Goal: Task Accomplishment & Management: Manage account settings

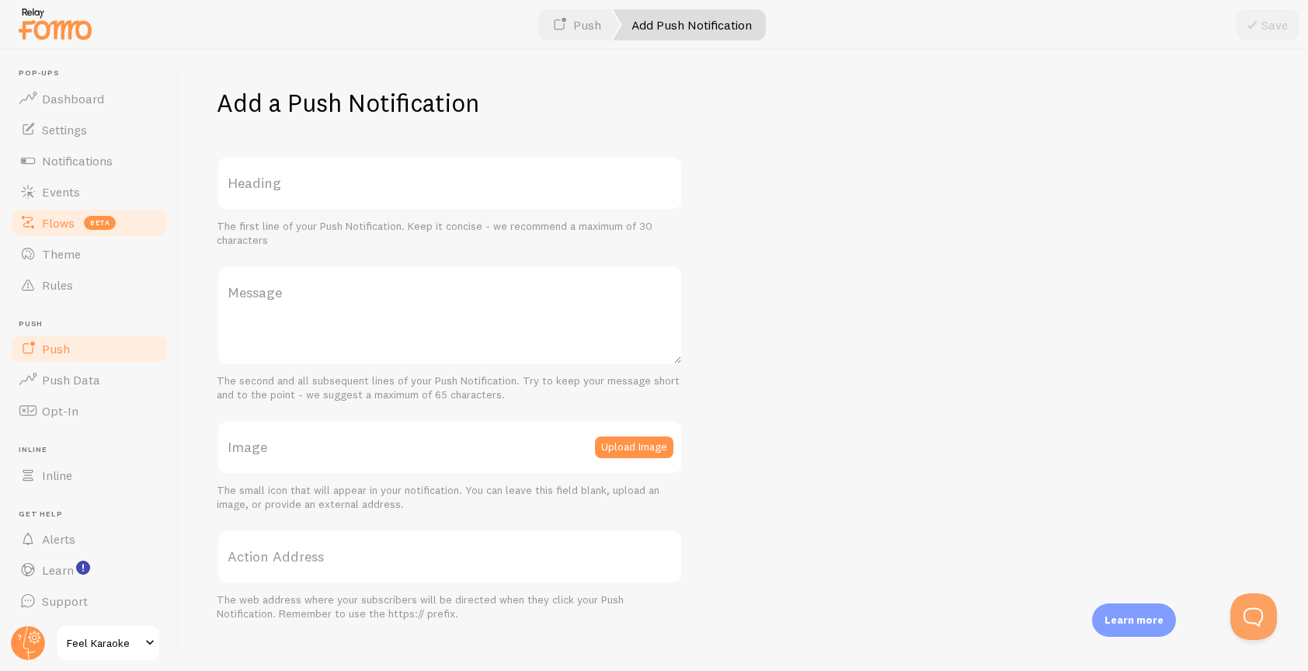
scroll to position [24, 0]
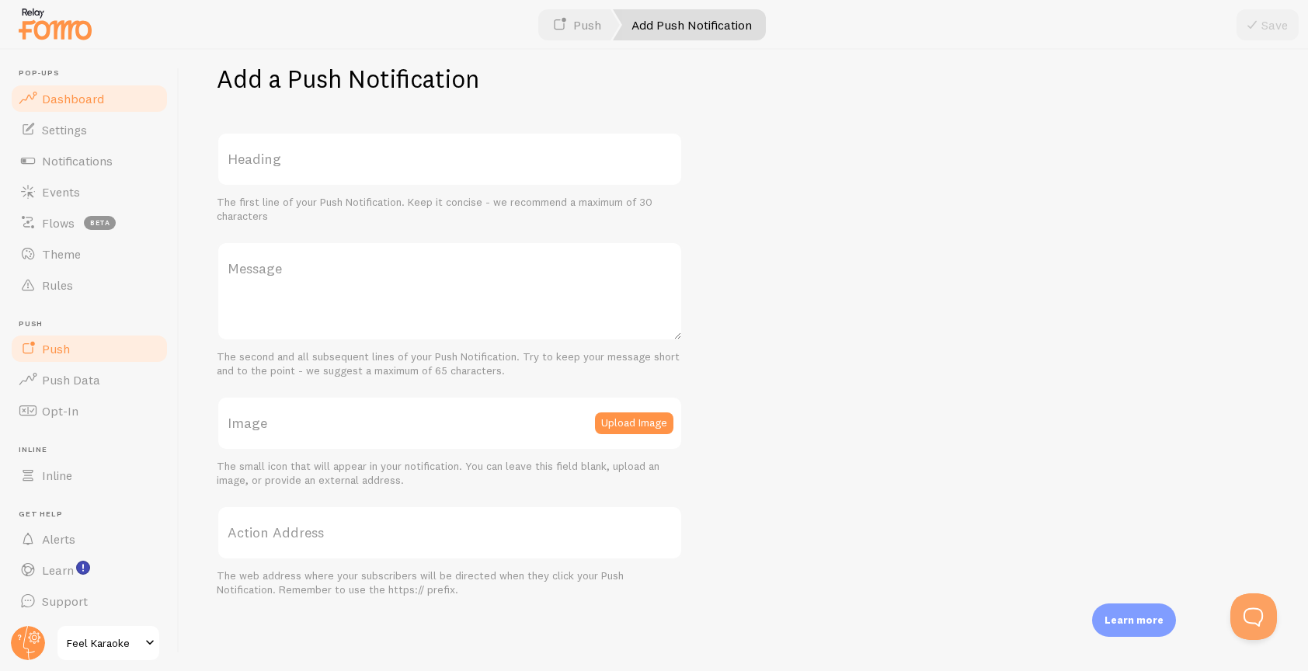
click at [77, 103] on span "Dashboard" at bounding box center [73, 99] width 62 height 16
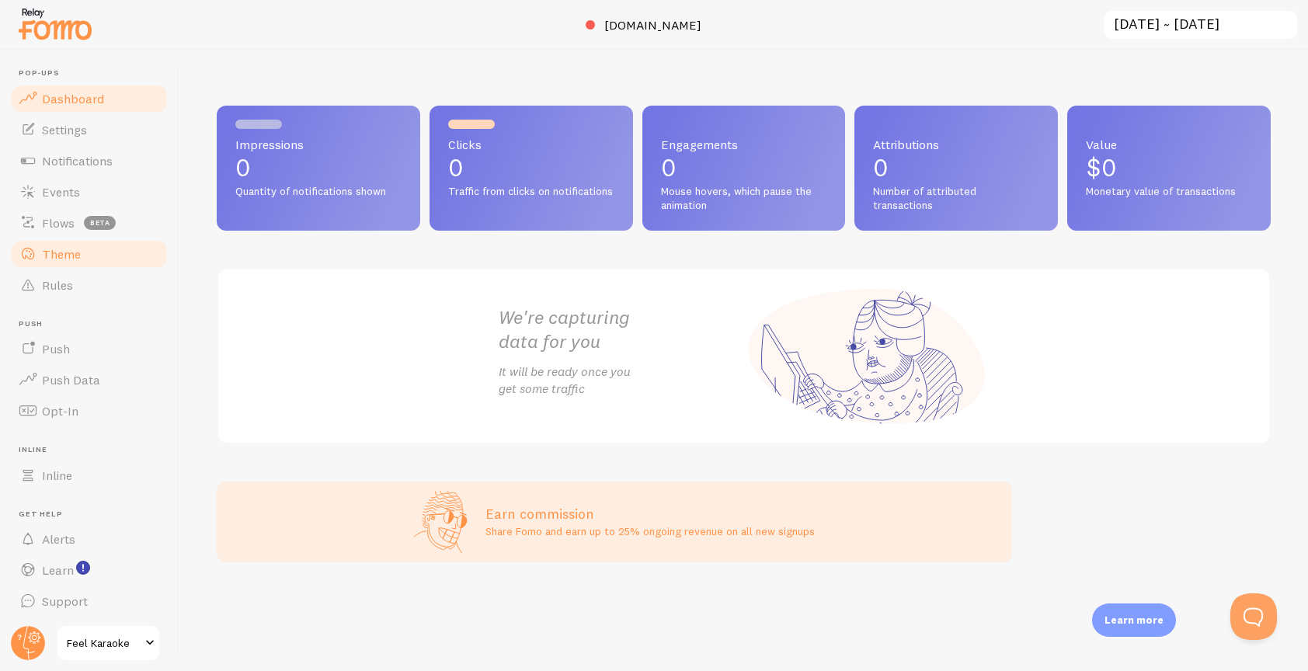
click at [49, 257] on span "Theme" at bounding box center [61, 254] width 39 height 16
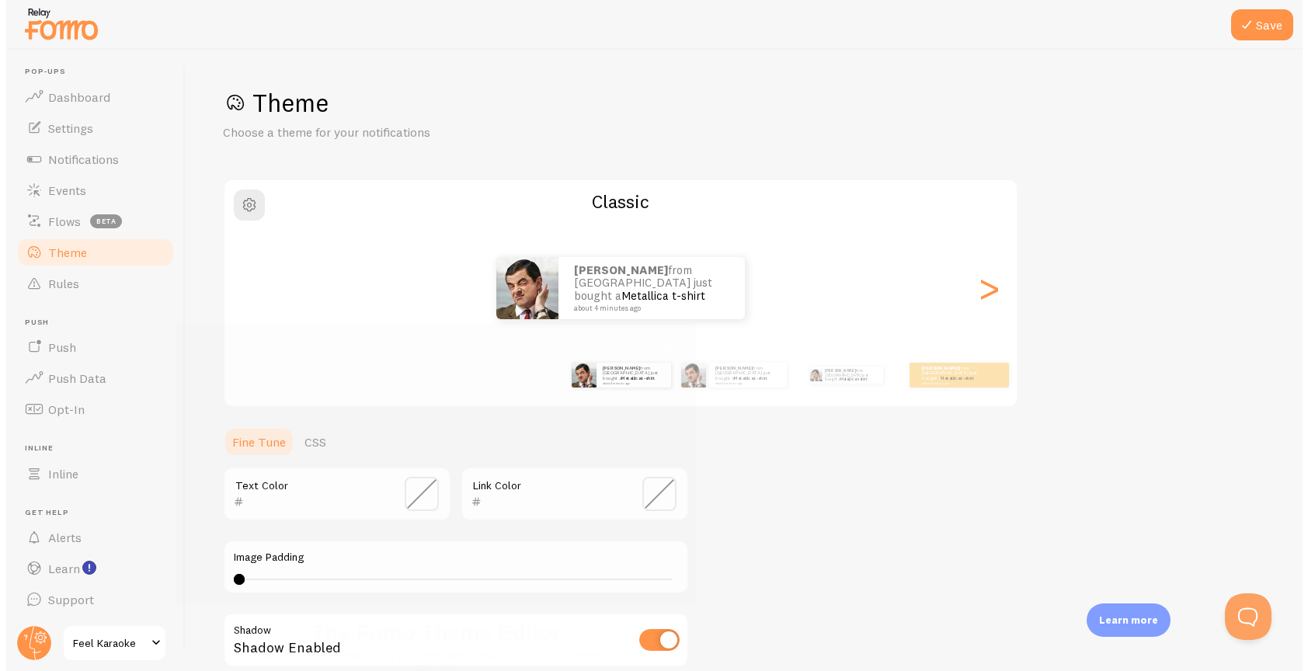
scroll to position [82, 0]
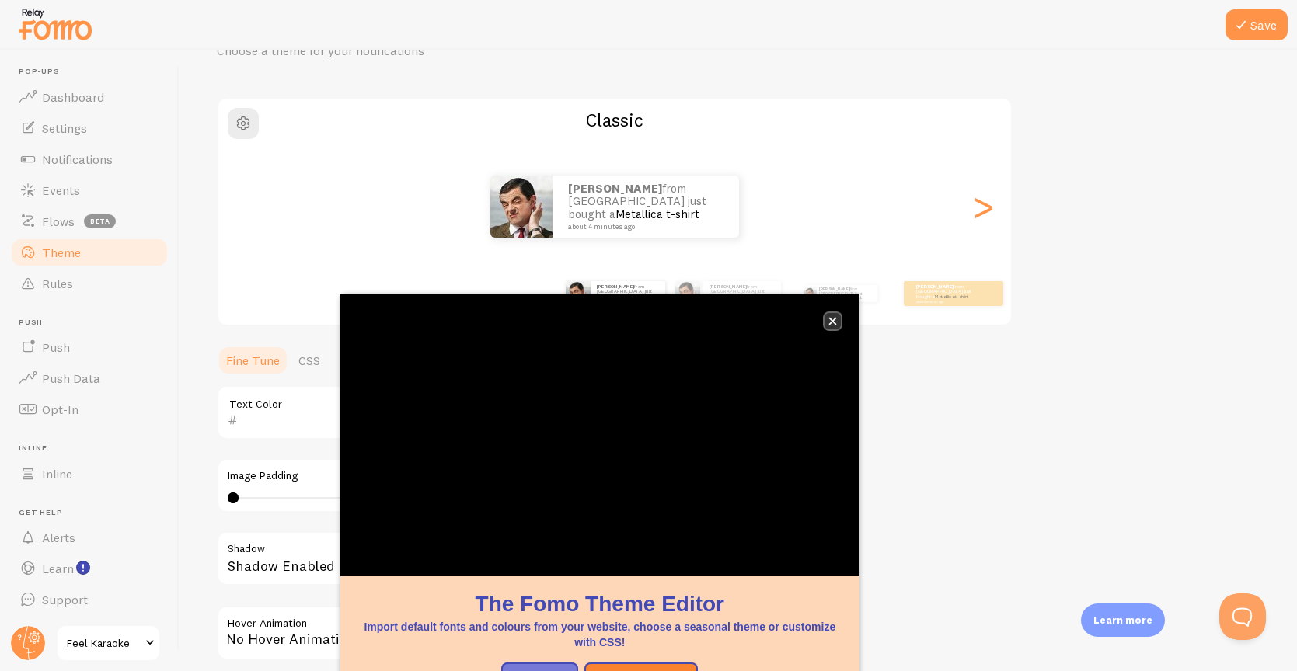
click at [831, 329] on button "close," at bounding box center [832, 321] width 16 height 16
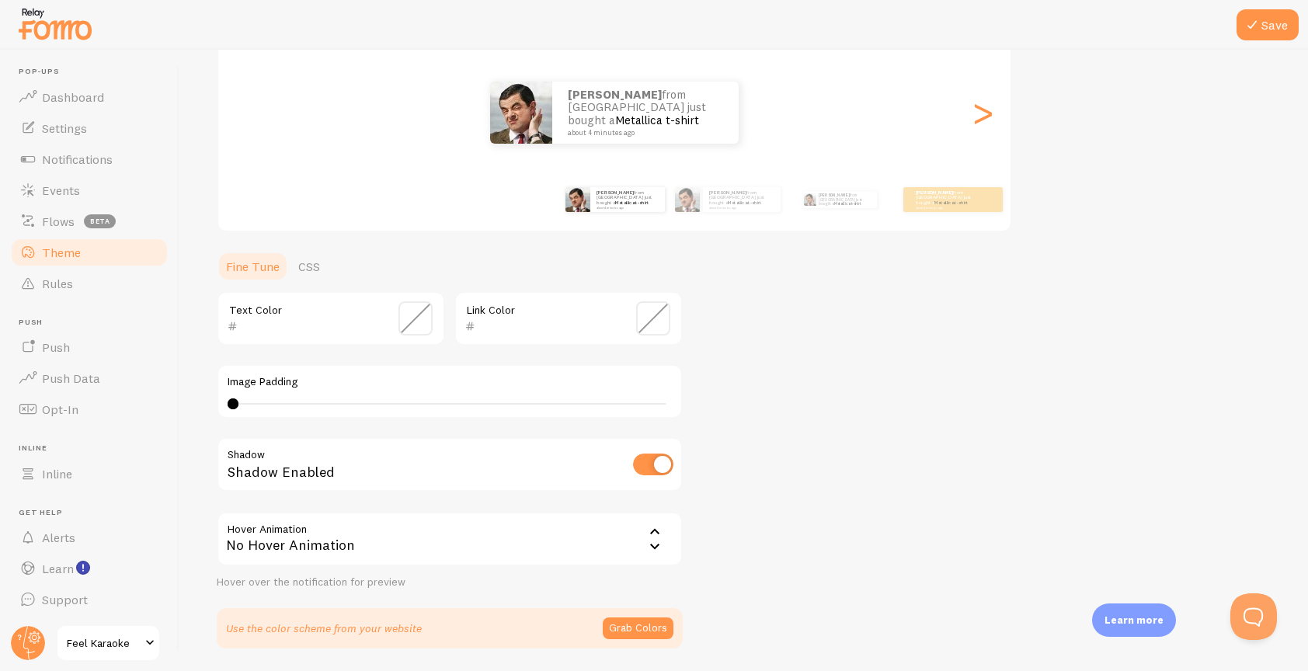
scroll to position [163, 0]
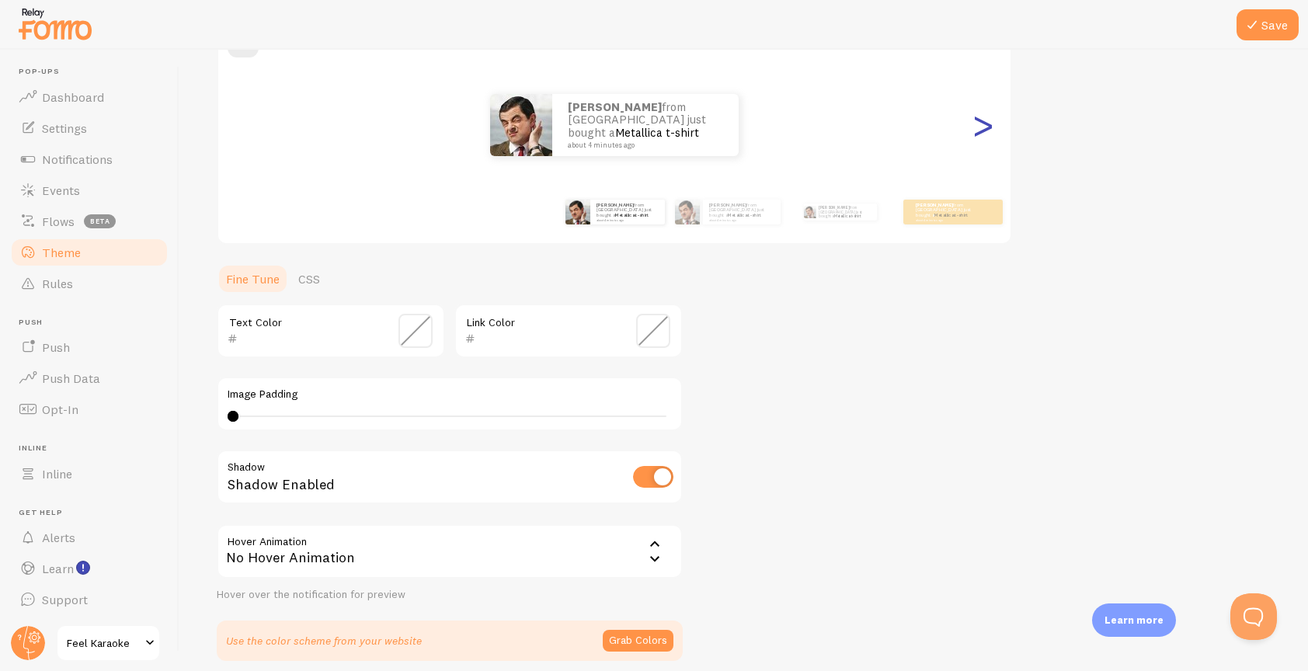
click at [988, 131] on div ">" at bounding box center [983, 125] width 19 height 112
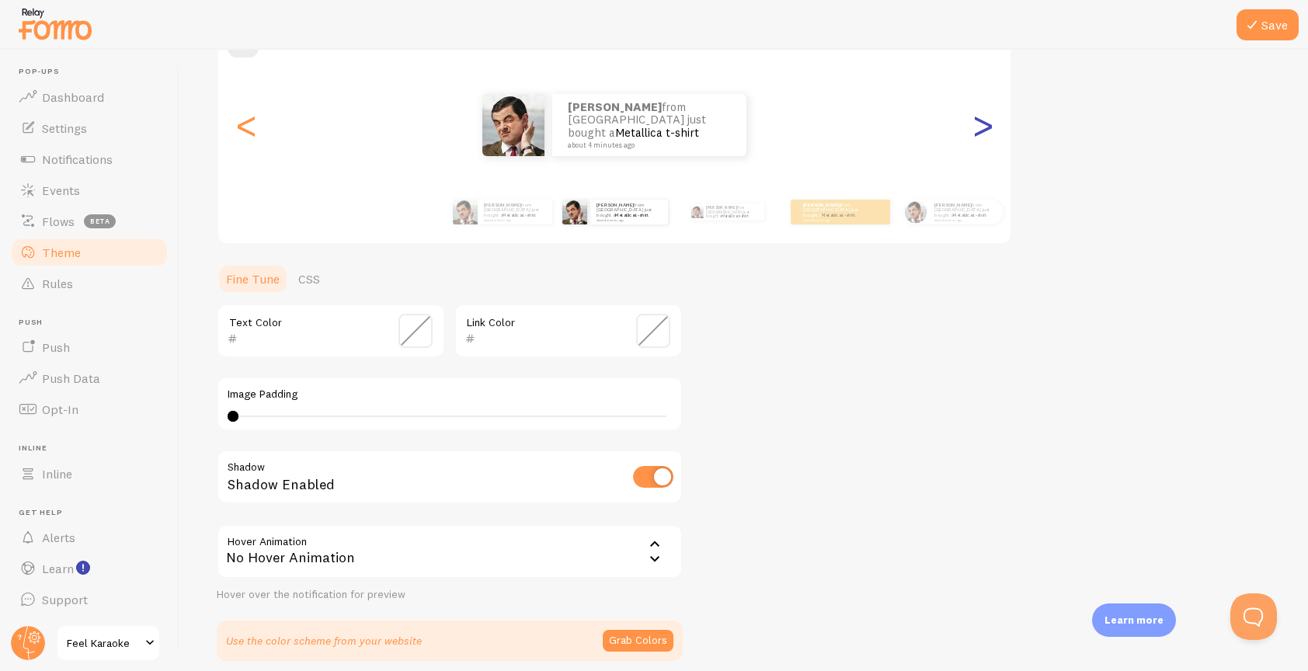
click at [988, 131] on div ">" at bounding box center [983, 125] width 19 height 112
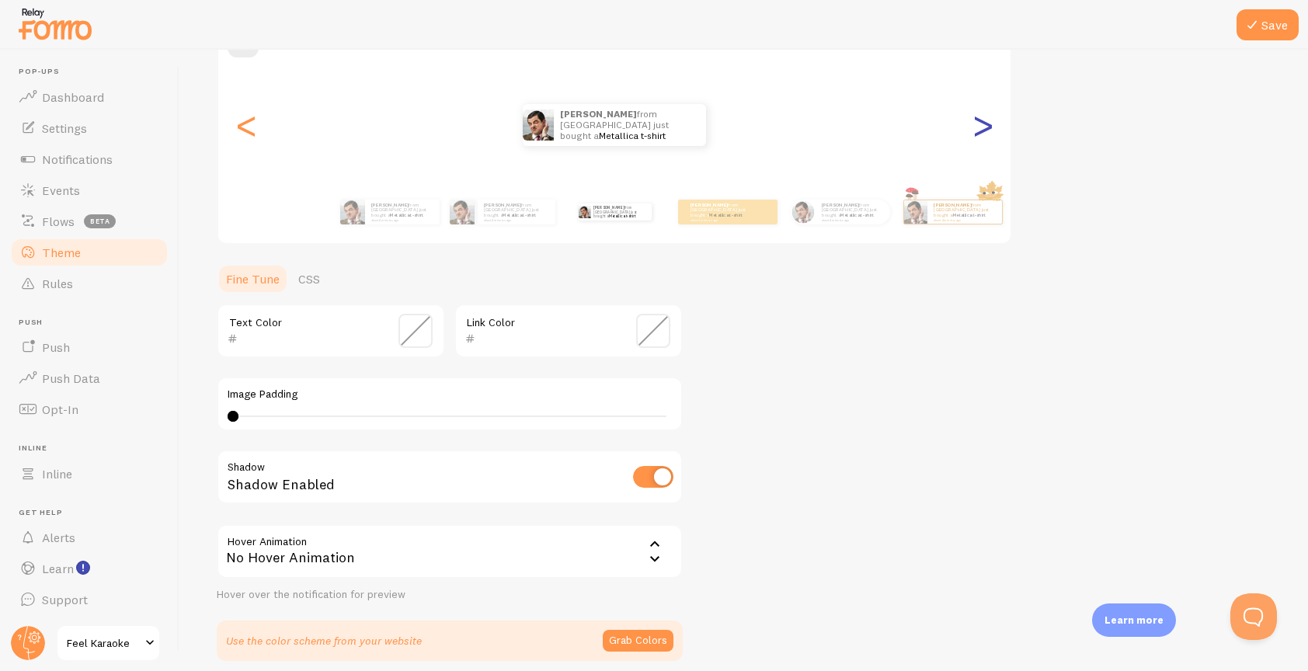
click at [988, 131] on div ">" at bounding box center [983, 125] width 19 height 112
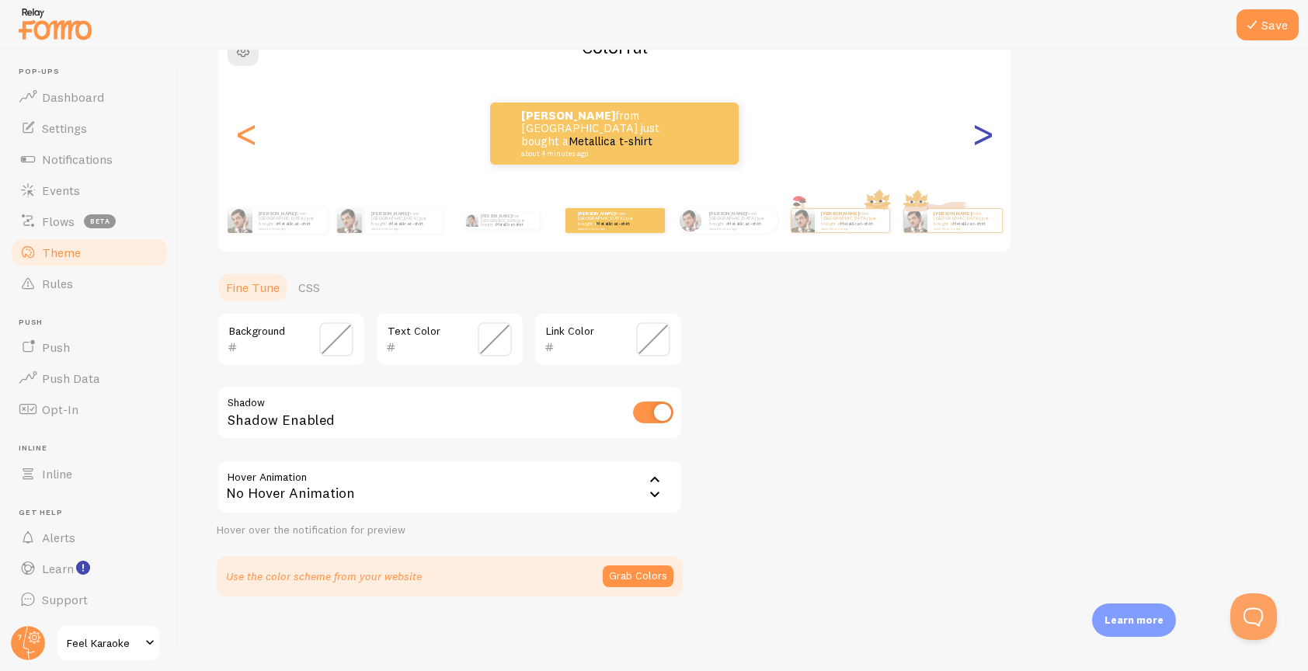
click at [988, 131] on div ">" at bounding box center [983, 134] width 19 height 112
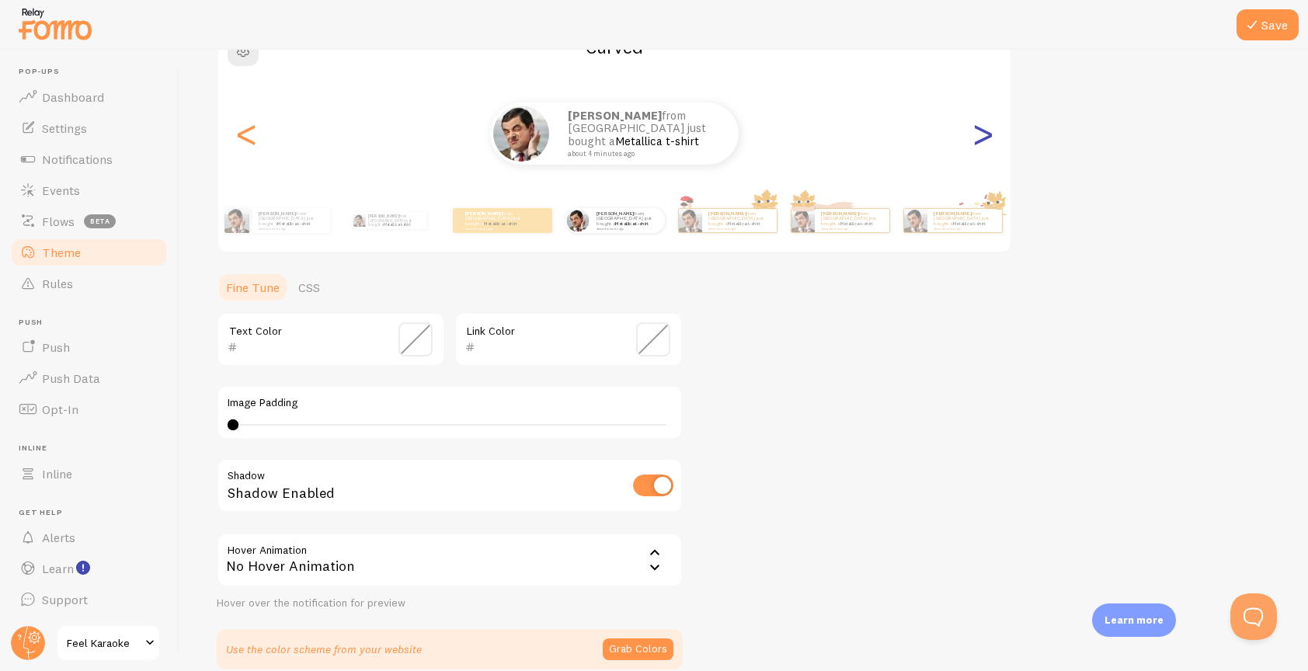
scroll to position [163, 0]
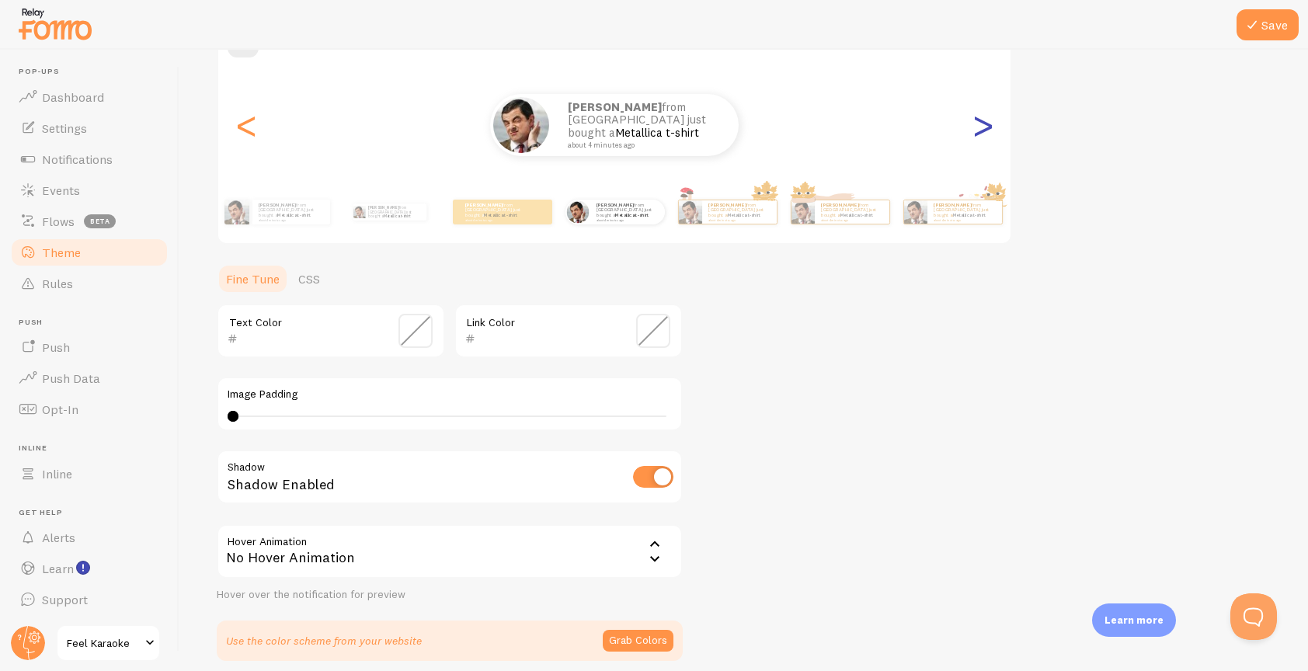
click at [988, 131] on div ">" at bounding box center [983, 125] width 19 height 112
type input "0"
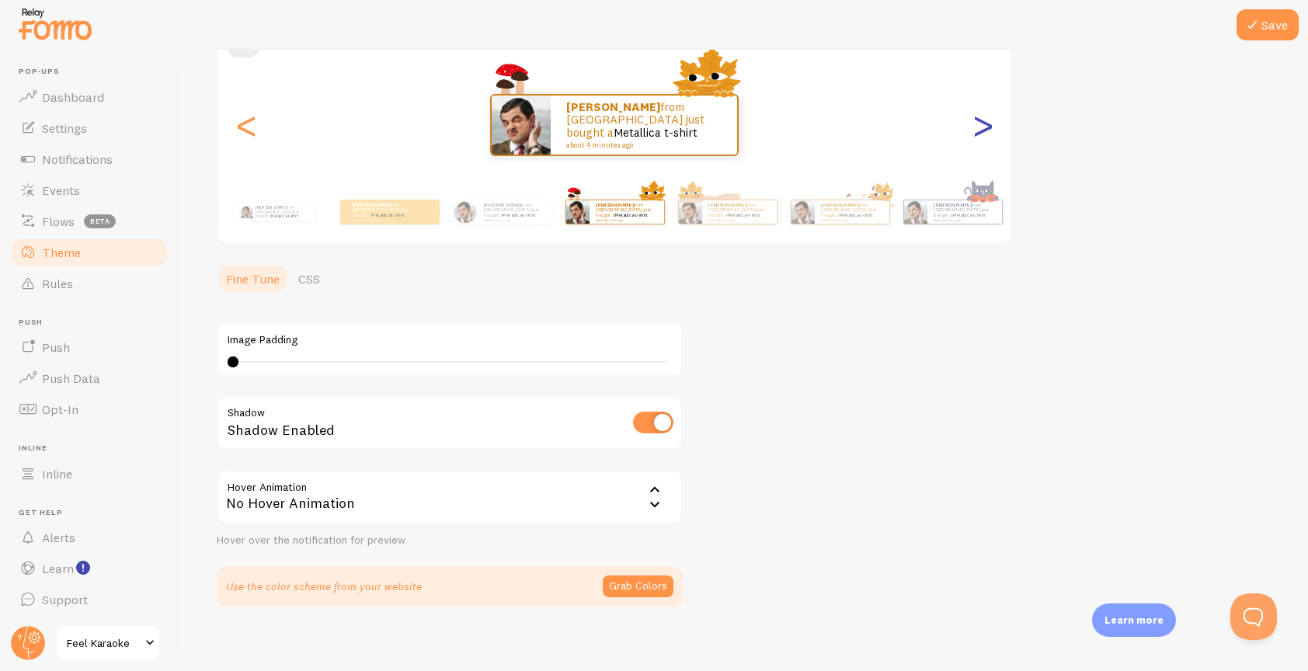
click at [988, 131] on div ">" at bounding box center [983, 125] width 19 height 112
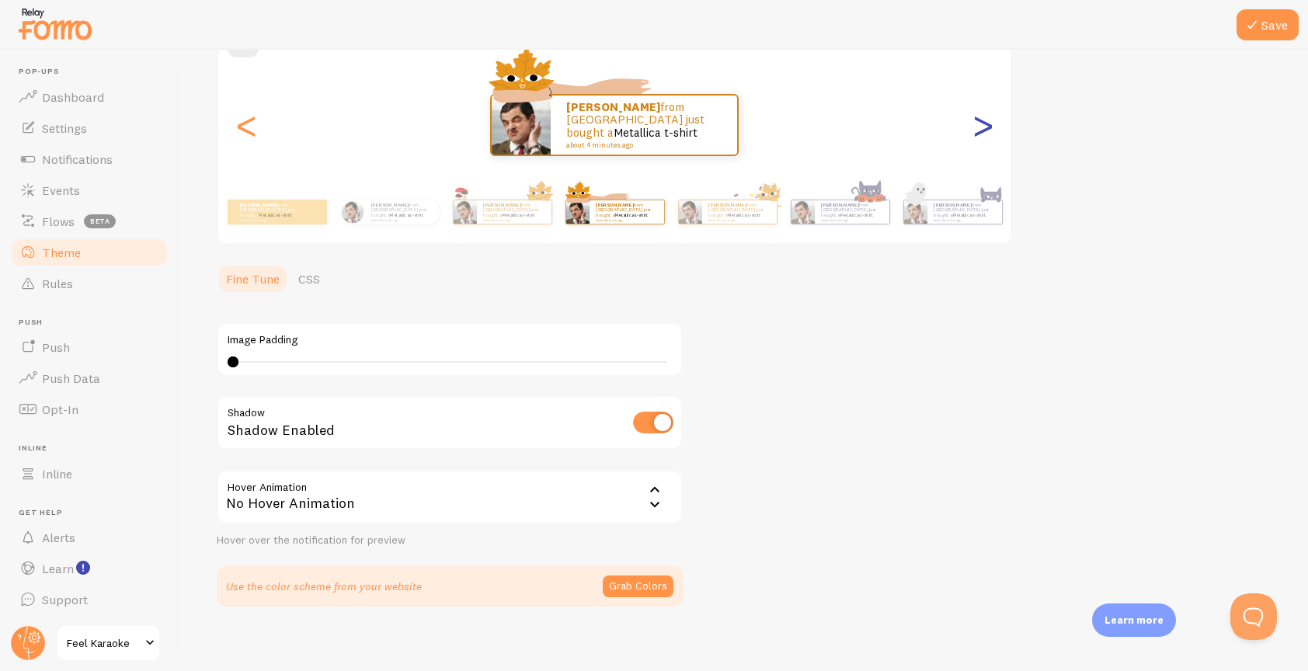
click at [988, 131] on div ">" at bounding box center [983, 125] width 19 height 112
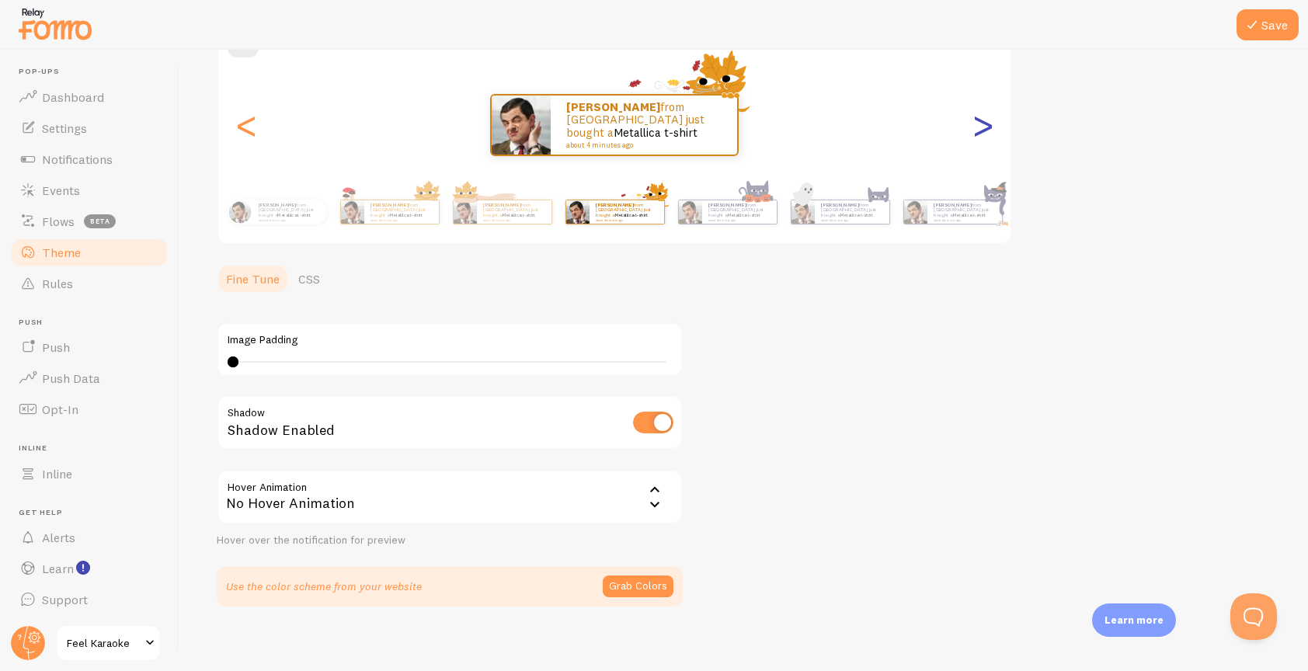
click at [984, 122] on div ">" at bounding box center [983, 125] width 19 height 112
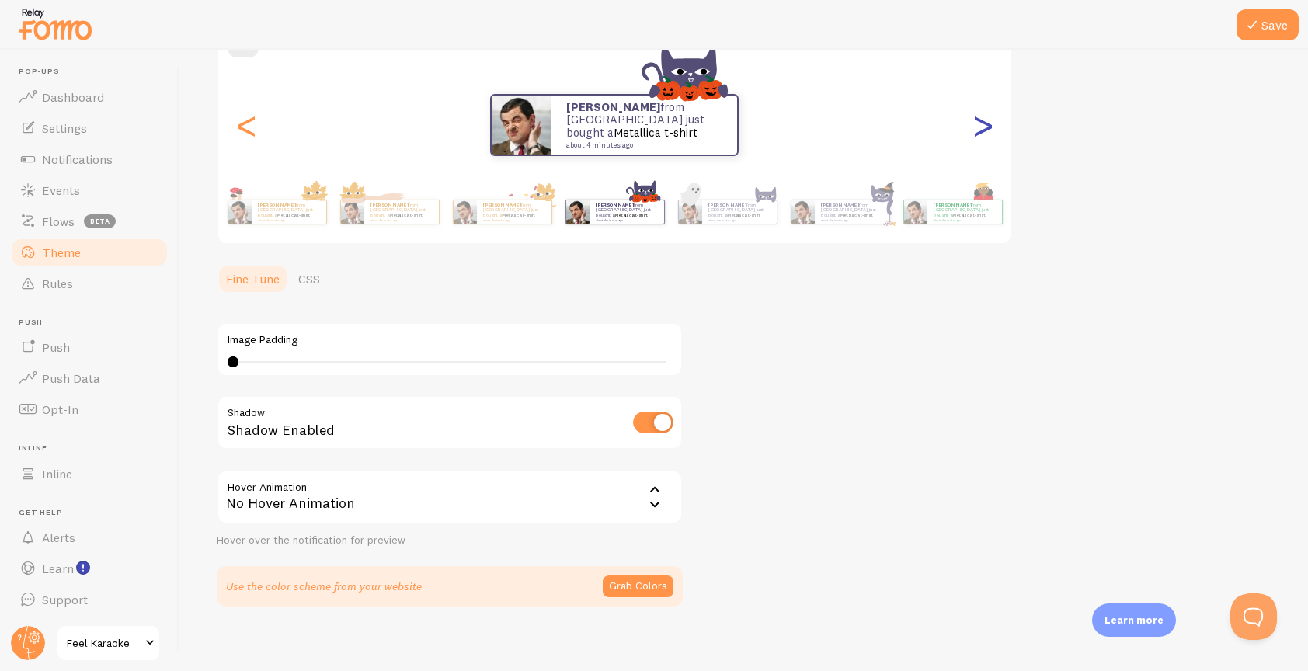
click at [984, 122] on div ">" at bounding box center [983, 125] width 19 height 112
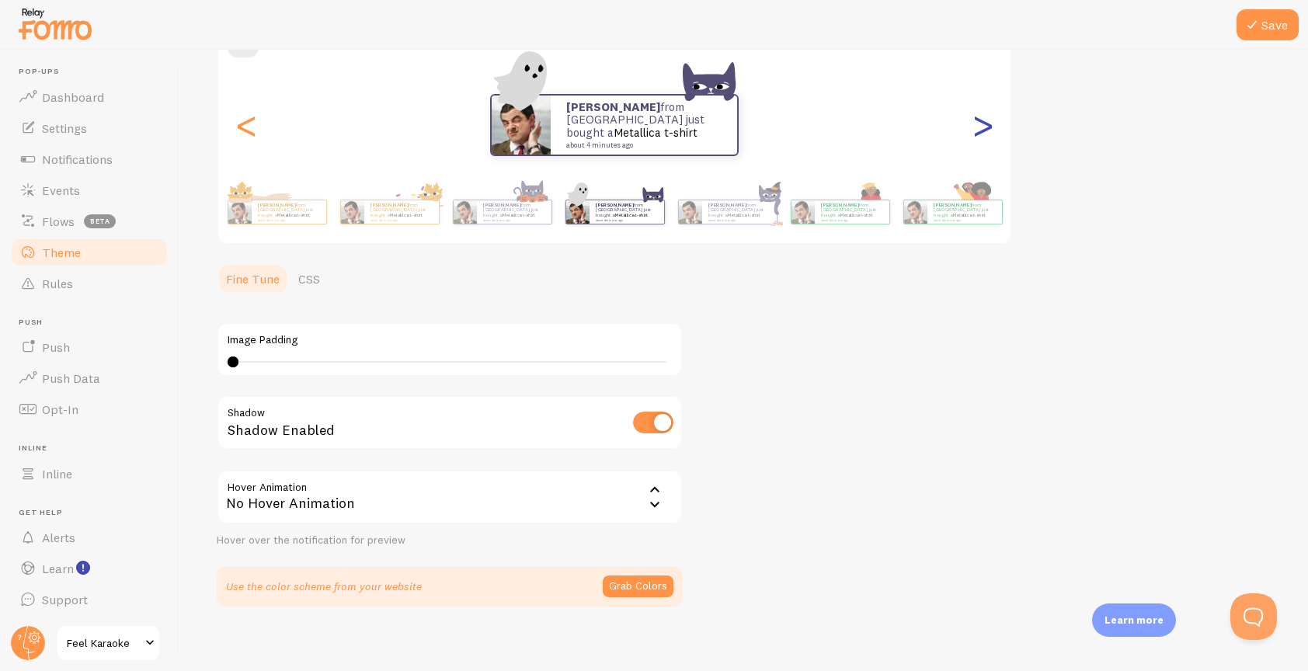
click at [984, 122] on div ">" at bounding box center [983, 125] width 19 height 112
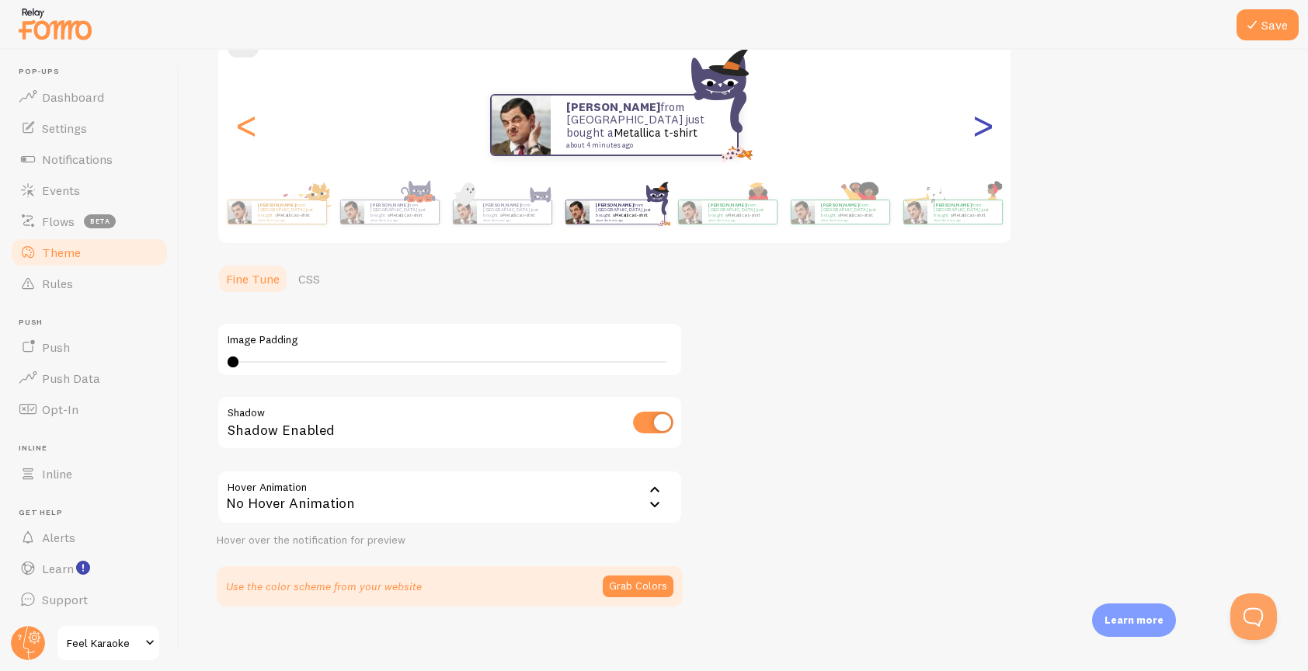
click at [984, 122] on div ">" at bounding box center [983, 125] width 19 height 112
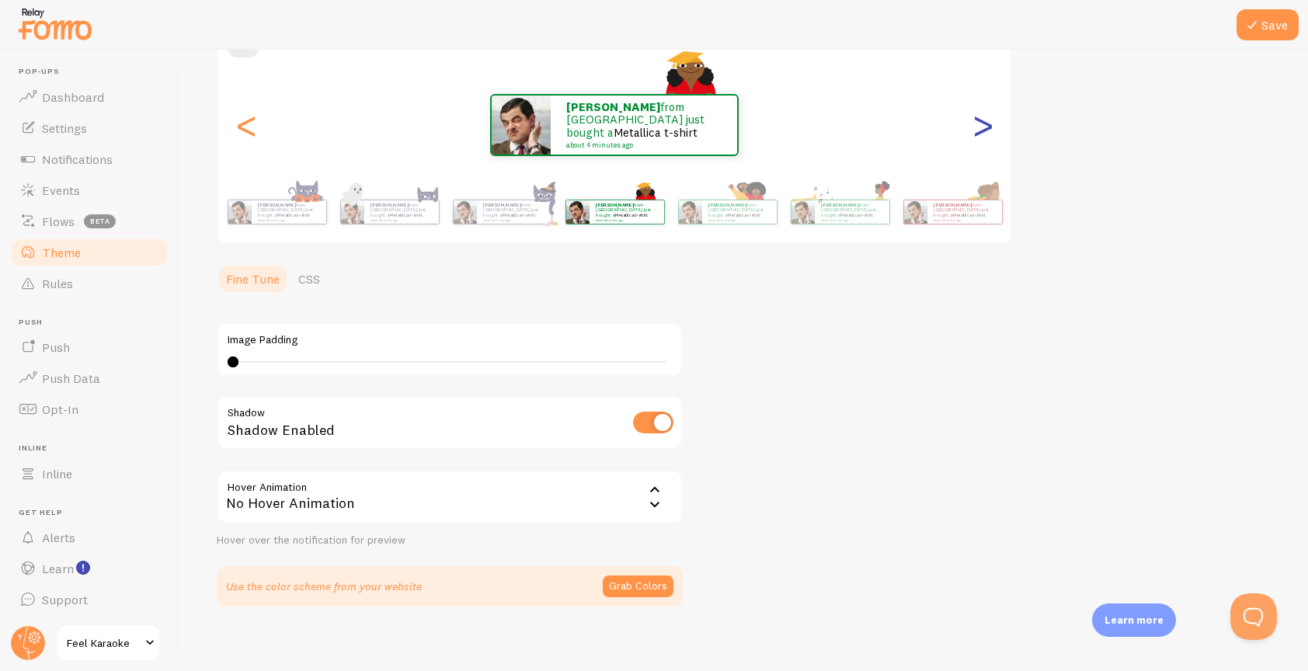
click at [984, 122] on div ">" at bounding box center [983, 125] width 19 height 112
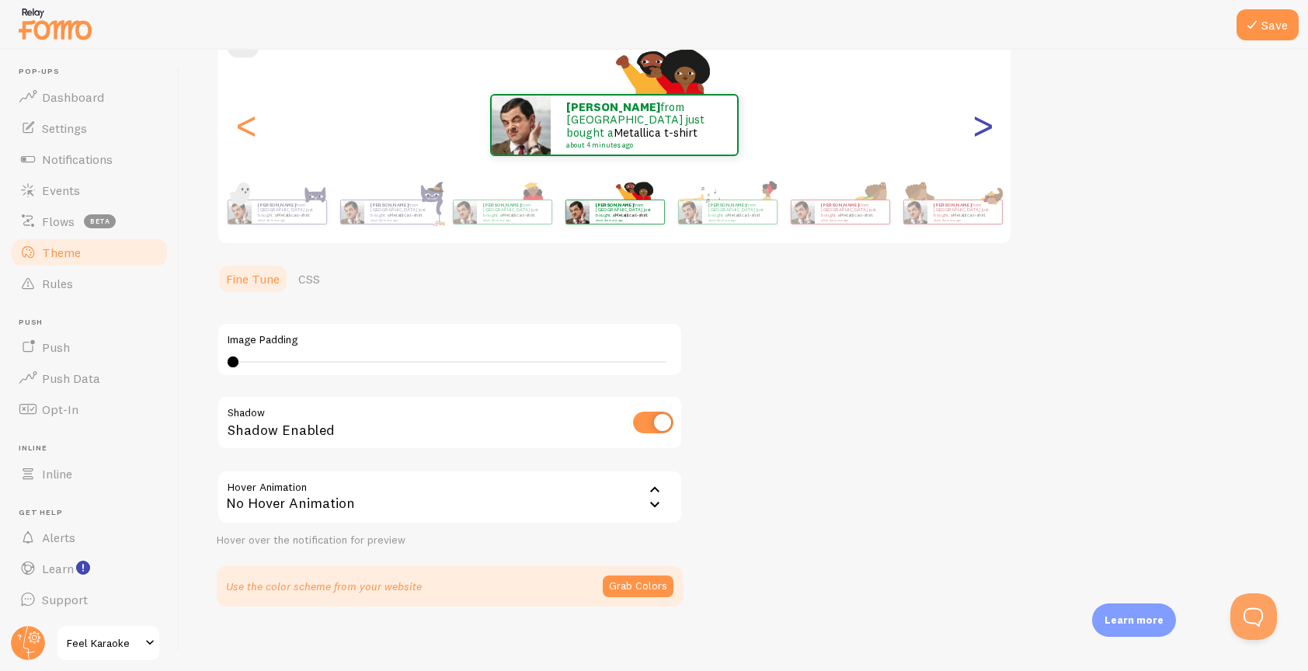
click at [982, 127] on div ">" at bounding box center [983, 125] width 19 height 112
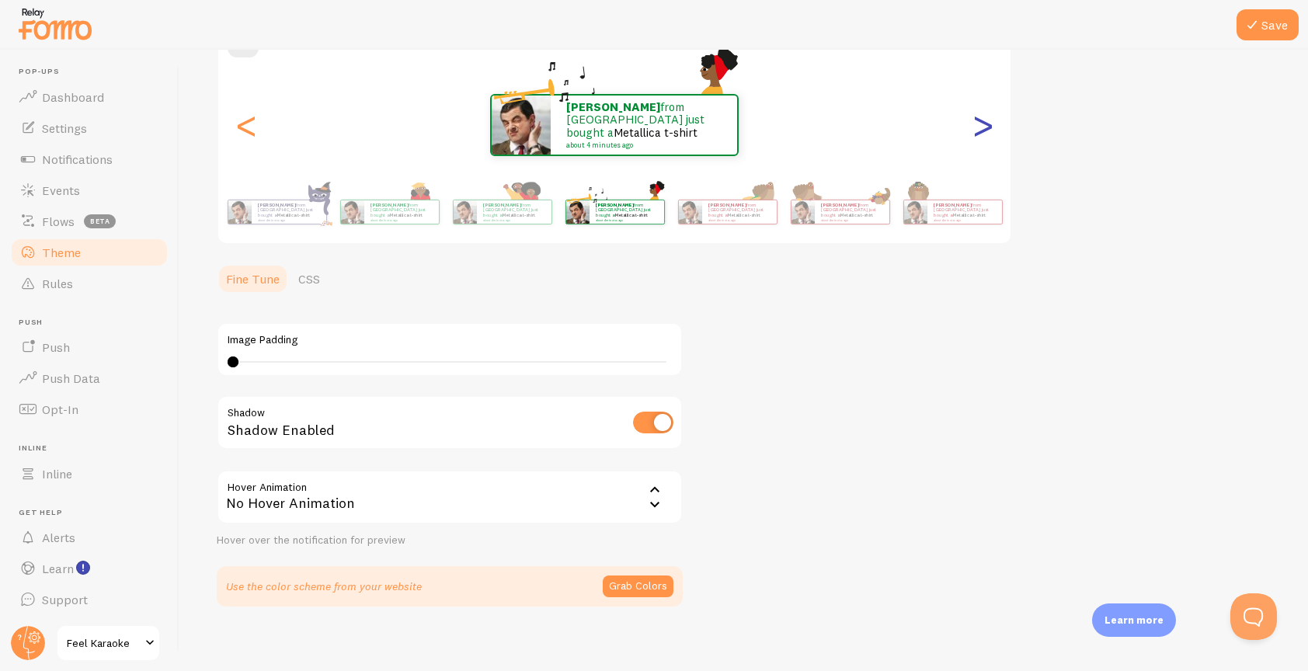
click at [982, 127] on div ">" at bounding box center [983, 125] width 19 height 112
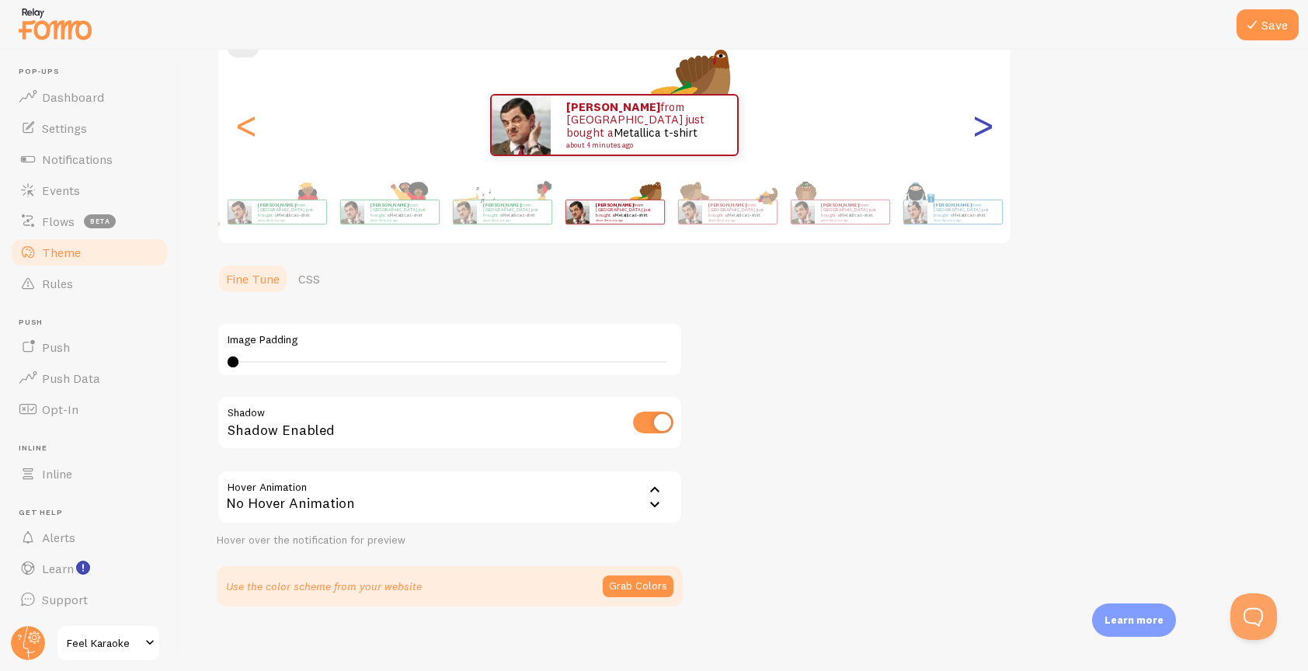
click at [982, 127] on div ">" at bounding box center [983, 125] width 19 height 112
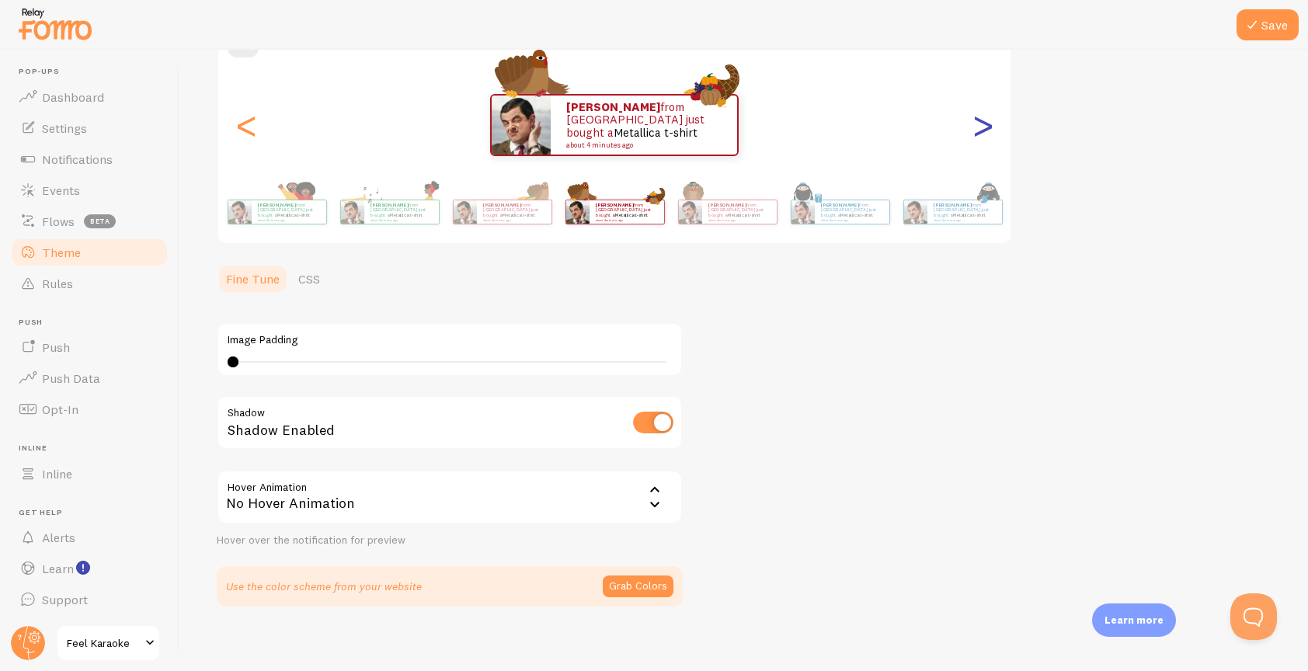
click at [982, 127] on div ">" at bounding box center [983, 125] width 19 height 112
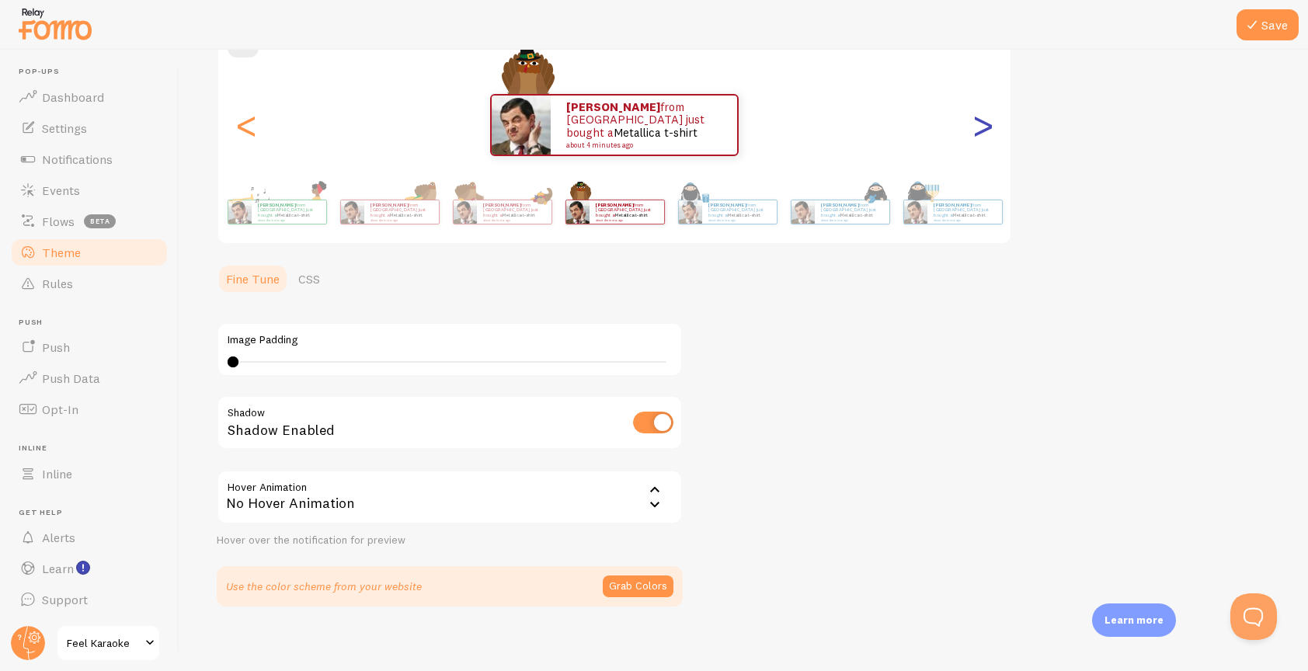
click at [982, 127] on div ">" at bounding box center [983, 125] width 19 height 112
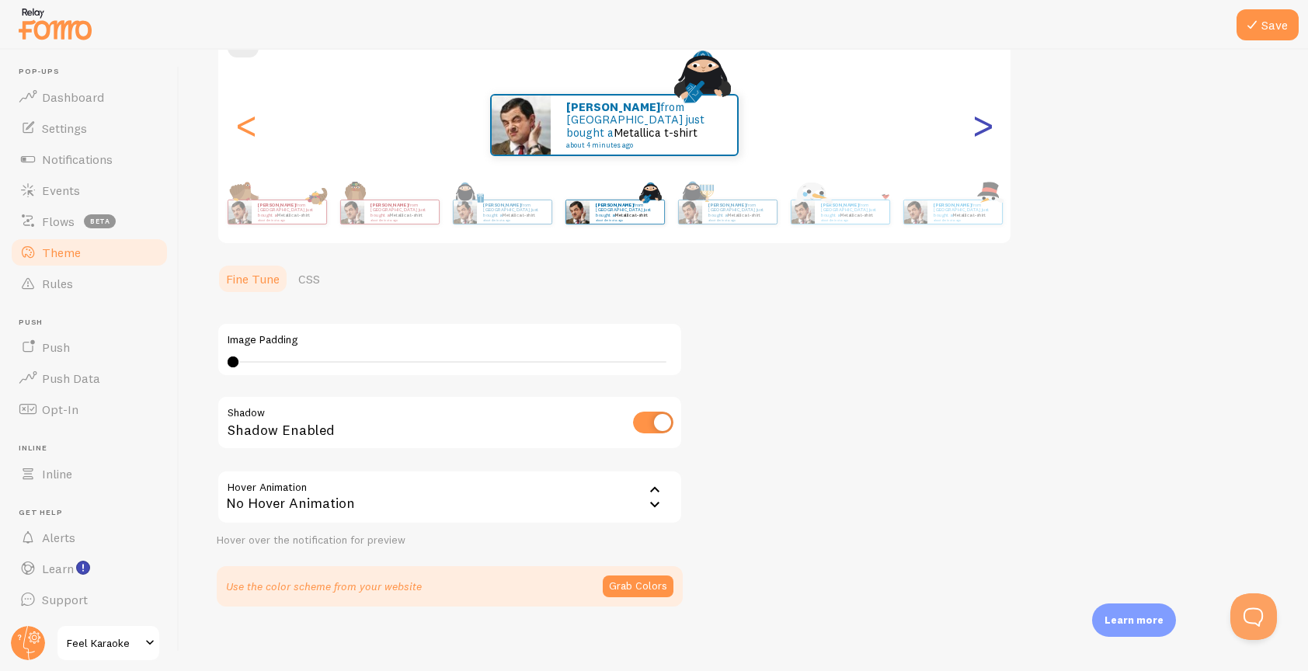
click at [982, 127] on div ">" at bounding box center [983, 125] width 19 height 112
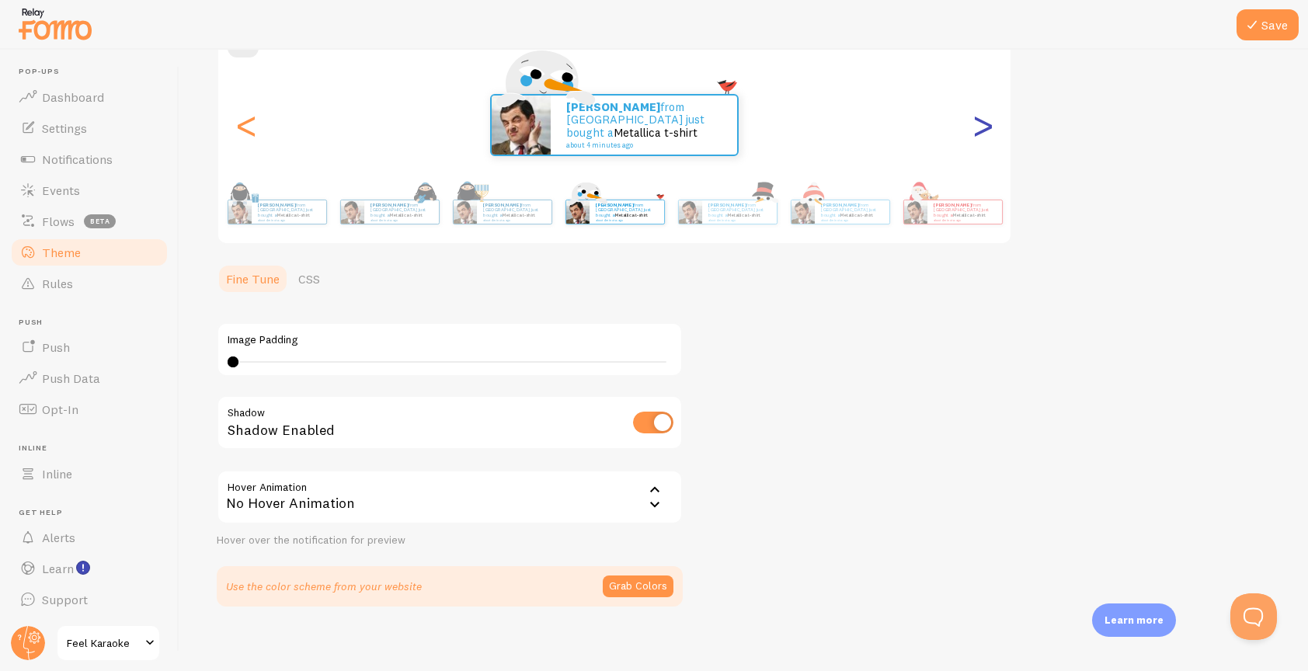
click at [982, 127] on div ">" at bounding box center [983, 125] width 19 height 112
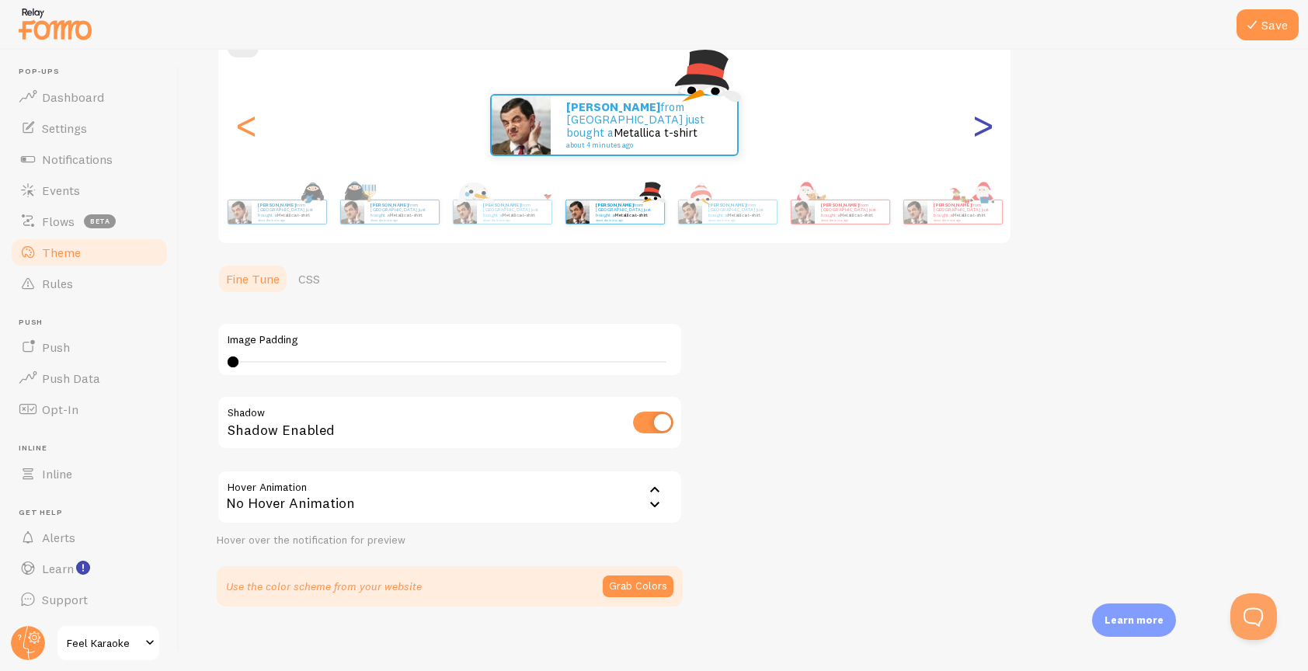
click at [982, 127] on div ">" at bounding box center [983, 125] width 19 height 112
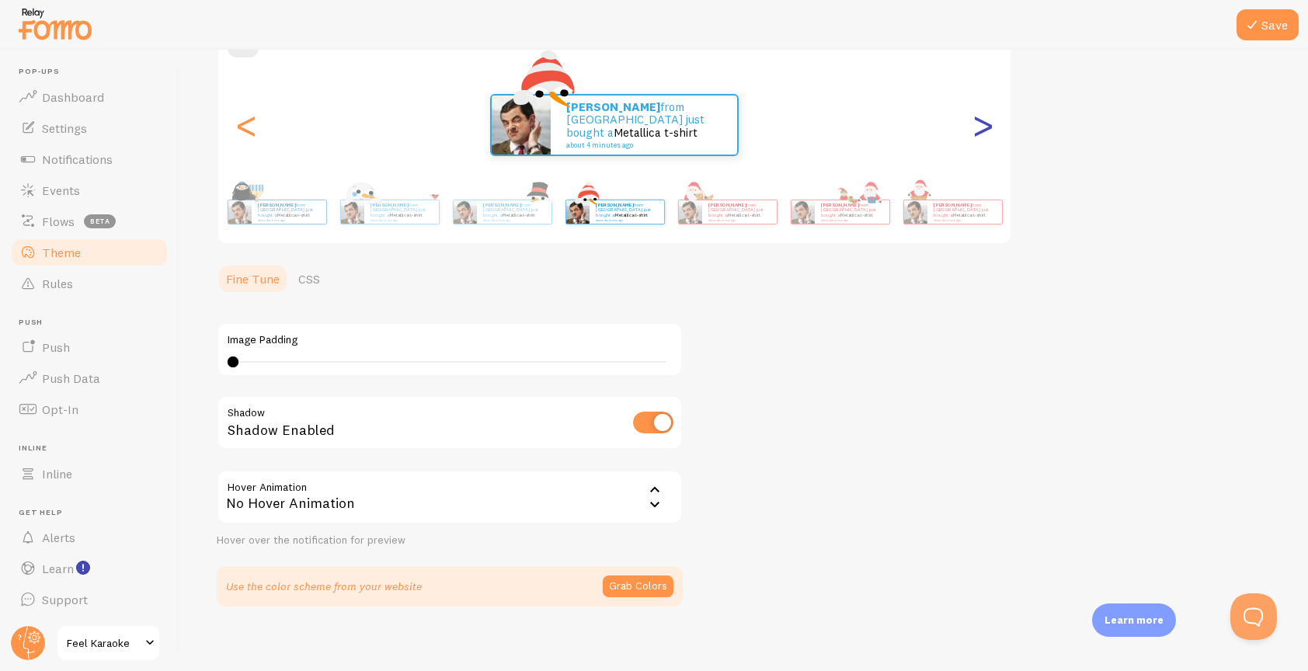
click at [982, 127] on div ">" at bounding box center [983, 125] width 19 height 112
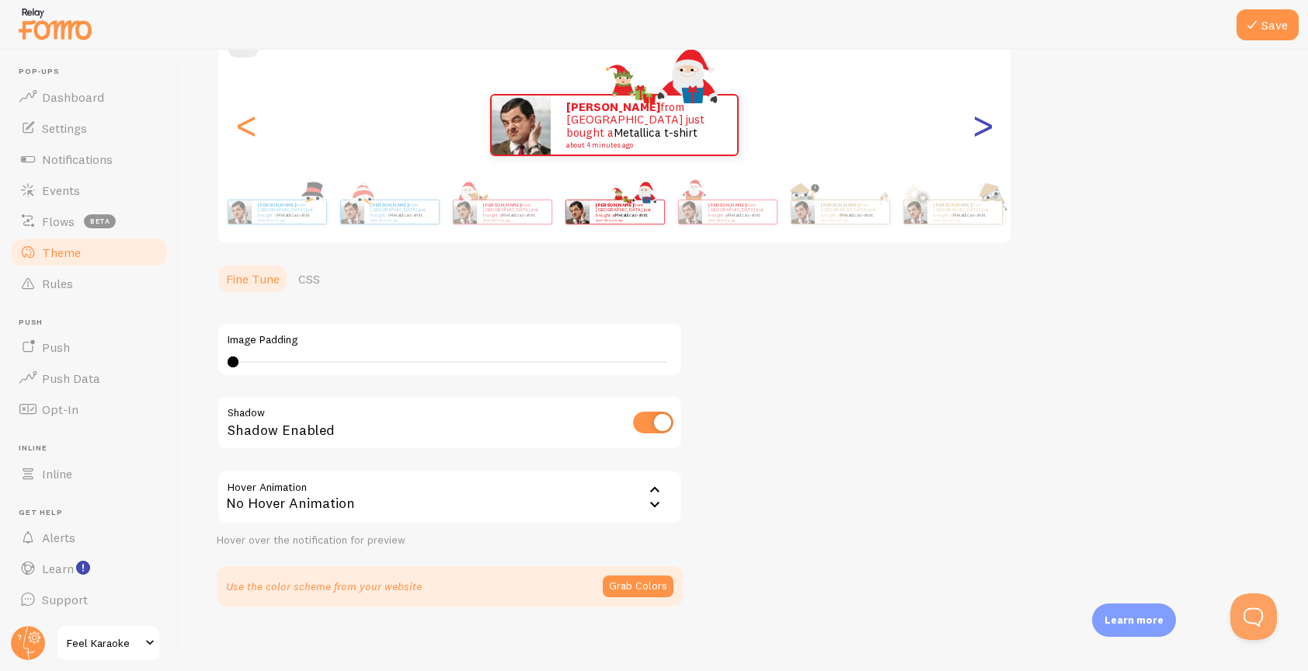
click at [982, 127] on div ">" at bounding box center [983, 125] width 19 height 112
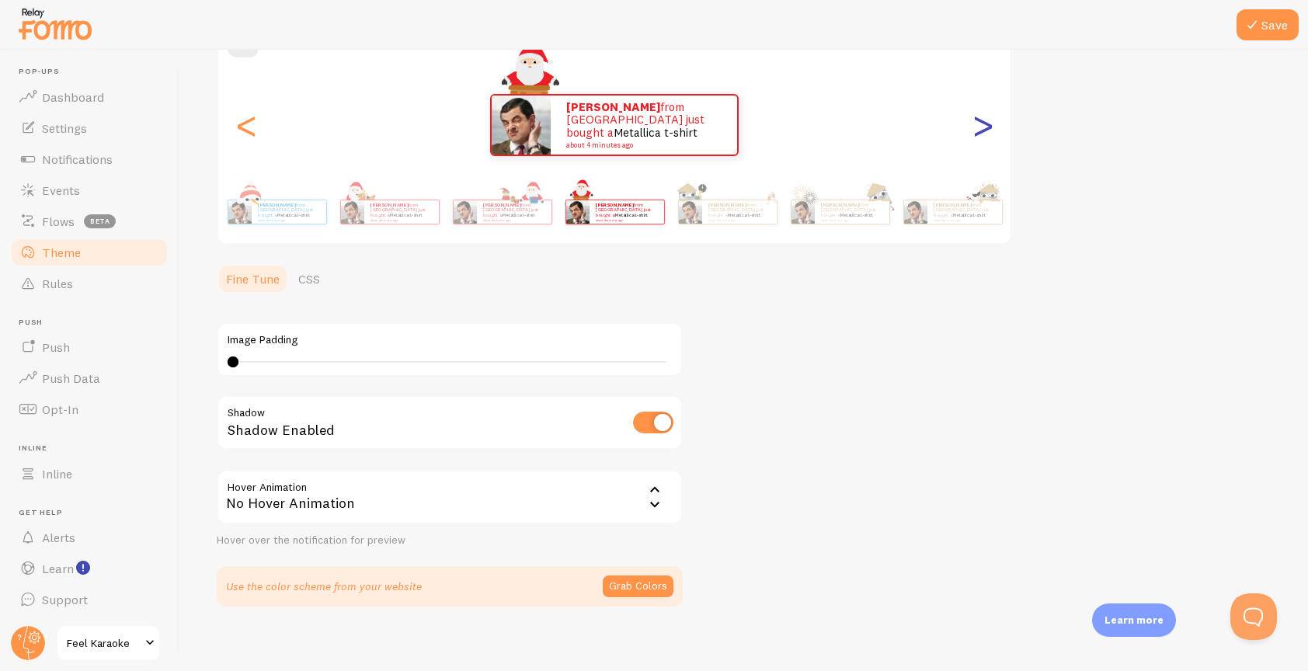
click at [982, 127] on div ">" at bounding box center [983, 125] width 19 height 112
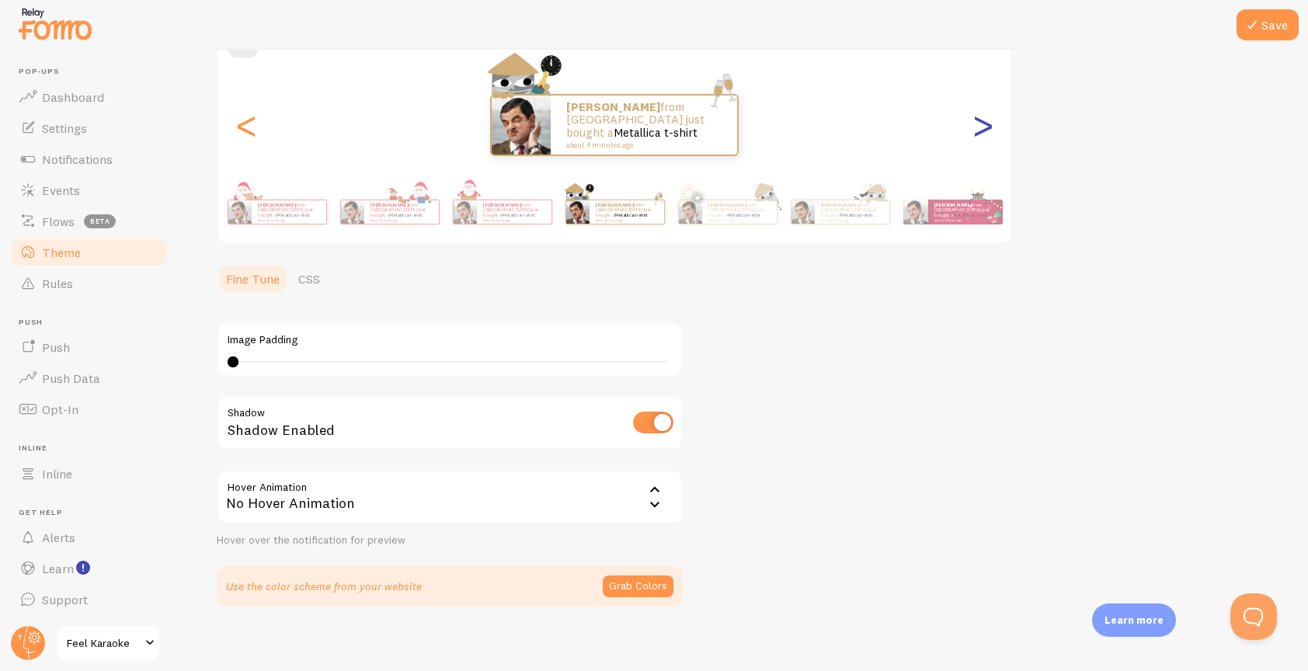
click at [982, 127] on div ">" at bounding box center [983, 125] width 19 height 112
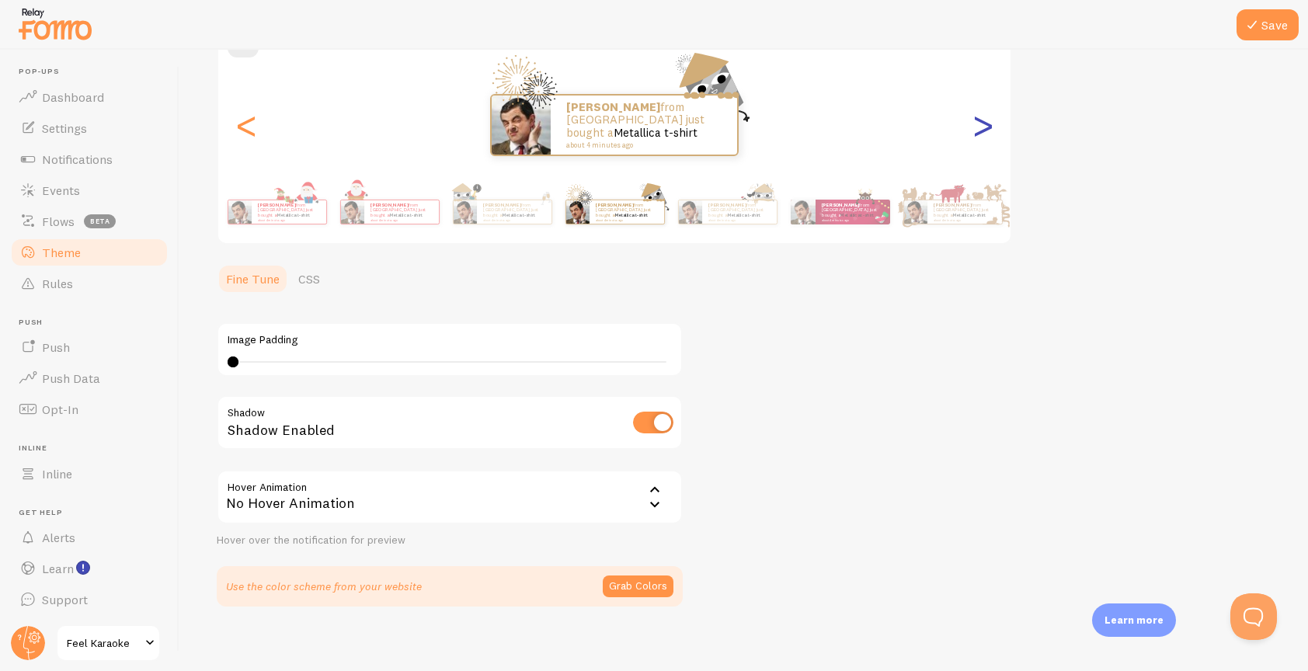
click at [982, 127] on div ">" at bounding box center [983, 125] width 19 height 112
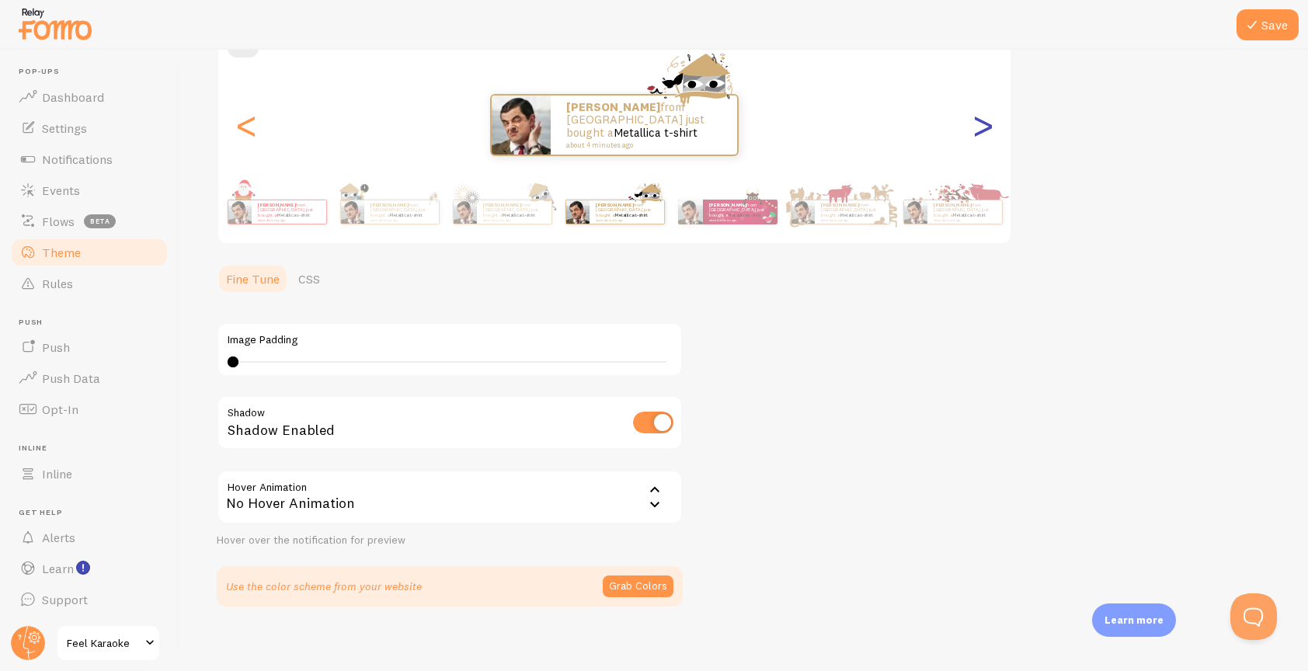
click at [982, 127] on div ">" at bounding box center [983, 125] width 19 height 112
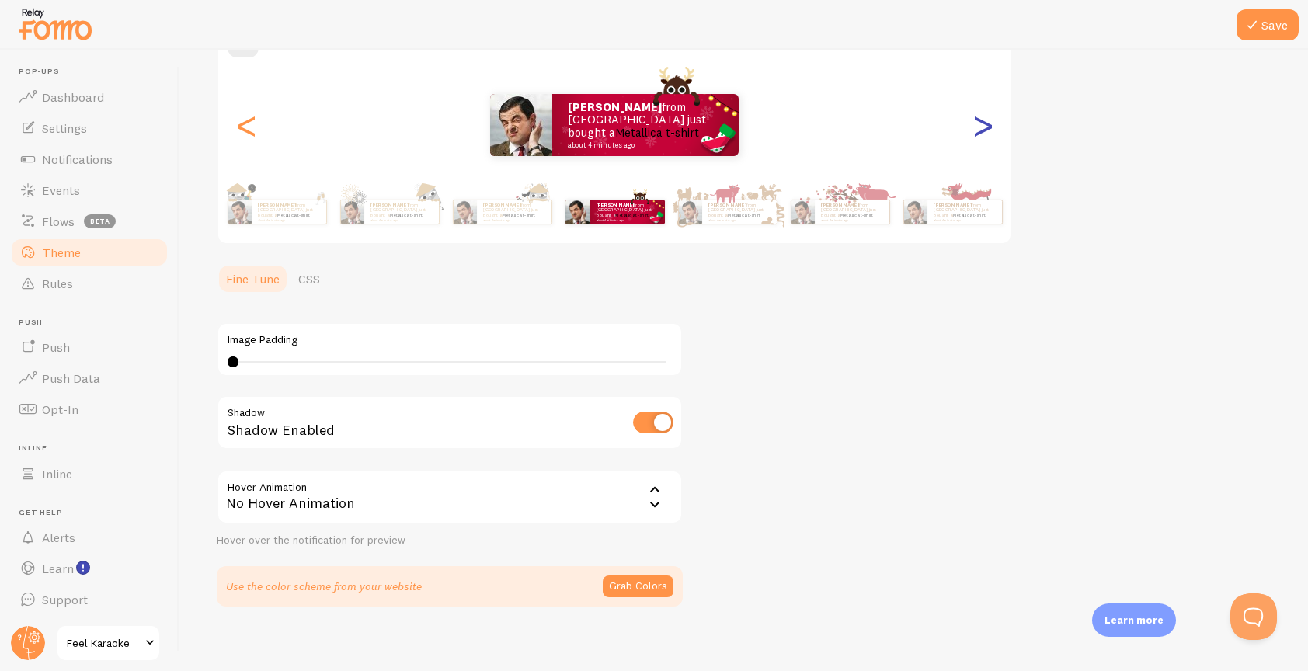
click at [982, 127] on div ">" at bounding box center [983, 125] width 19 height 112
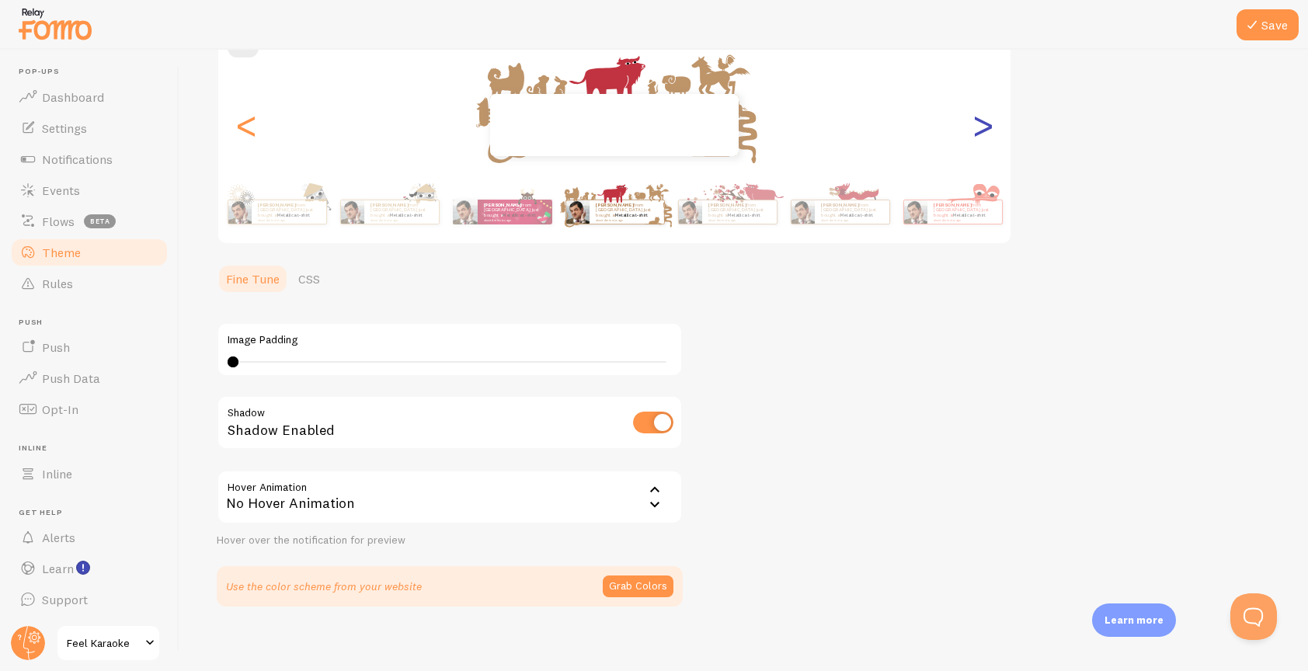
click at [982, 127] on div ">" at bounding box center [983, 125] width 19 height 112
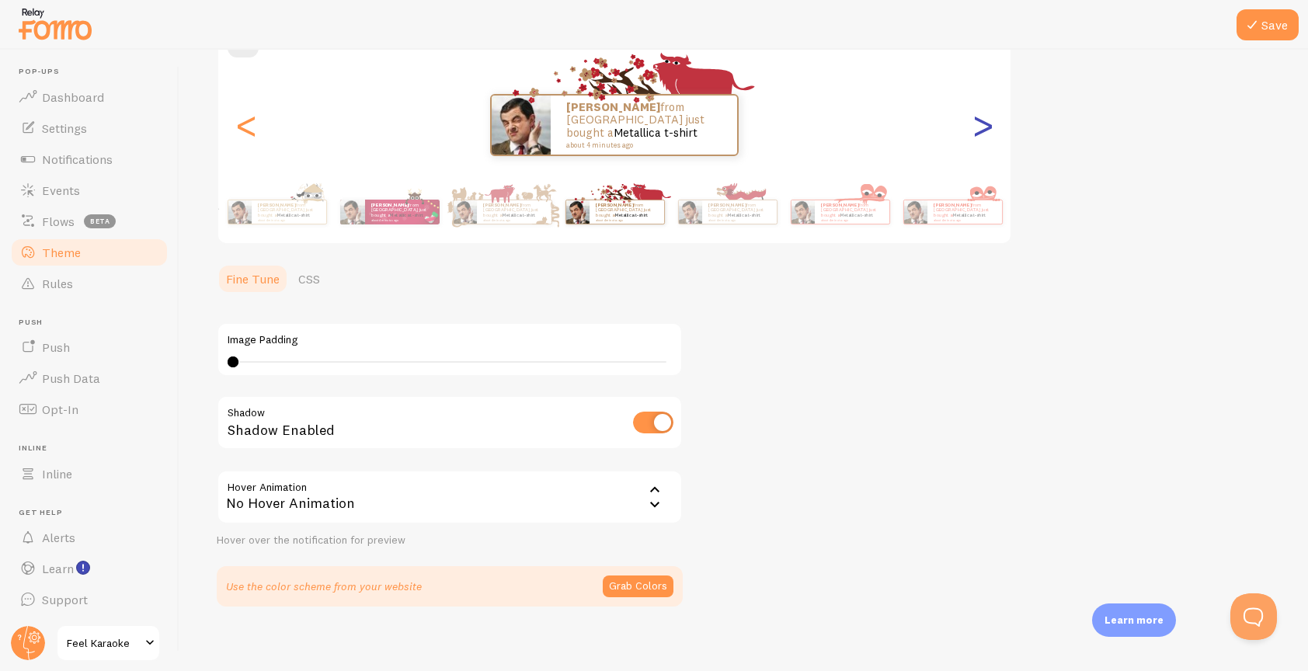
click at [982, 127] on div ">" at bounding box center [983, 125] width 19 height 112
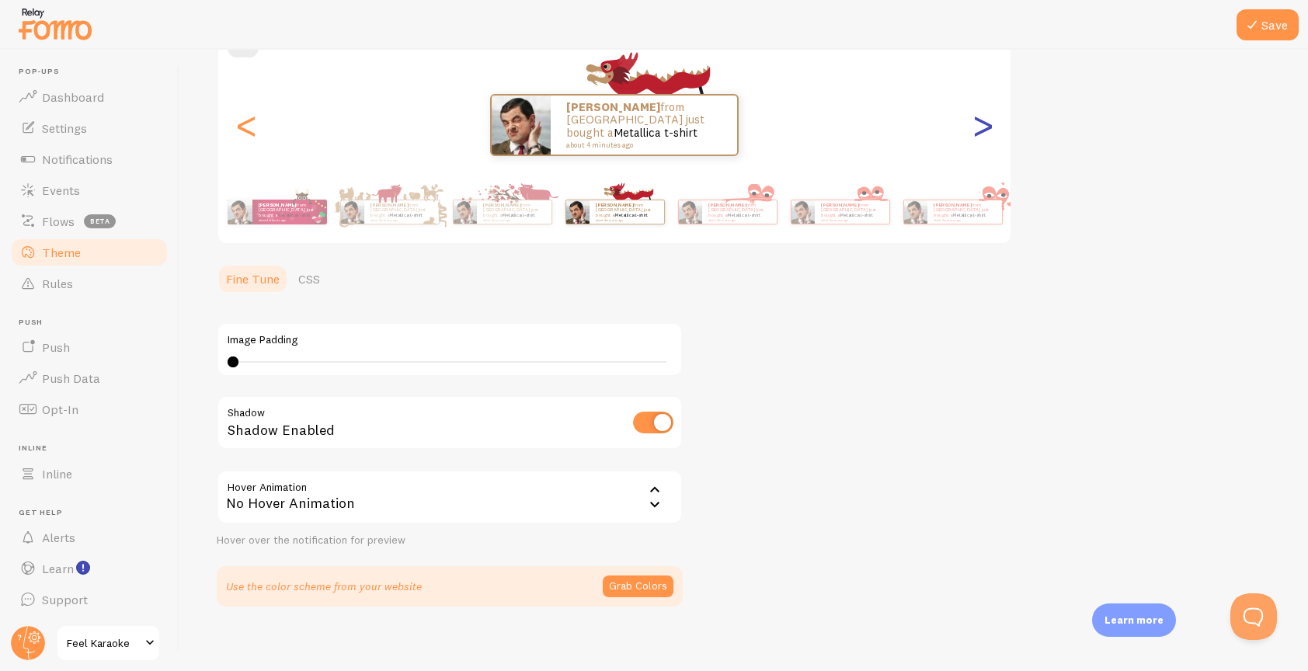
click at [982, 127] on div ">" at bounding box center [983, 125] width 19 height 112
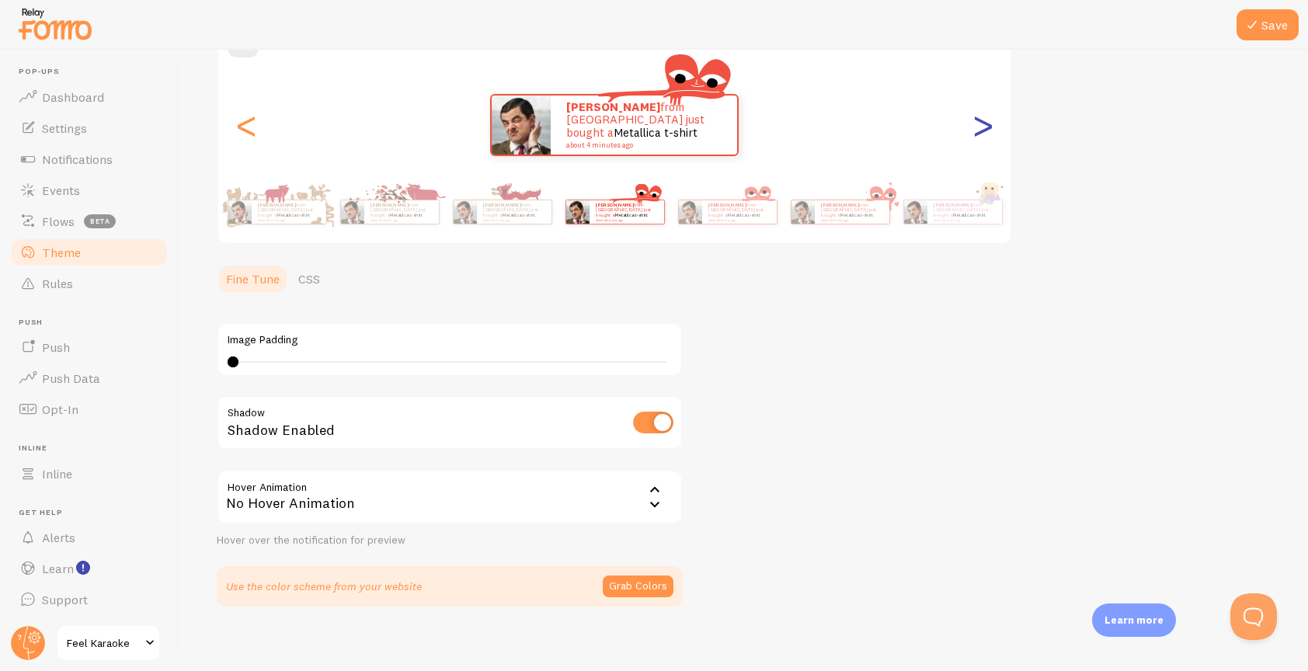
click at [982, 127] on div ">" at bounding box center [983, 125] width 19 height 112
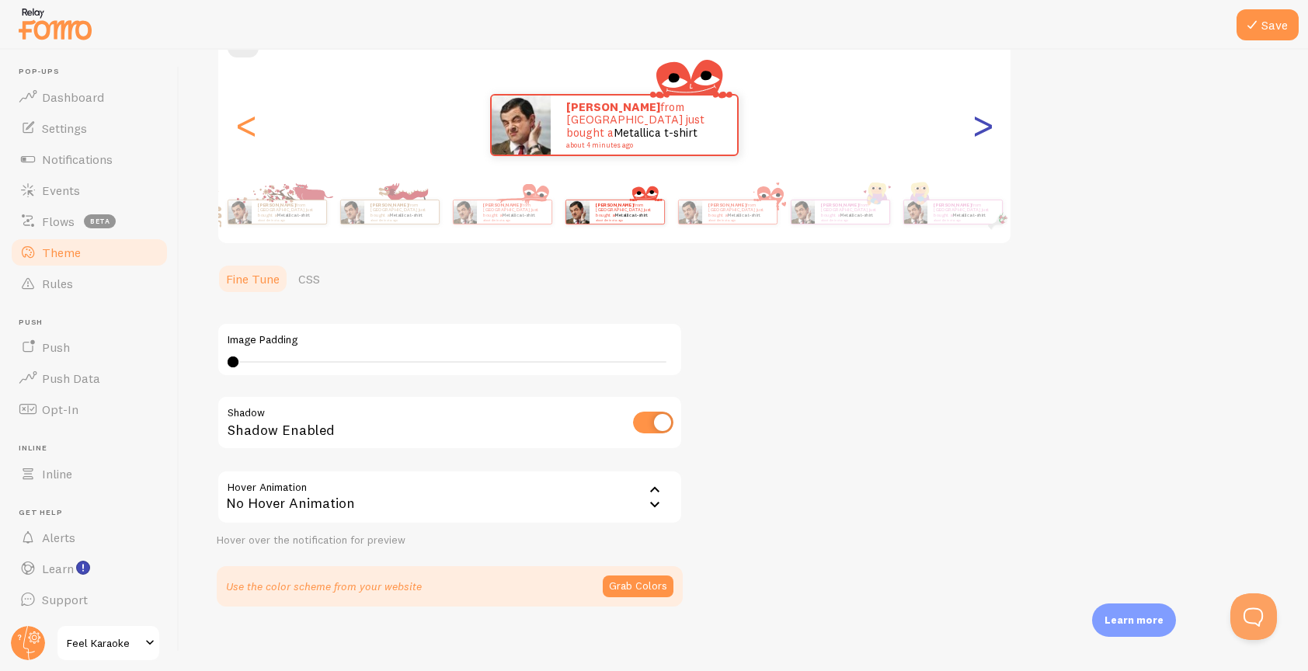
click at [982, 127] on div ">" at bounding box center [983, 125] width 19 height 112
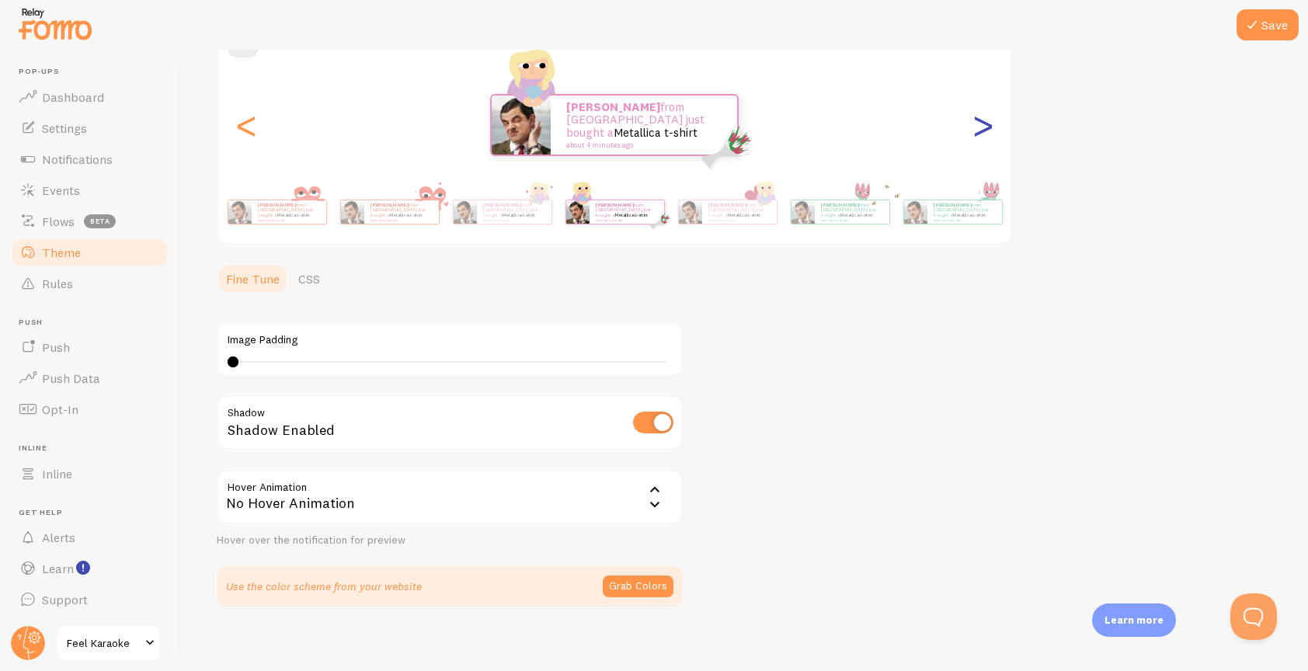
click at [982, 127] on div ">" at bounding box center [983, 125] width 19 height 112
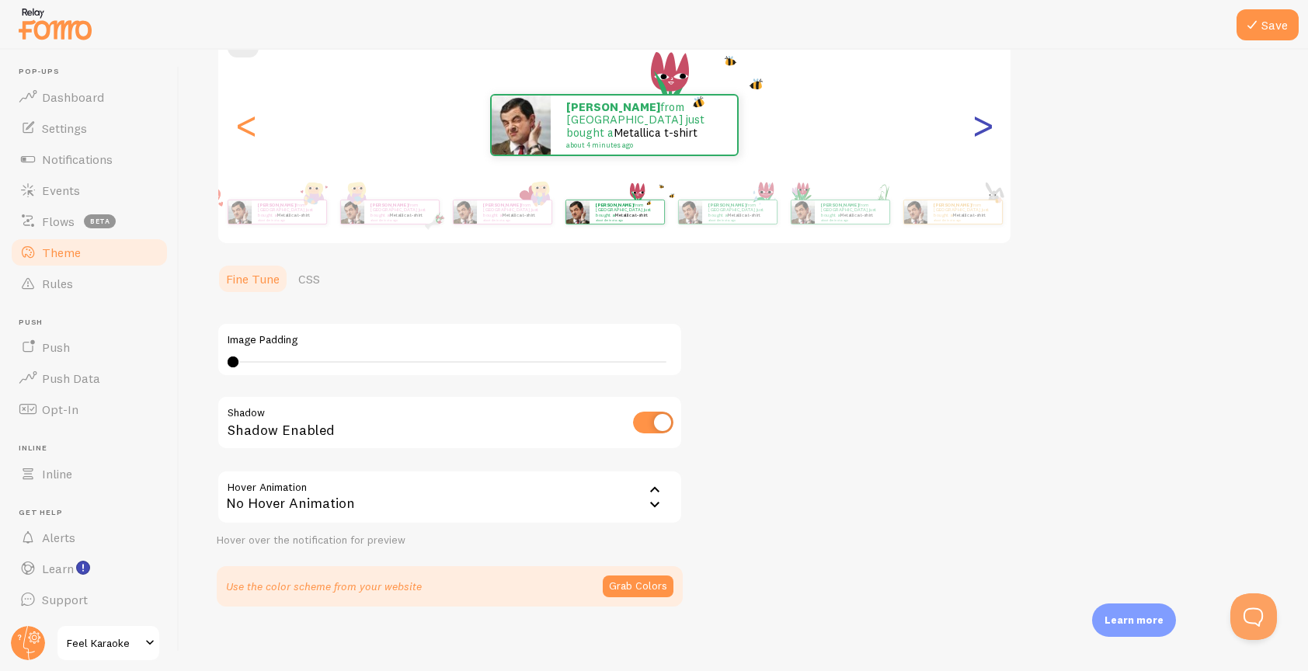
click at [982, 127] on div ">" at bounding box center [983, 125] width 19 height 112
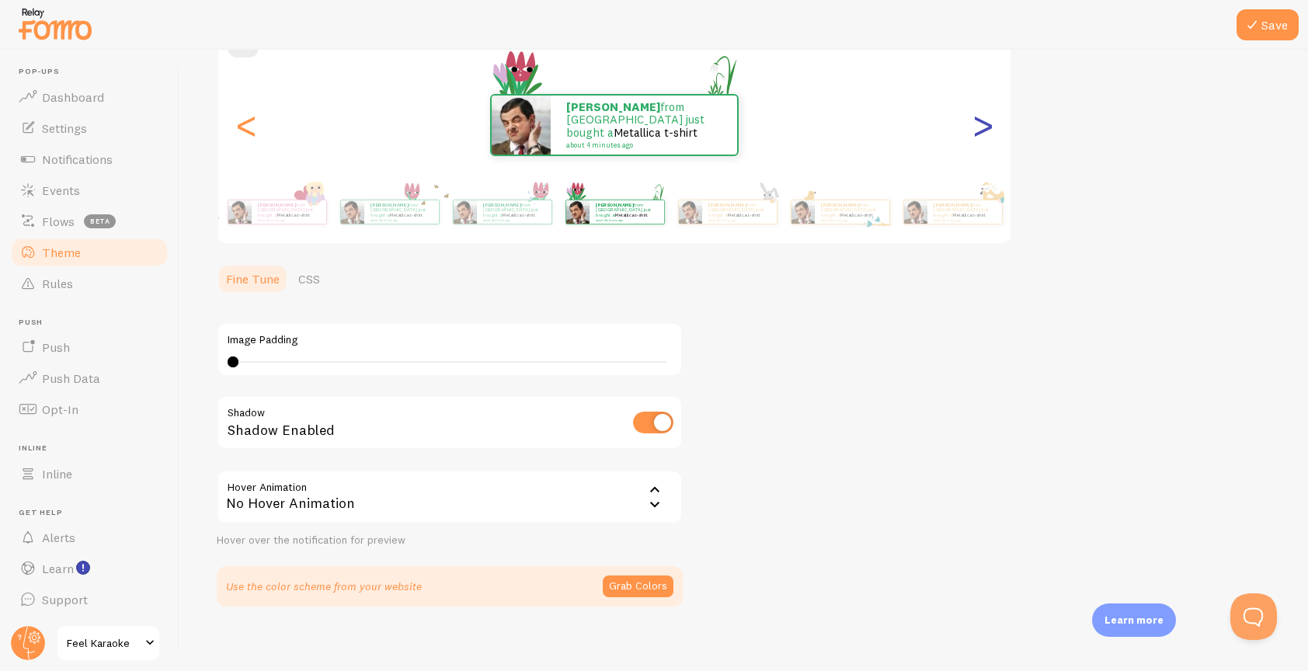
click at [982, 127] on div ">" at bounding box center [983, 125] width 19 height 112
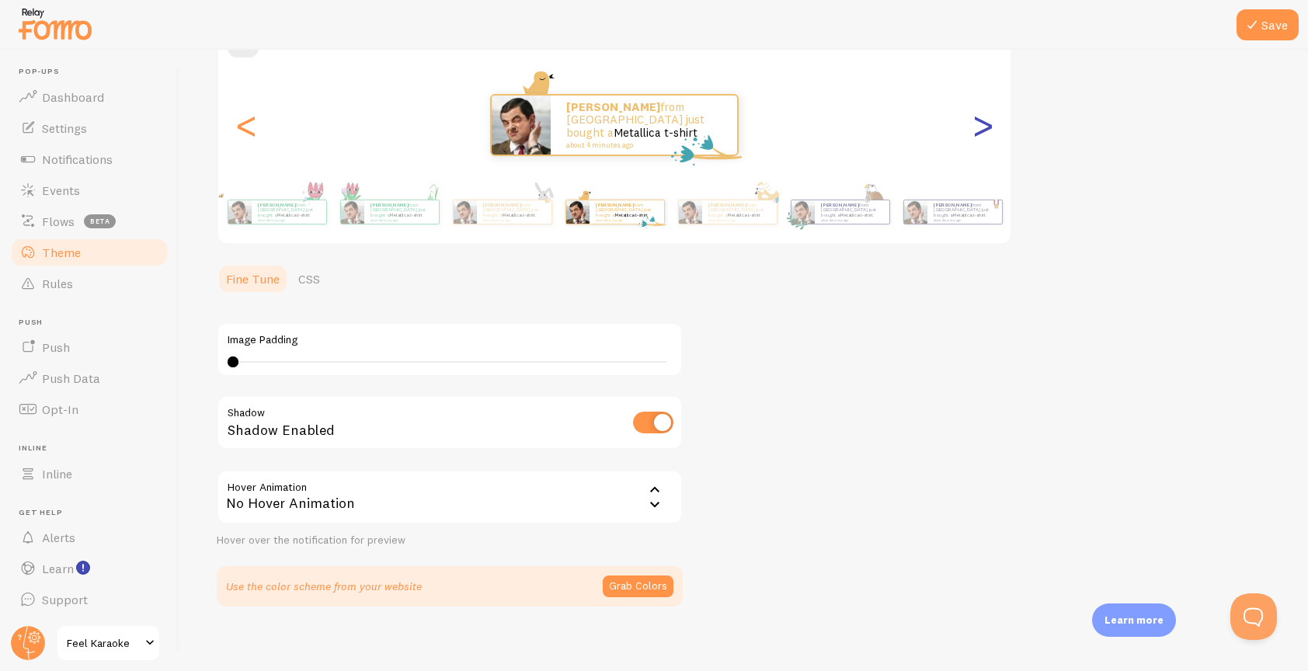
click at [982, 131] on div ">" at bounding box center [983, 125] width 19 height 112
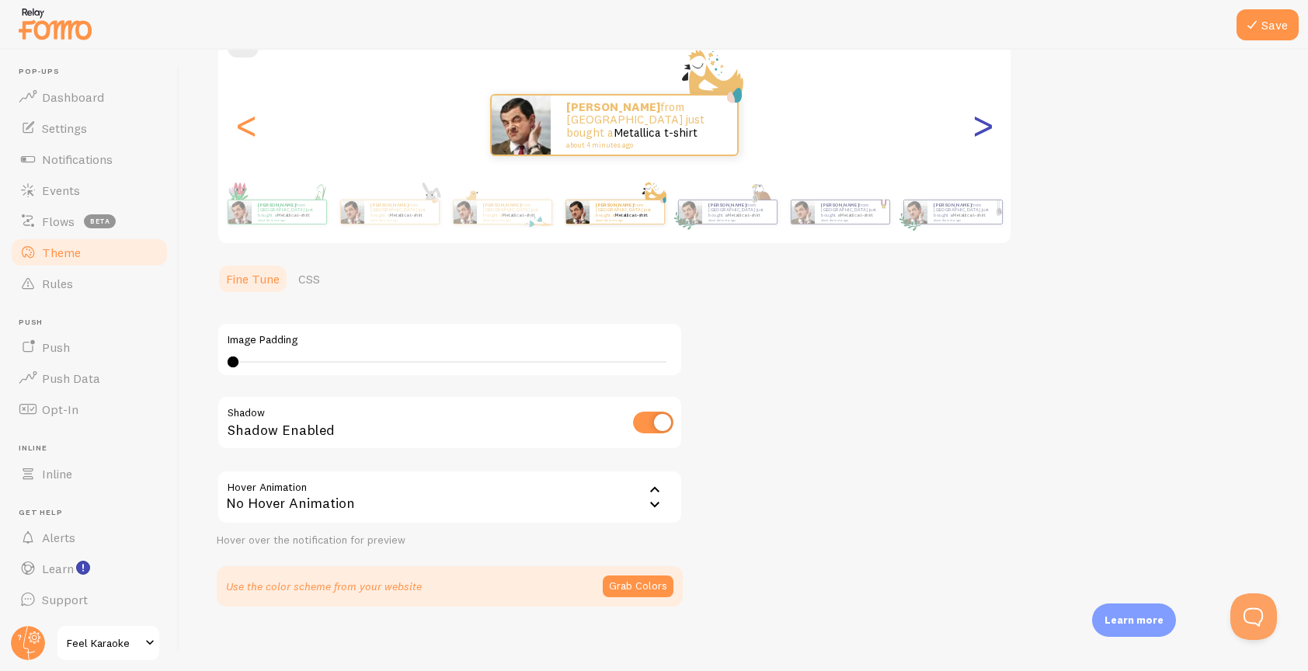
click at [982, 131] on div ">" at bounding box center [983, 125] width 19 height 112
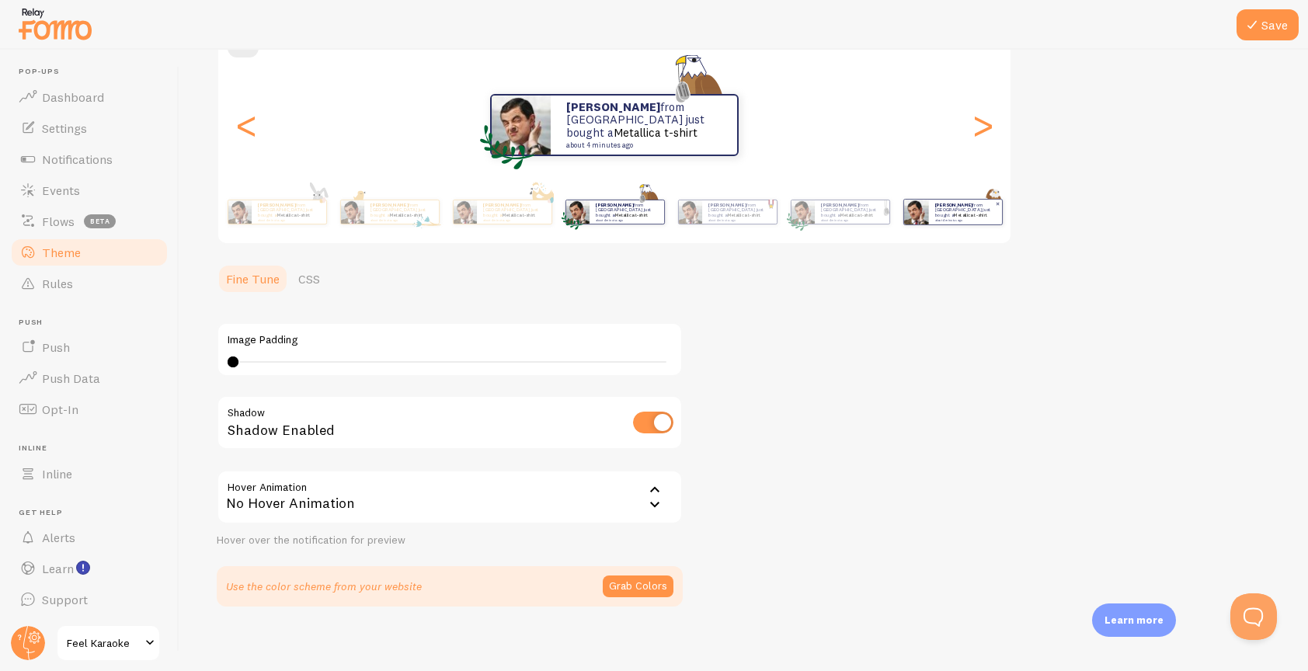
click at [988, 200] on div "[PERSON_NAME] from [GEOGRAPHIC_DATA] just bought a Metallica t-shirt about 4 mi…" at bounding box center [964, 212] width 73 height 25
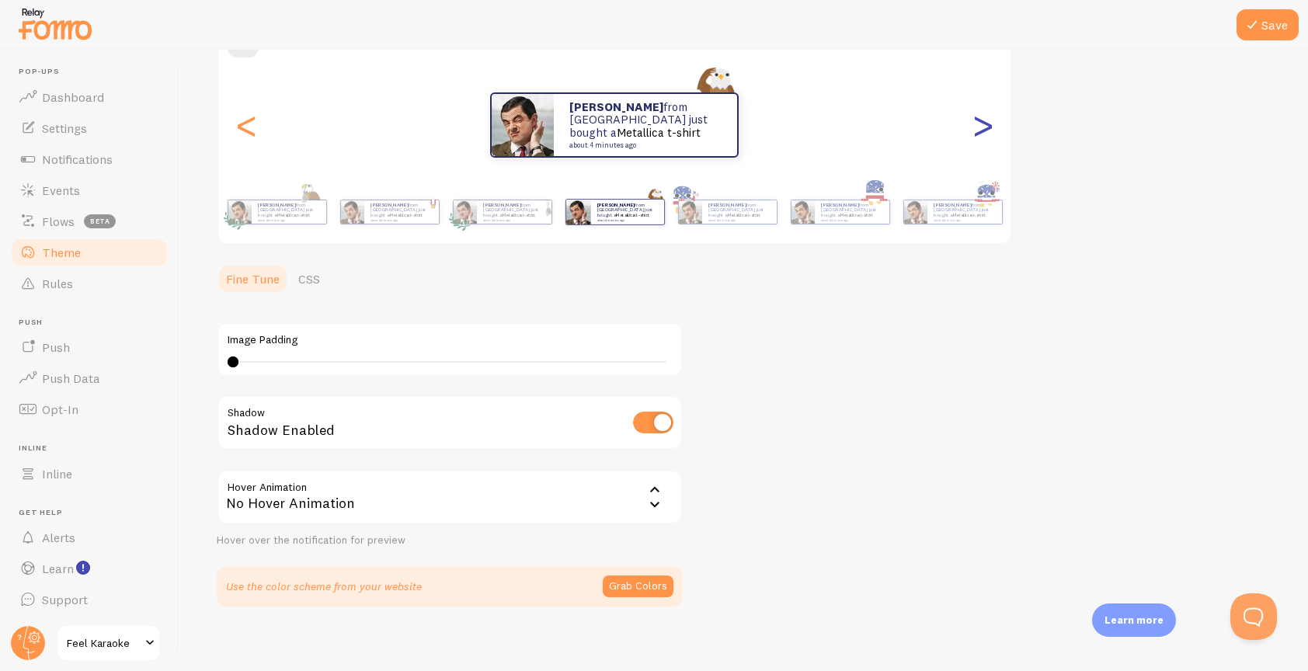
scroll to position [91, 0]
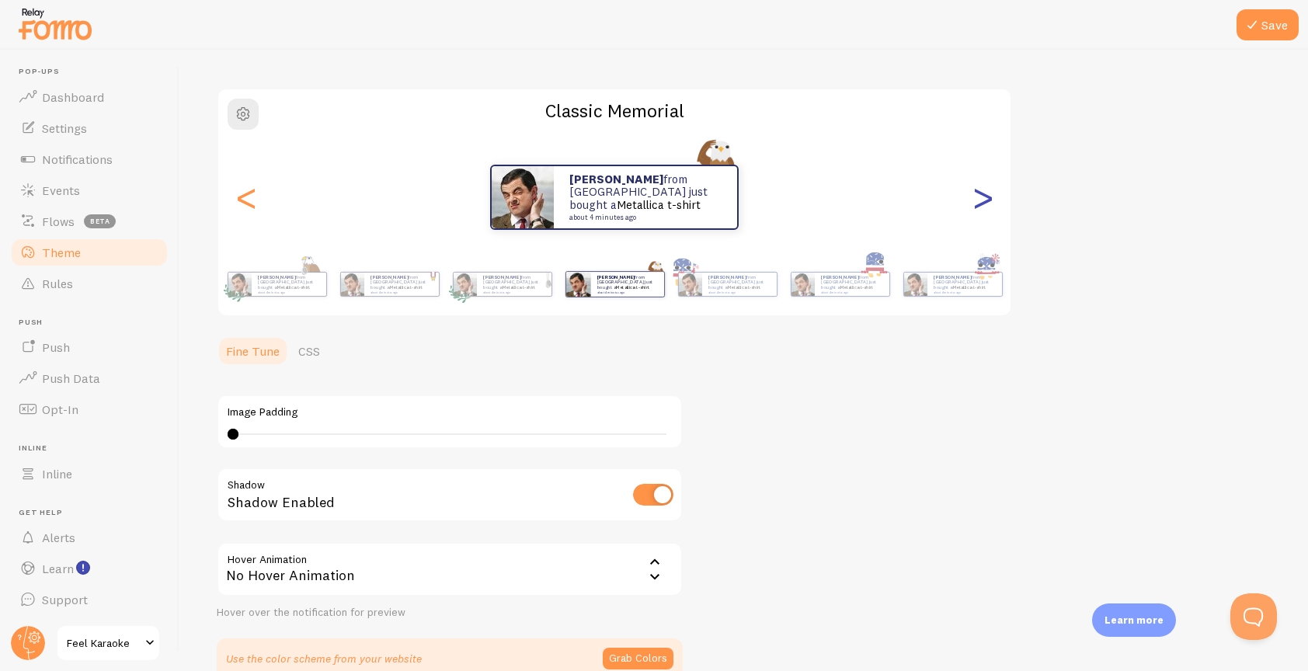
click at [984, 203] on div ">" at bounding box center [983, 197] width 19 height 112
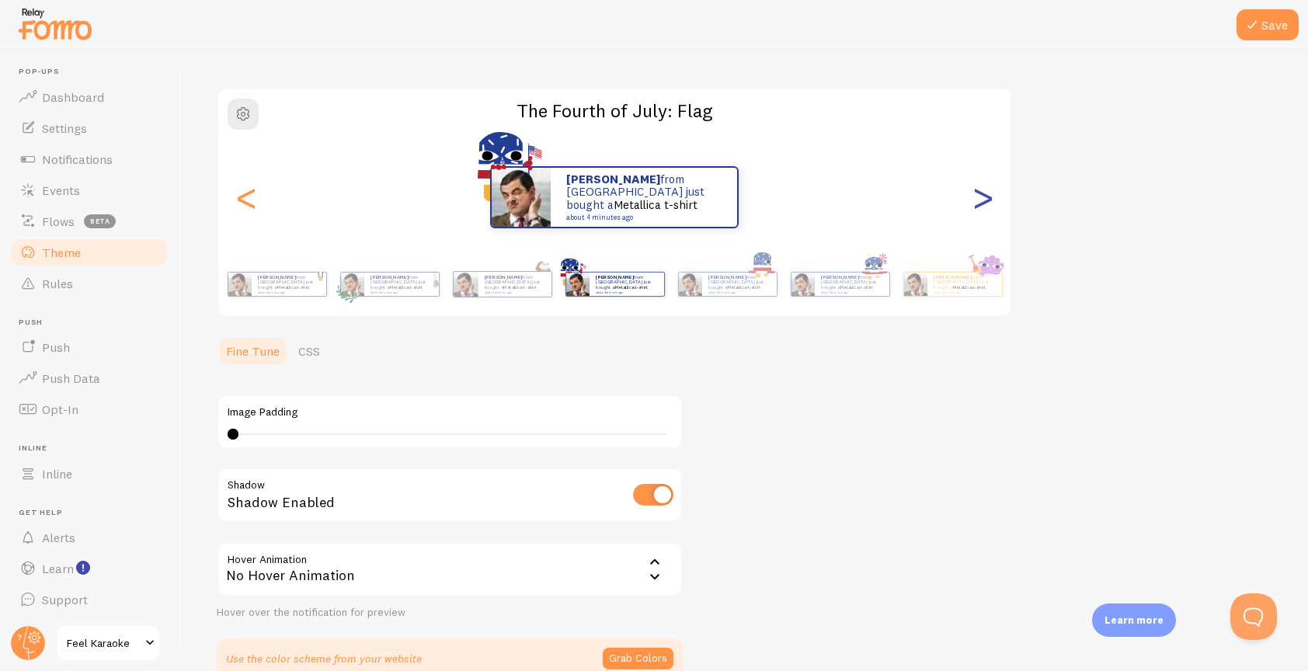
click at [984, 203] on div ">" at bounding box center [983, 197] width 19 height 112
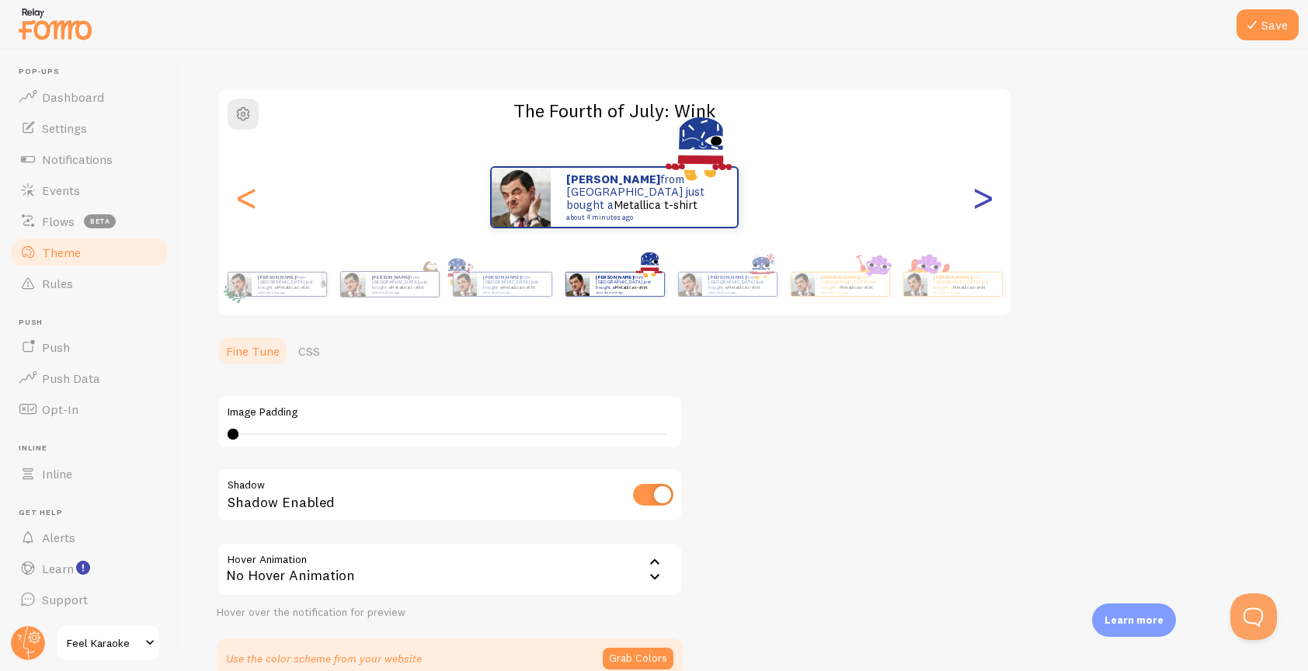
click at [984, 203] on div ">" at bounding box center [983, 197] width 19 height 112
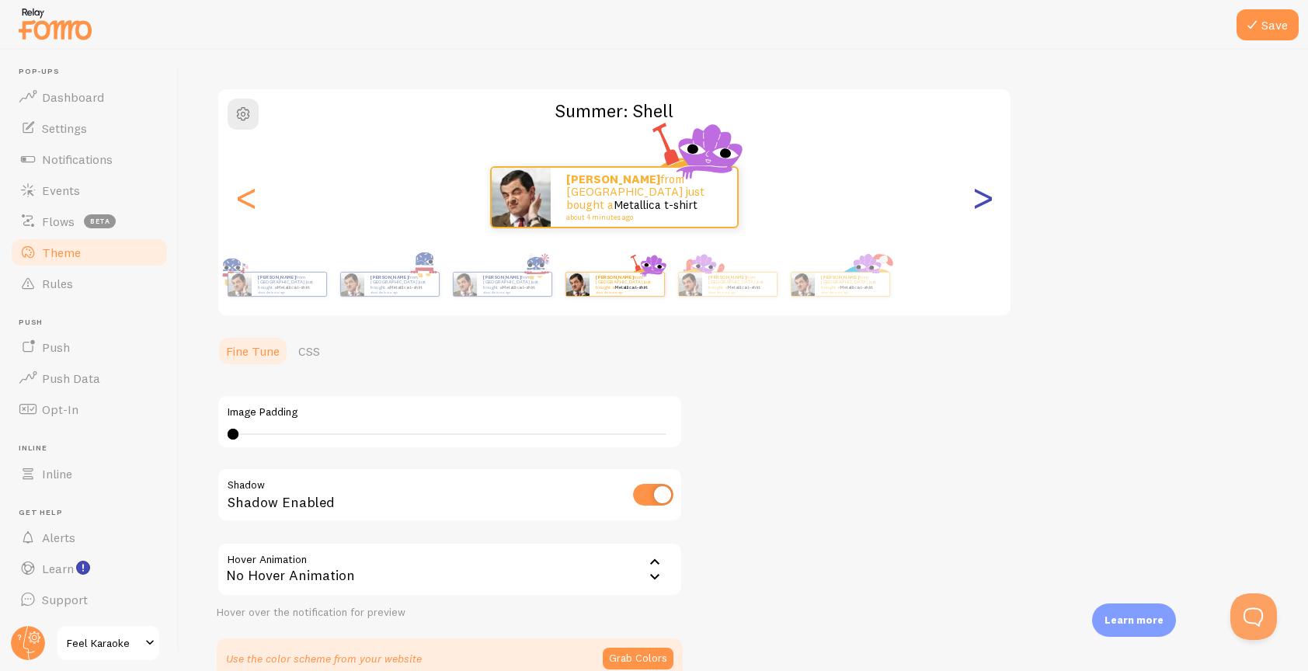
click at [984, 203] on div ">" at bounding box center [983, 197] width 19 height 112
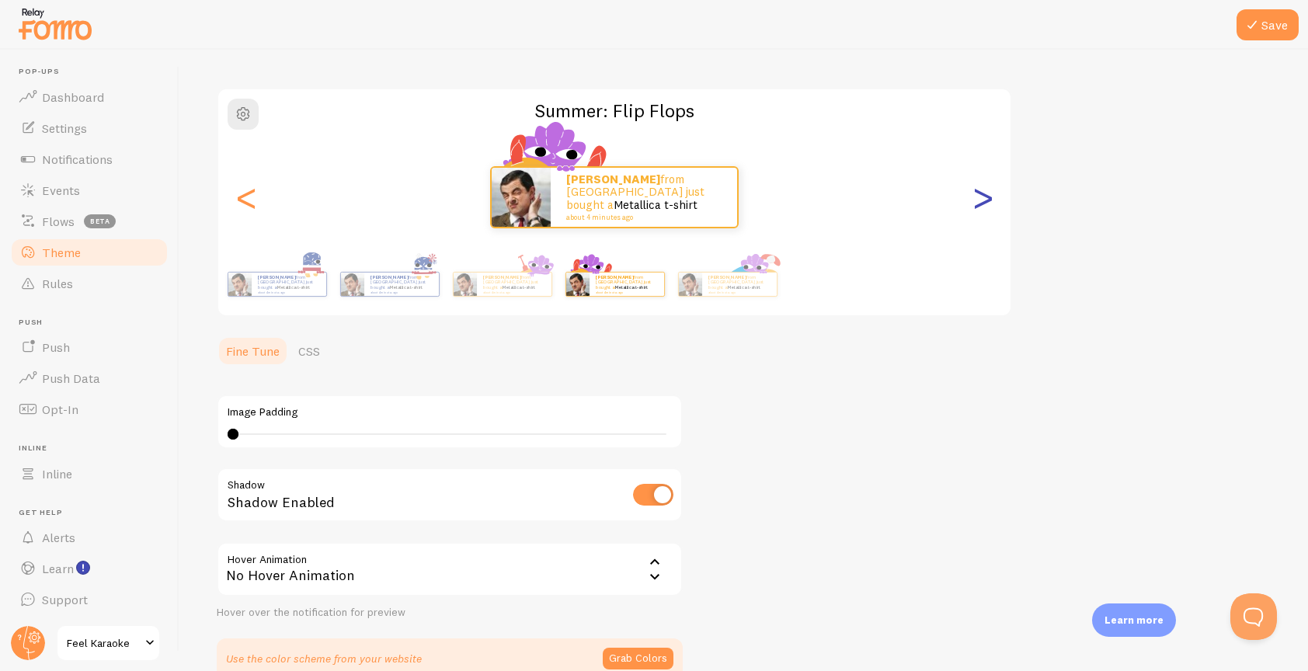
click at [984, 203] on div ">" at bounding box center [983, 197] width 19 height 112
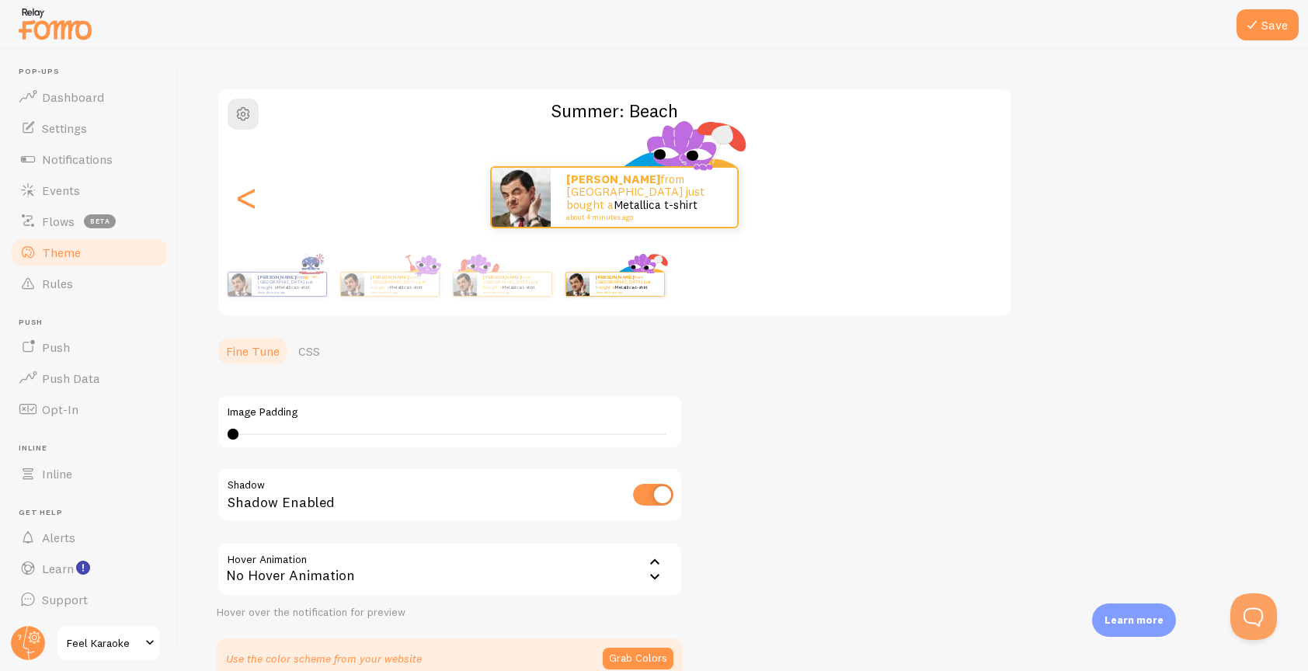
click at [984, 203] on div "[PERSON_NAME] from [GEOGRAPHIC_DATA] just bought a Metallica t-shirt about 4 mi…" at bounding box center [614, 197] width 793 height 62
click at [246, 198] on div "<" at bounding box center [246, 197] width 19 height 112
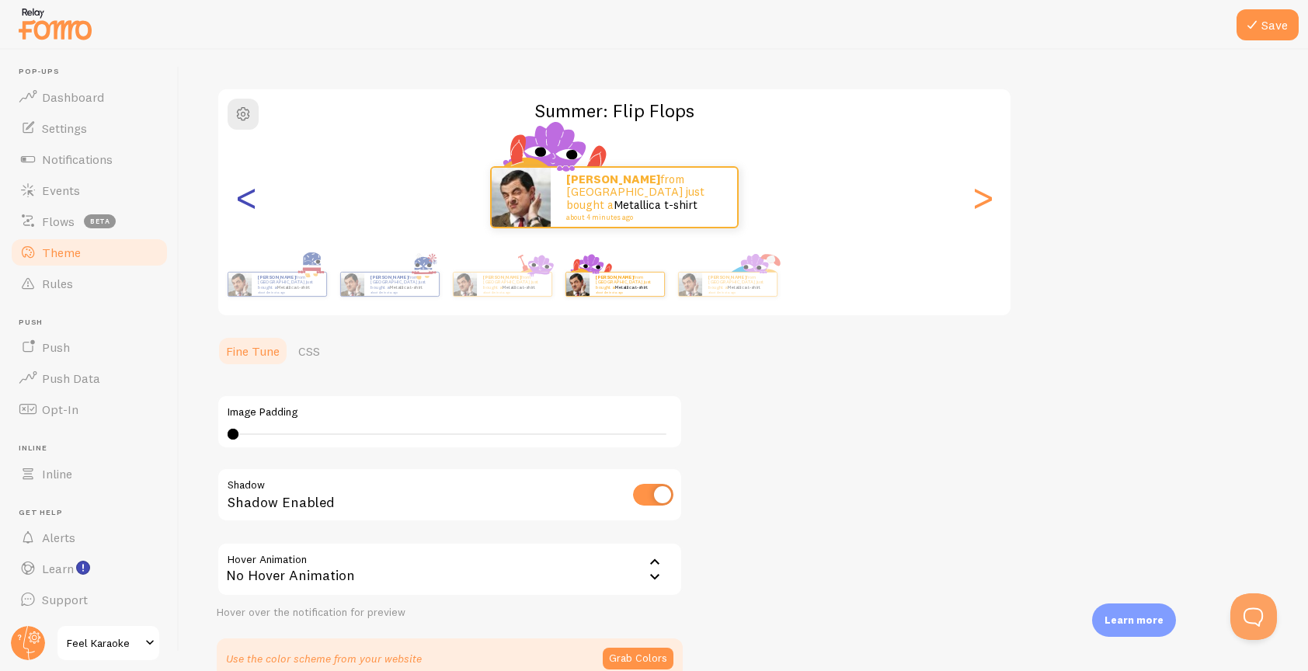
click at [246, 198] on div "<" at bounding box center [246, 197] width 19 height 112
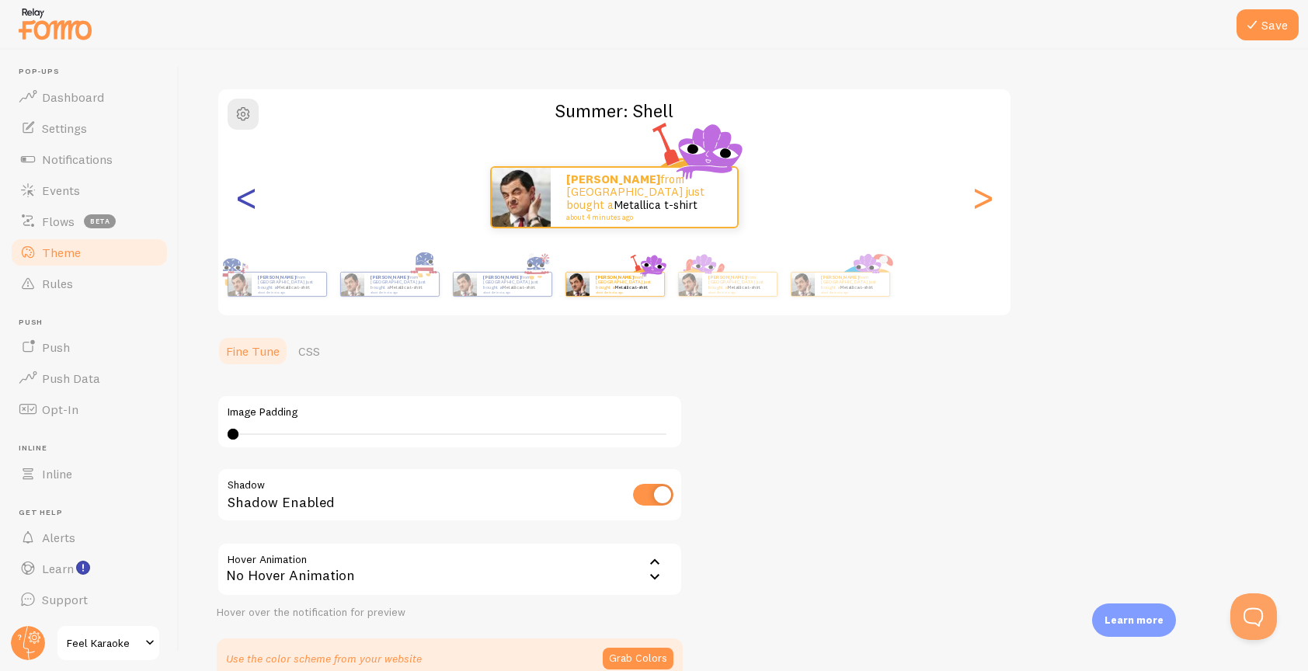
click at [246, 195] on div "<" at bounding box center [246, 197] width 19 height 112
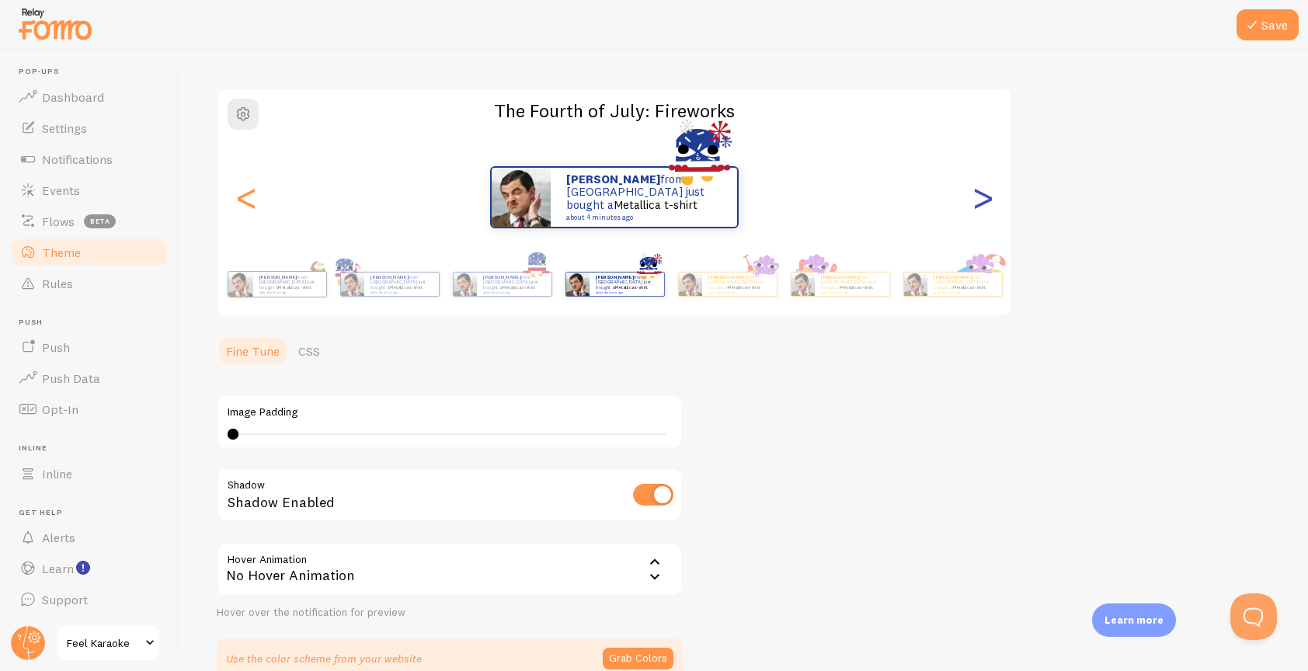
click at [991, 201] on div ">" at bounding box center [983, 197] width 19 height 112
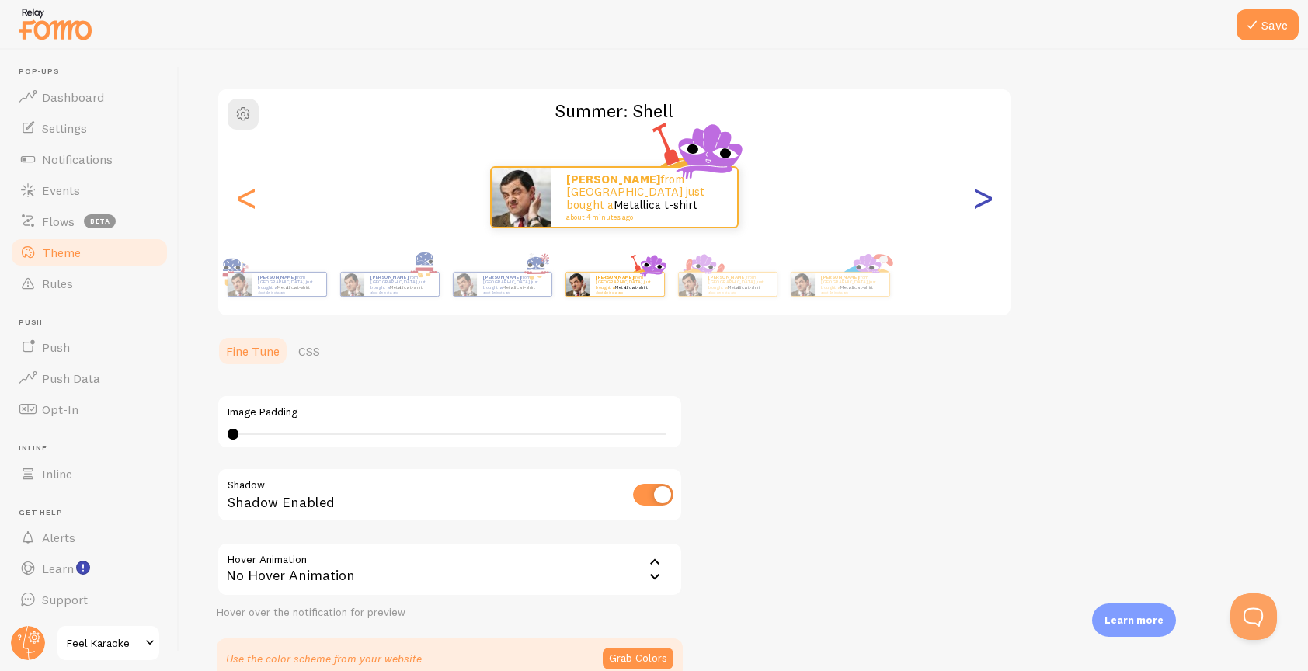
click at [991, 201] on div ">" at bounding box center [983, 197] width 19 height 112
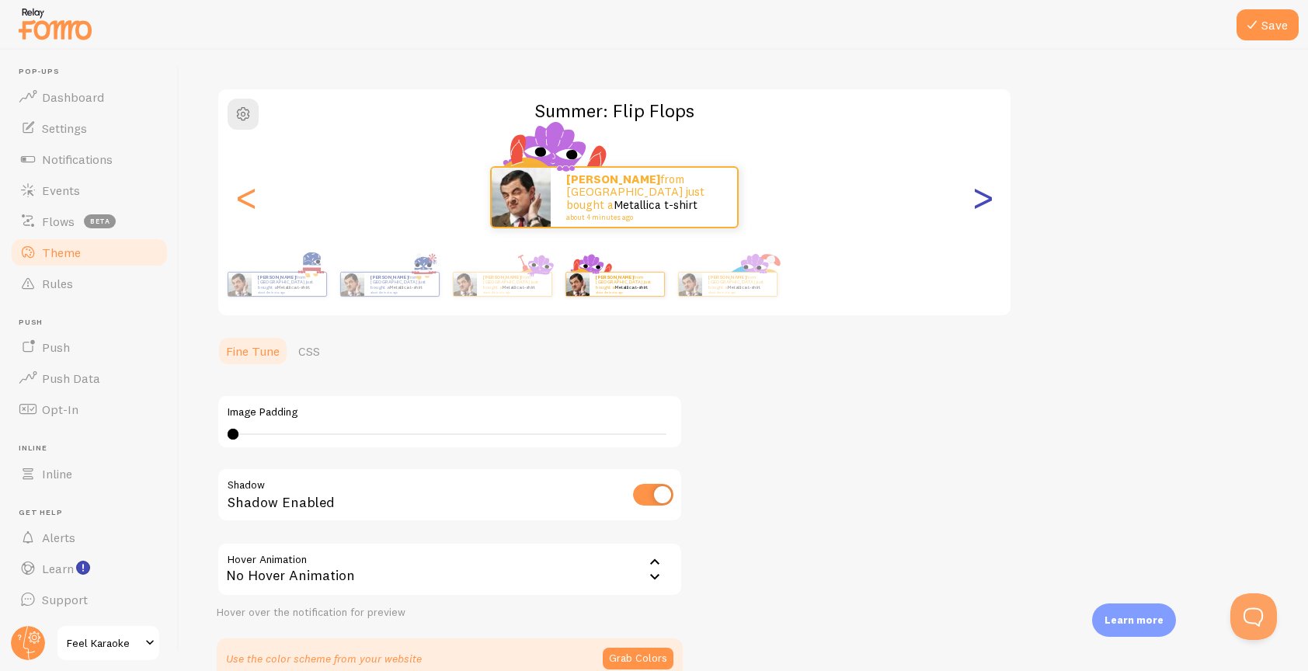
click at [991, 201] on div ">" at bounding box center [983, 197] width 19 height 112
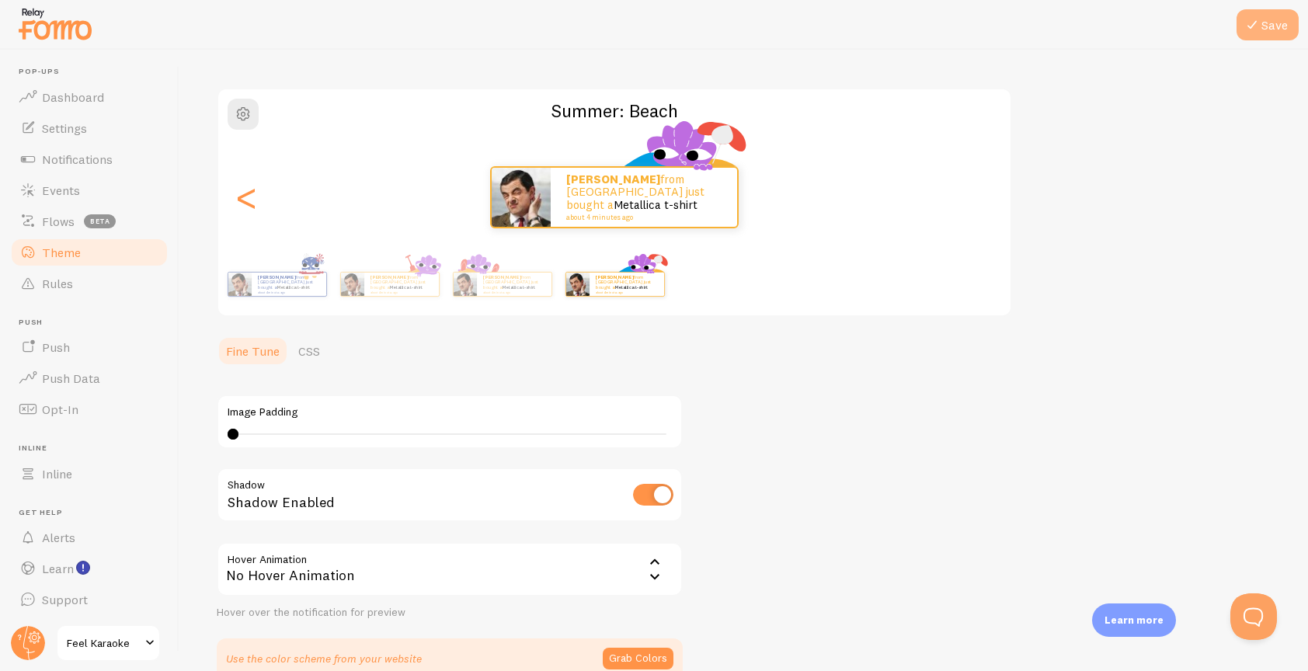
click at [1261, 30] on icon at bounding box center [1252, 25] width 19 height 19
click at [250, 119] on span "button" at bounding box center [243, 114] width 19 height 19
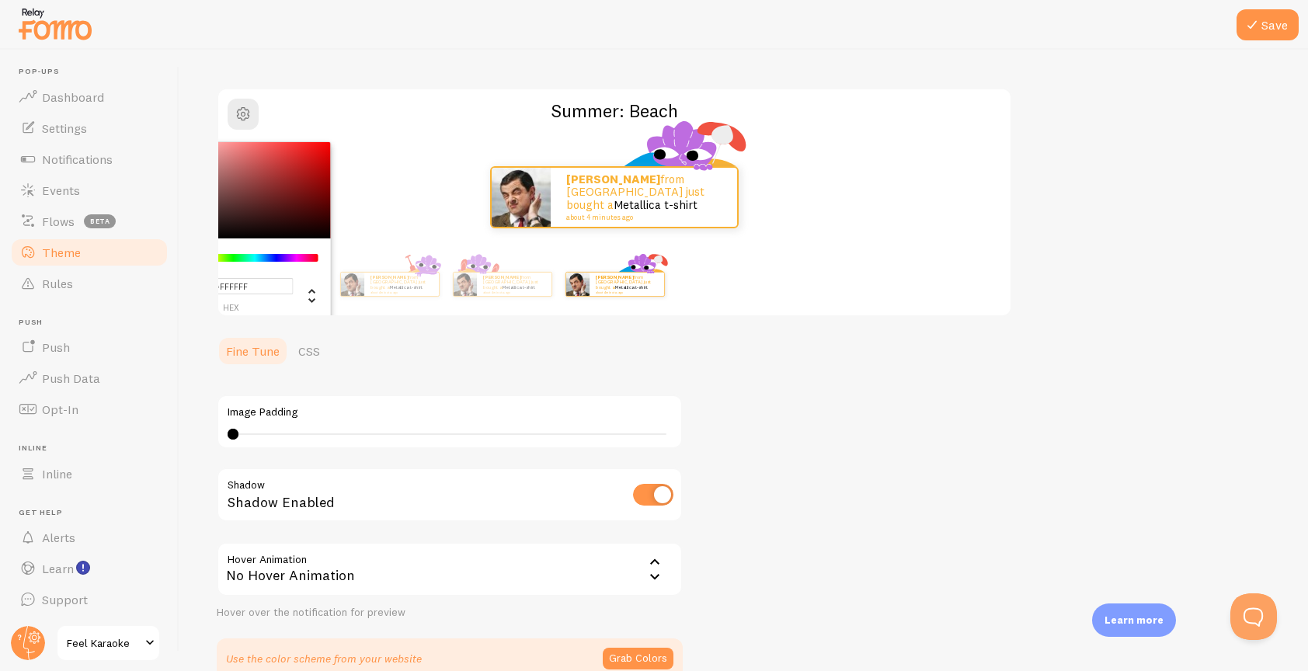
click at [371, 84] on div "Theme Choose a theme for your notifications #FFFFFF hex 255 r 255 g 255 b 0 h 0…" at bounding box center [744, 337] width 1054 height 683
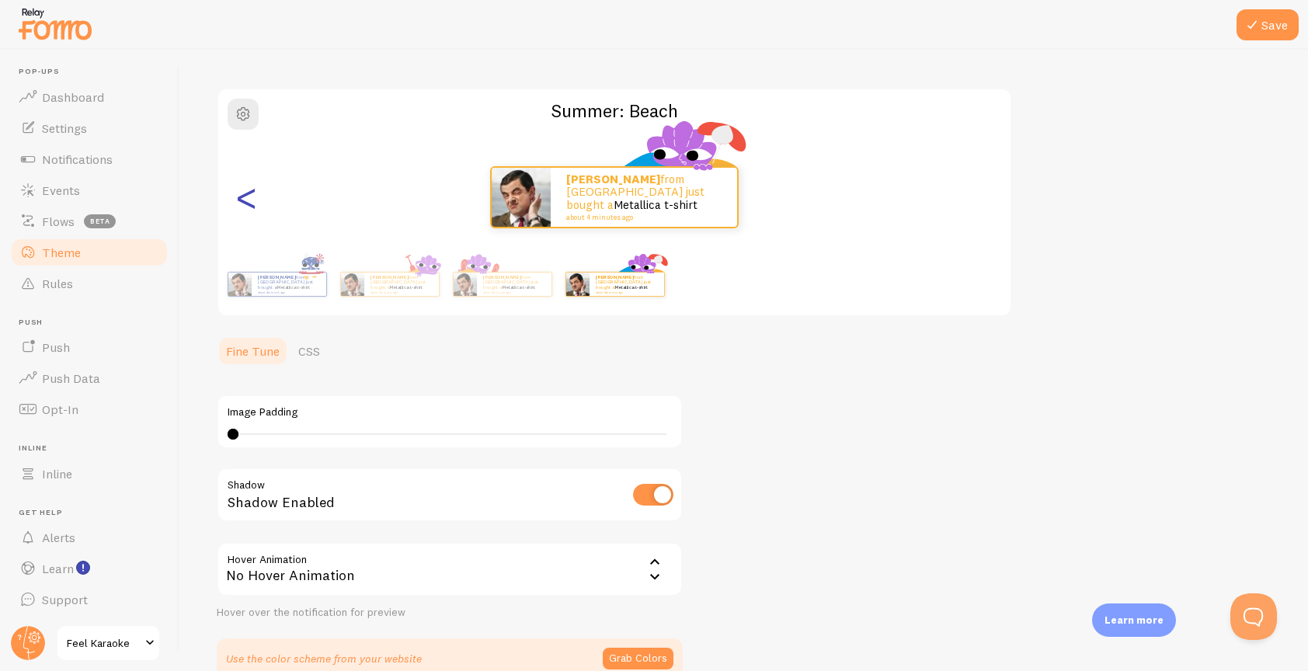
click at [250, 200] on div "<" at bounding box center [246, 197] width 19 height 112
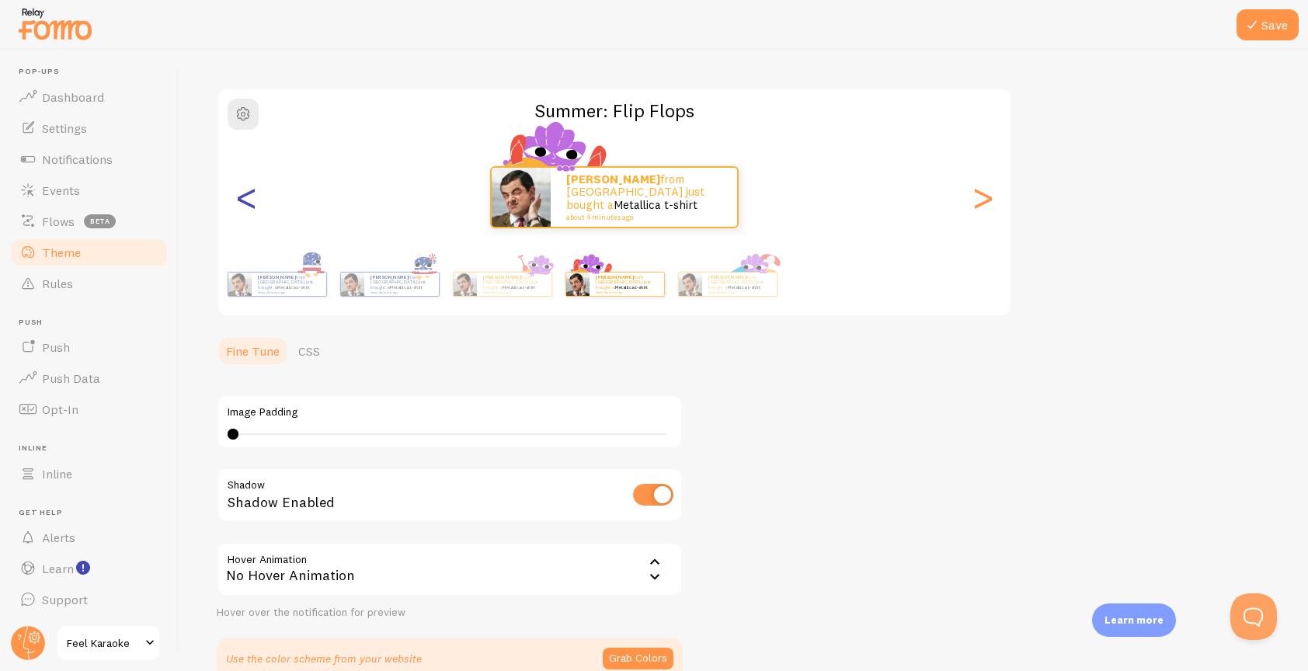
click at [250, 200] on div "<" at bounding box center [246, 197] width 19 height 112
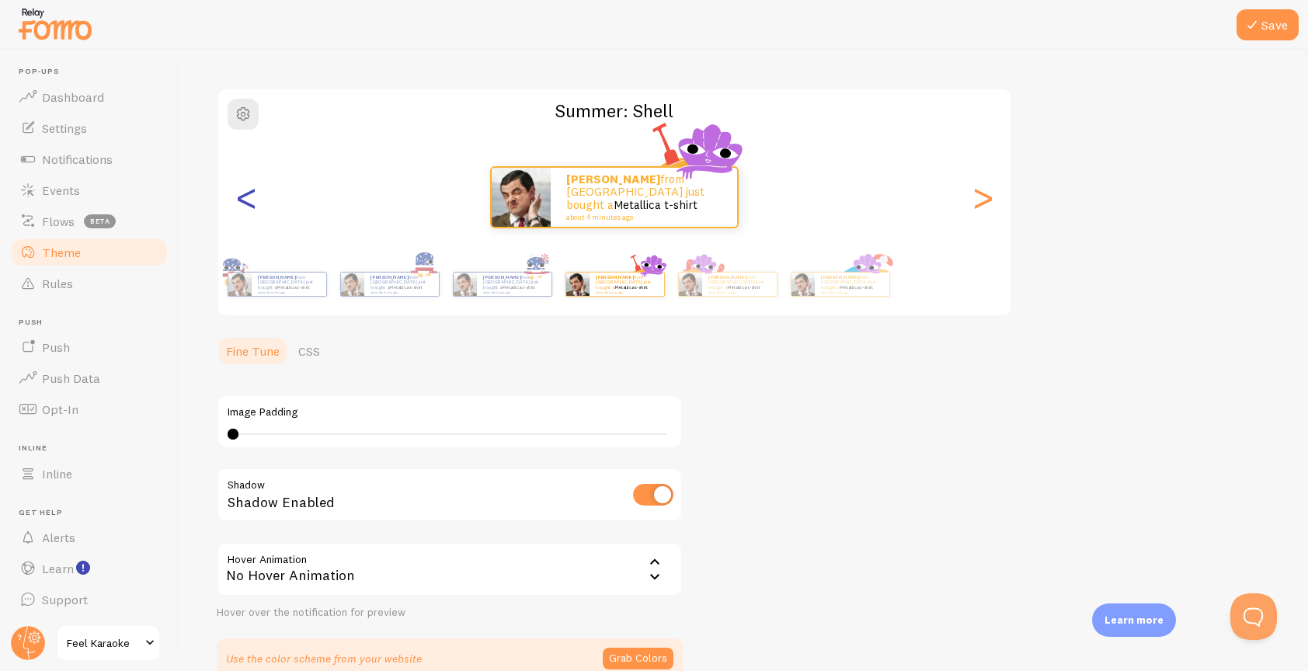
click at [250, 200] on div "<" at bounding box center [246, 197] width 19 height 112
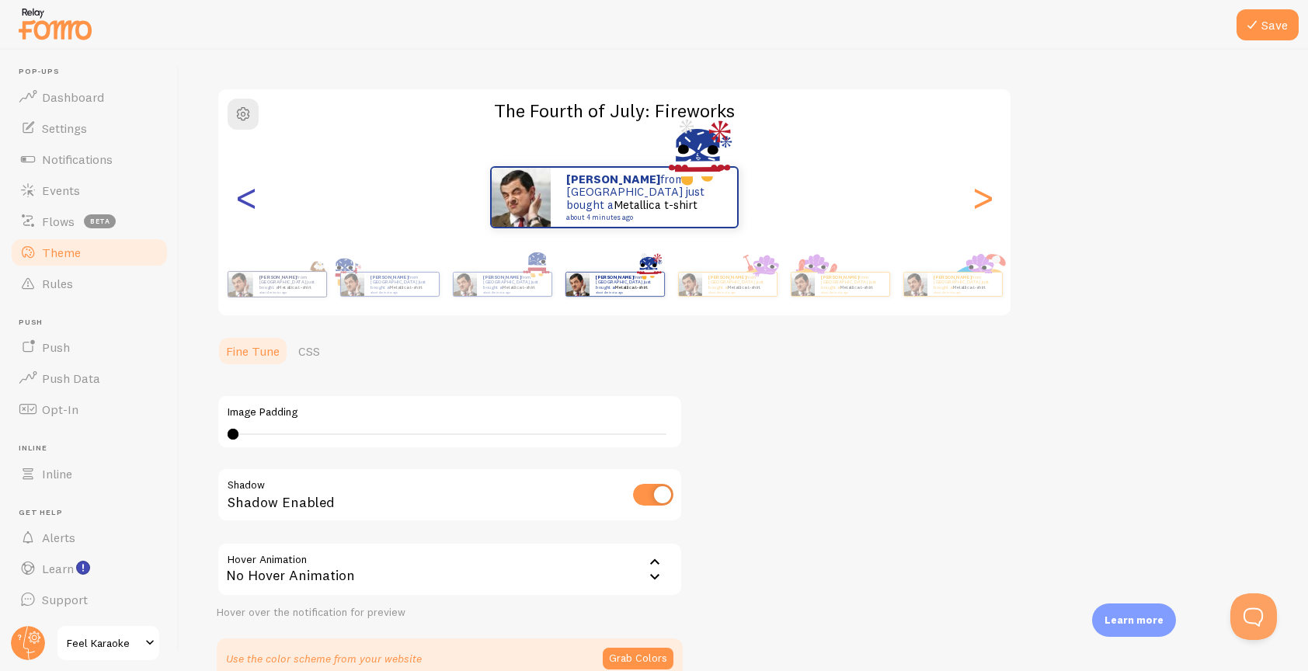
click at [250, 200] on div "<" at bounding box center [246, 197] width 19 height 112
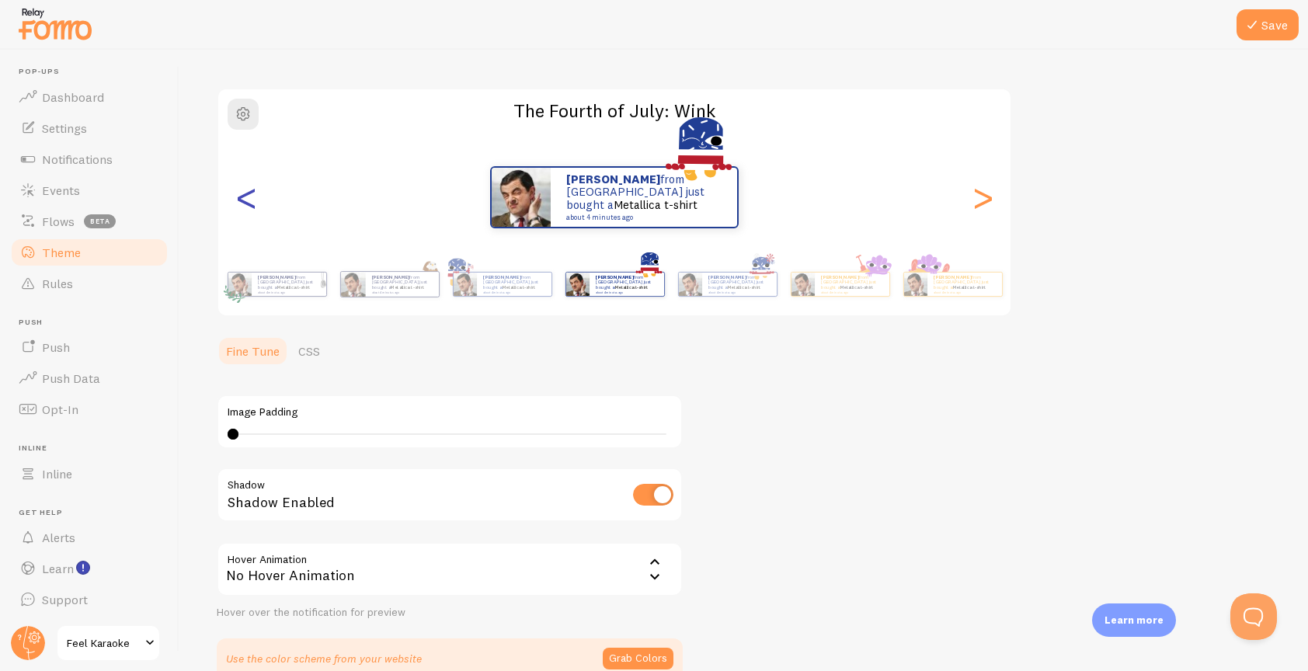
click at [239, 204] on div "<" at bounding box center [246, 197] width 19 height 112
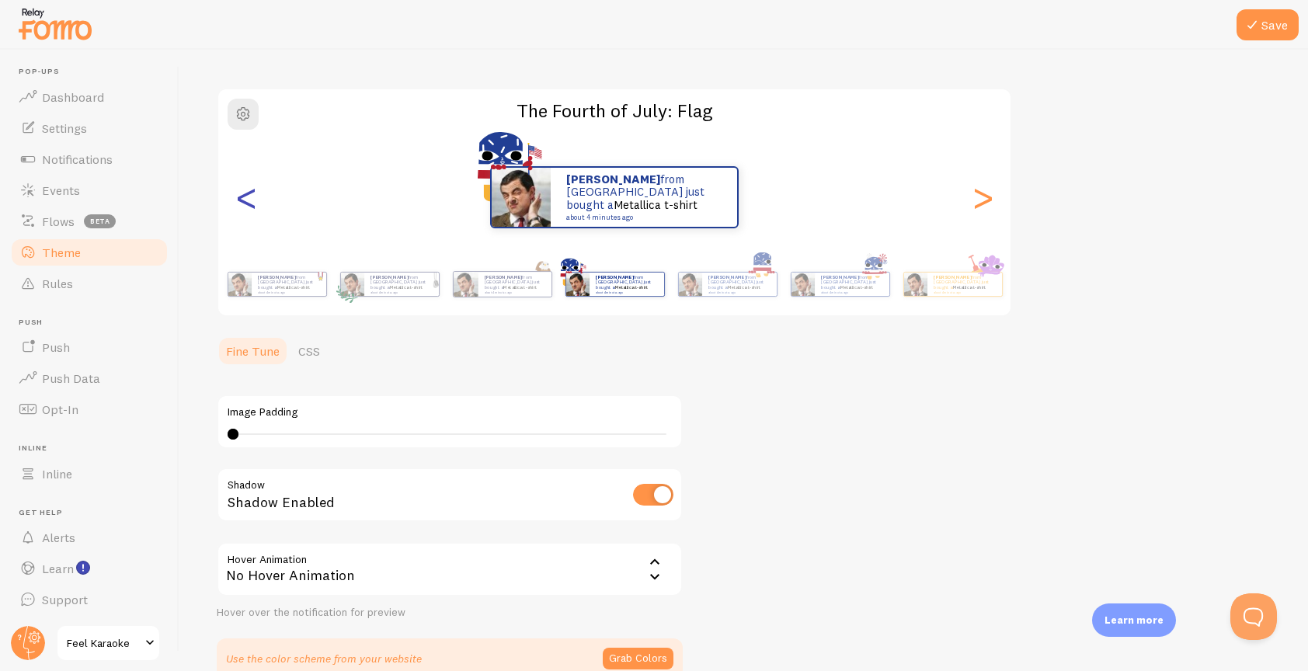
click at [239, 204] on div "<" at bounding box center [246, 197] width 19 height 112
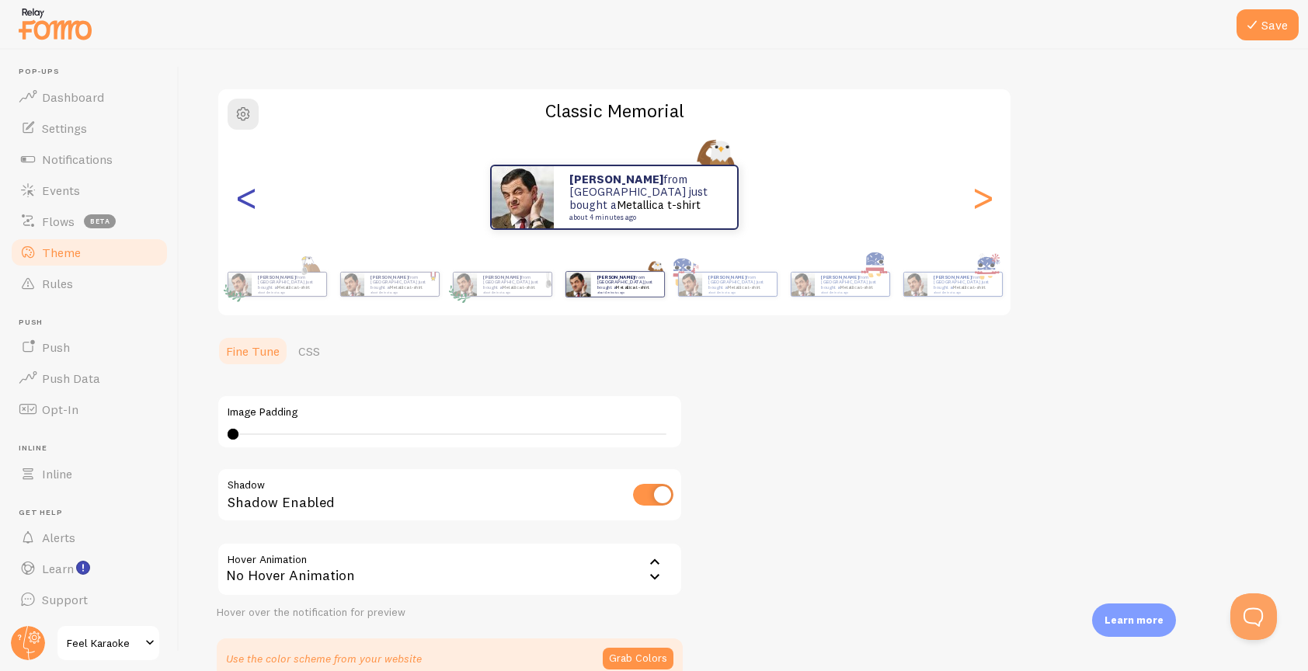
click at [239, 204] on div "<" at bounding box center [246, 197] width 19 height 112
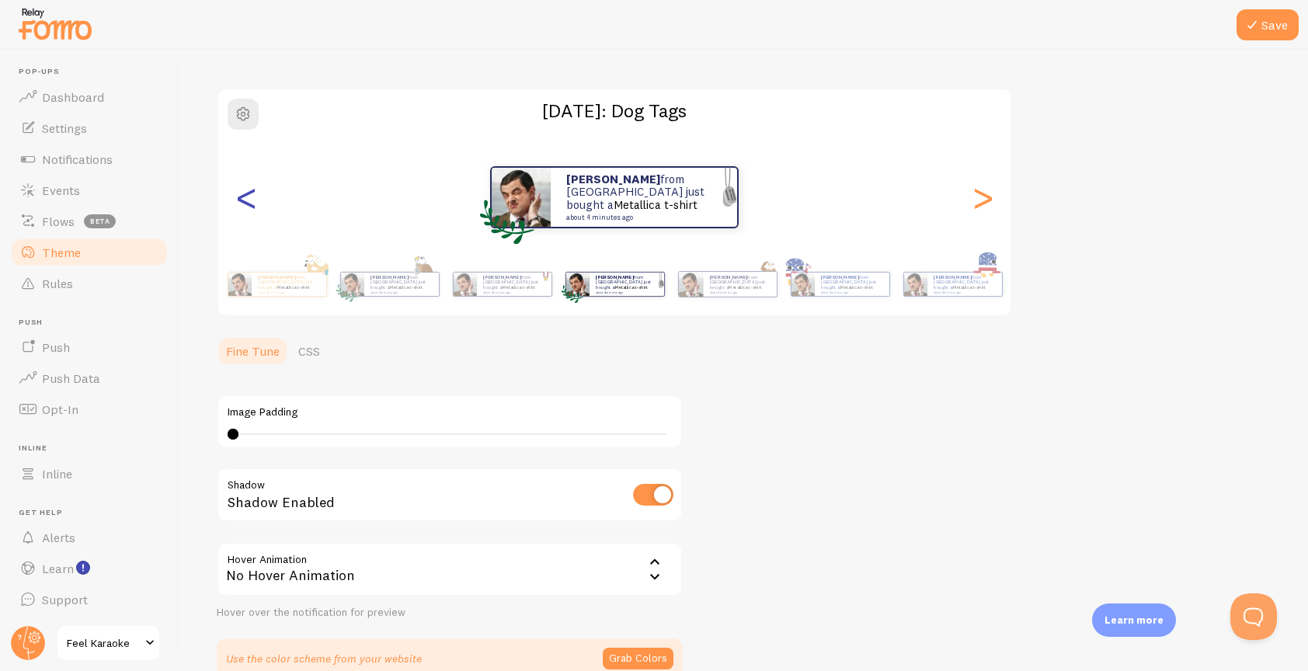
click at [249, 195] on div "<" at bounding box center [246, 197] width 19 height 112
click at [246, 202] on div "<" at bounding box center [246, 197] width 19 height 112
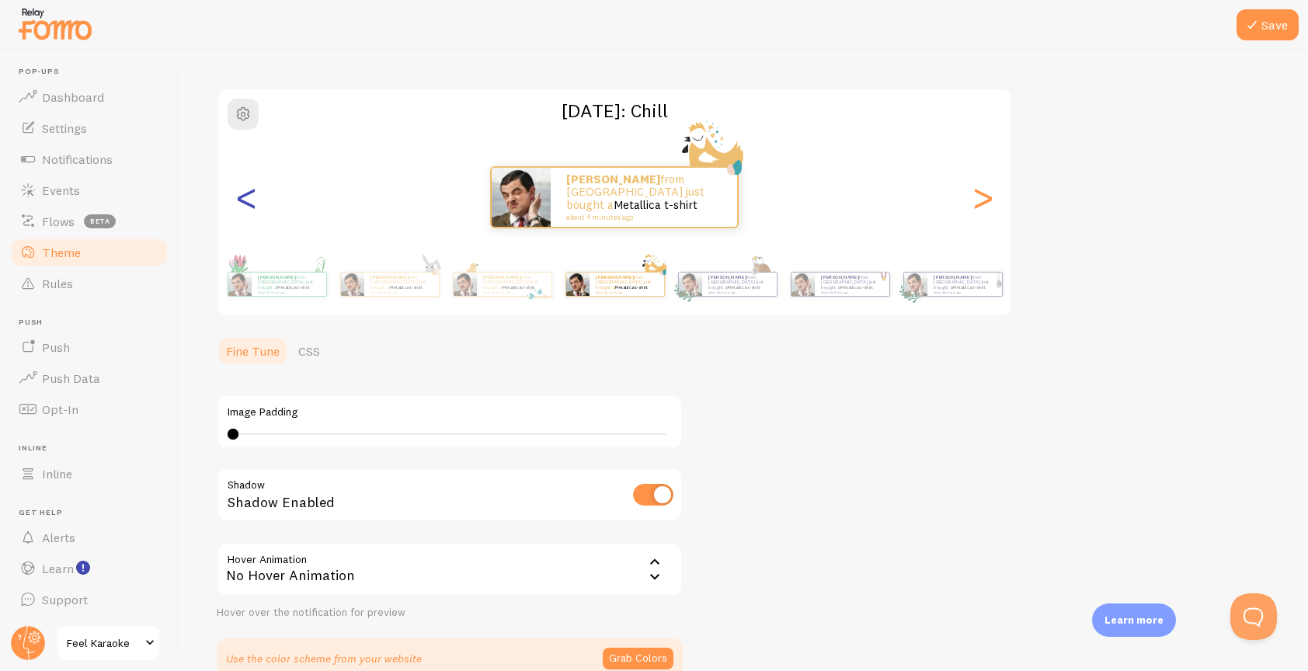
click at [246, 202] on div "<" at bounding box center [246, 197] width 19 height 112
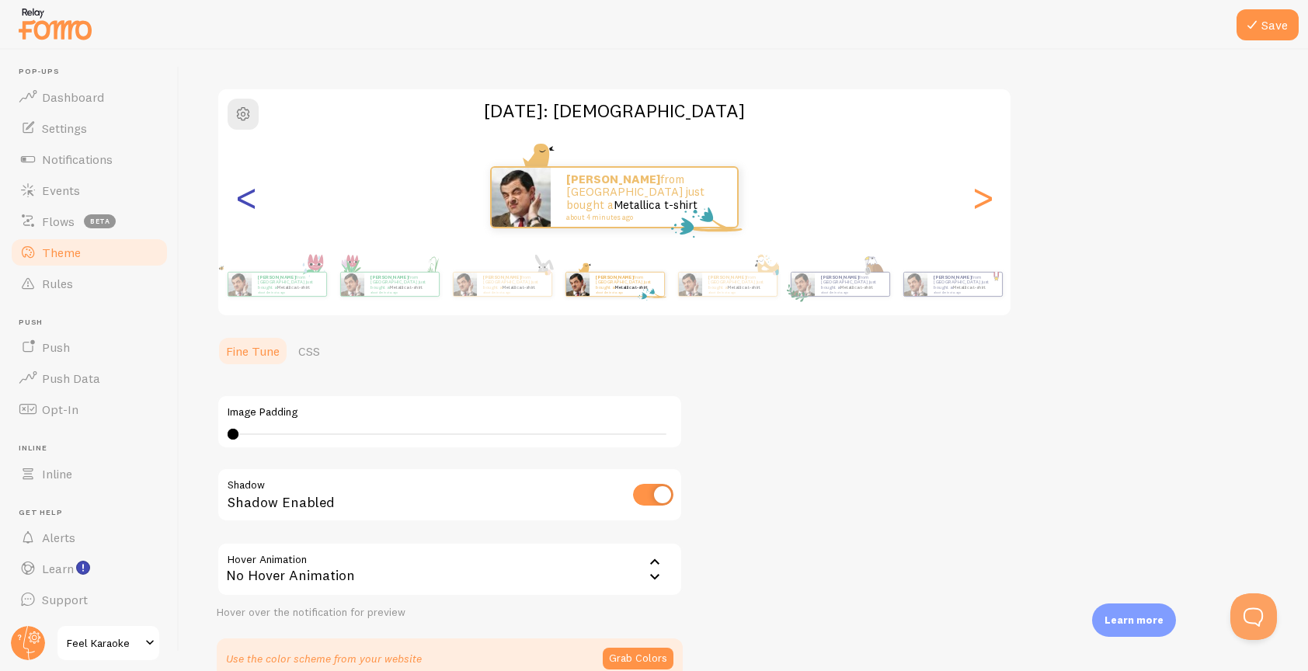
click at [246, 202] on div "<" at bounding box center [246, 197] width 19 height 112
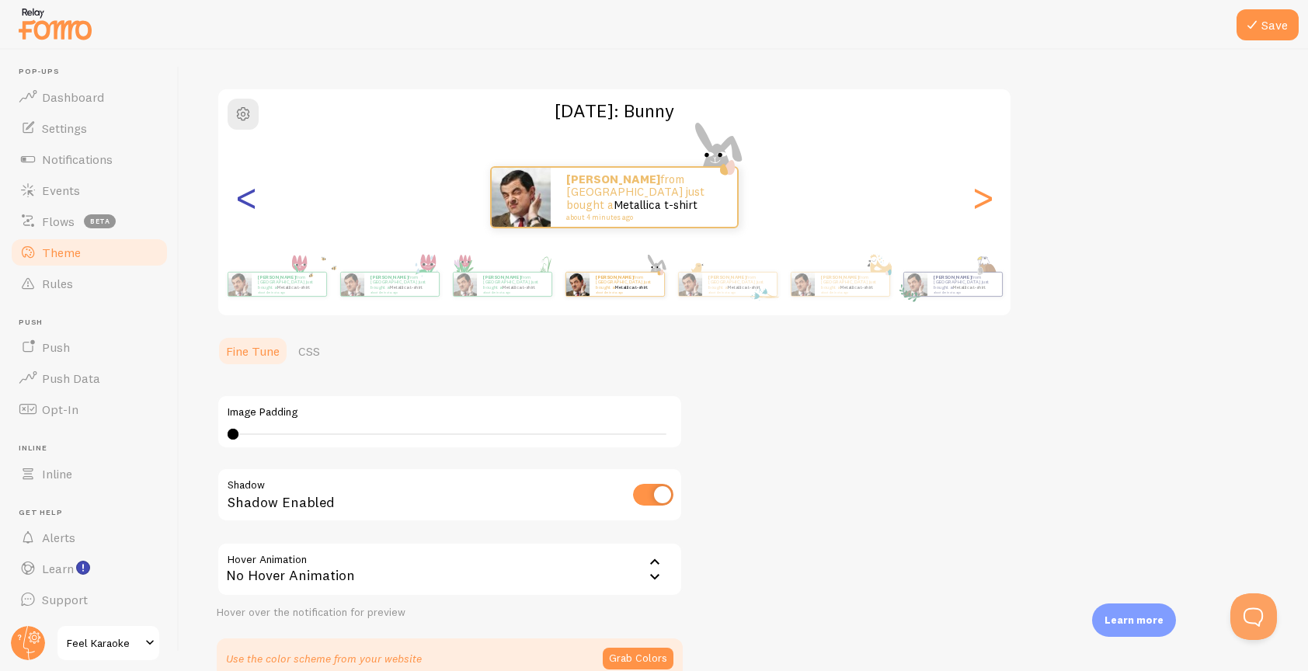
click at [246, 202] on div "<" at bounding box center [246, 197] width 19 height 112
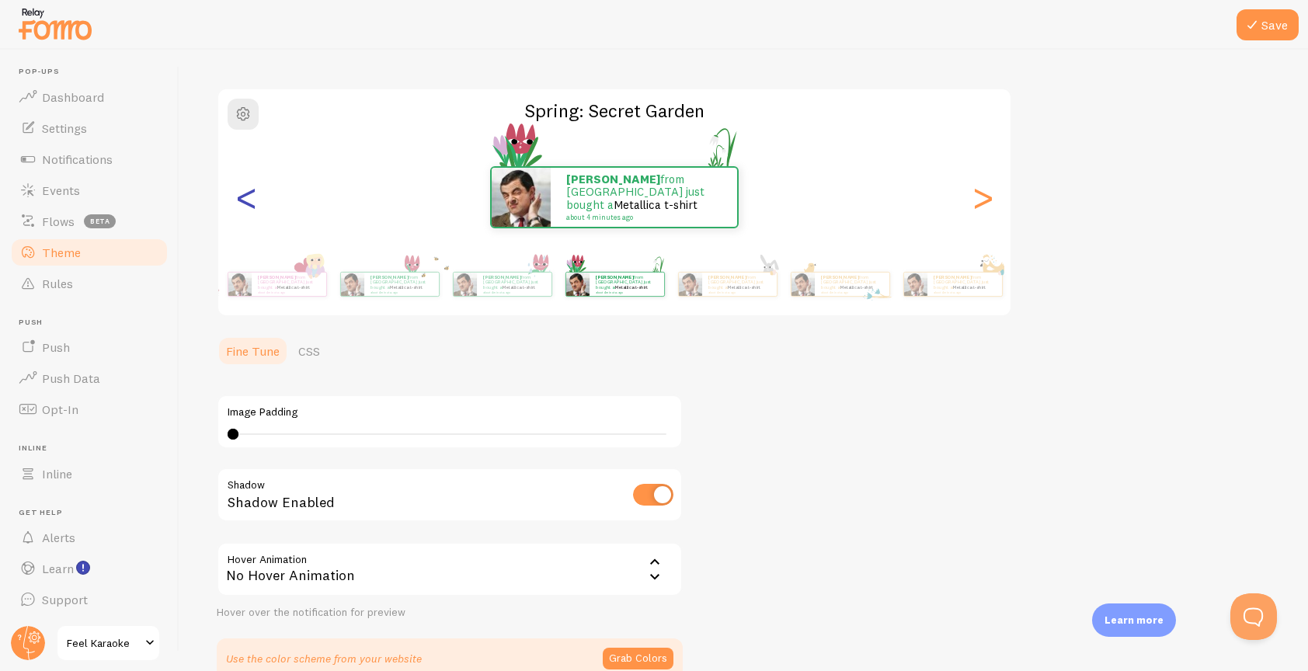
click at [246, 202] on div "<" at bounding box center [246, 197] width 19 height 112
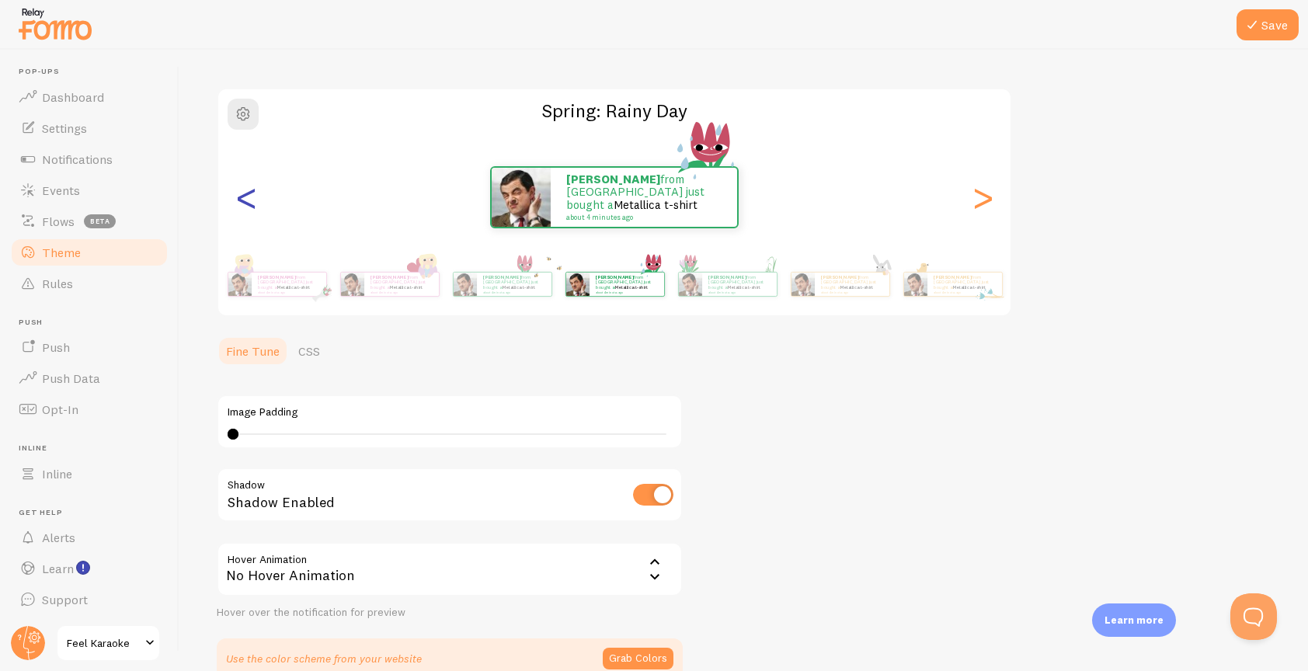
click at [246, 202] on div "<" at bounding box center [246, 197] width 19 height 112
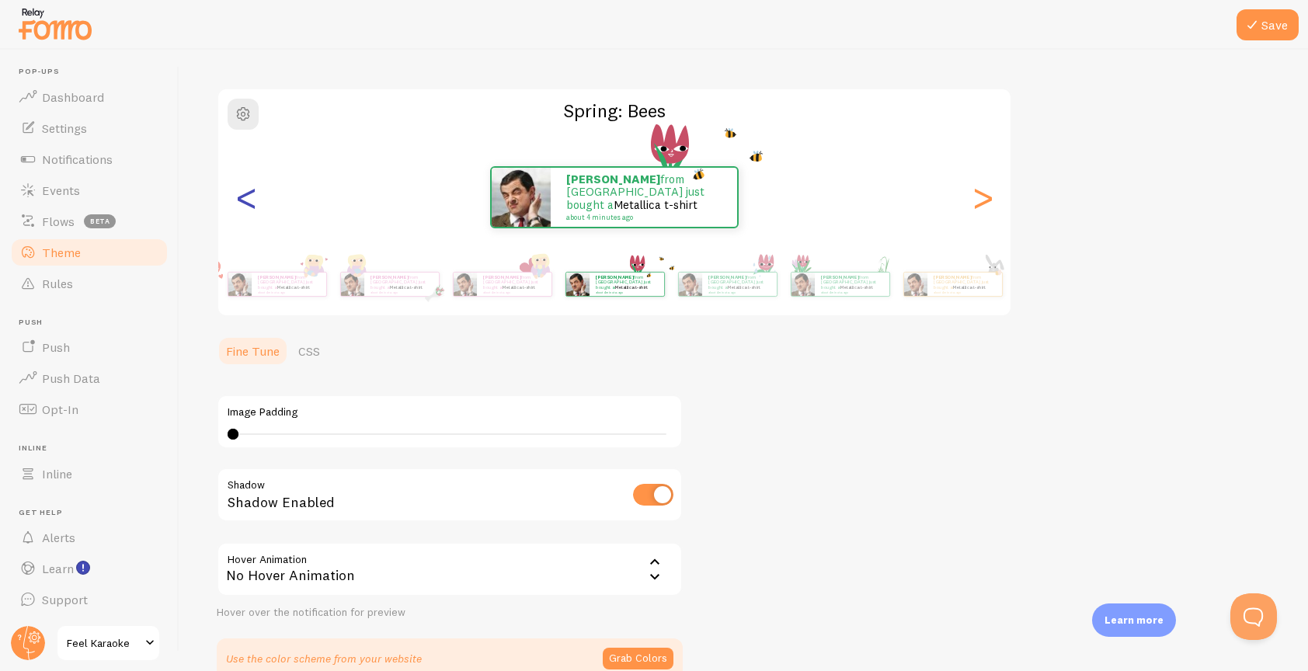
click at [246, 202] on div "<" at bounding box center [246, 197] width 19 height 112
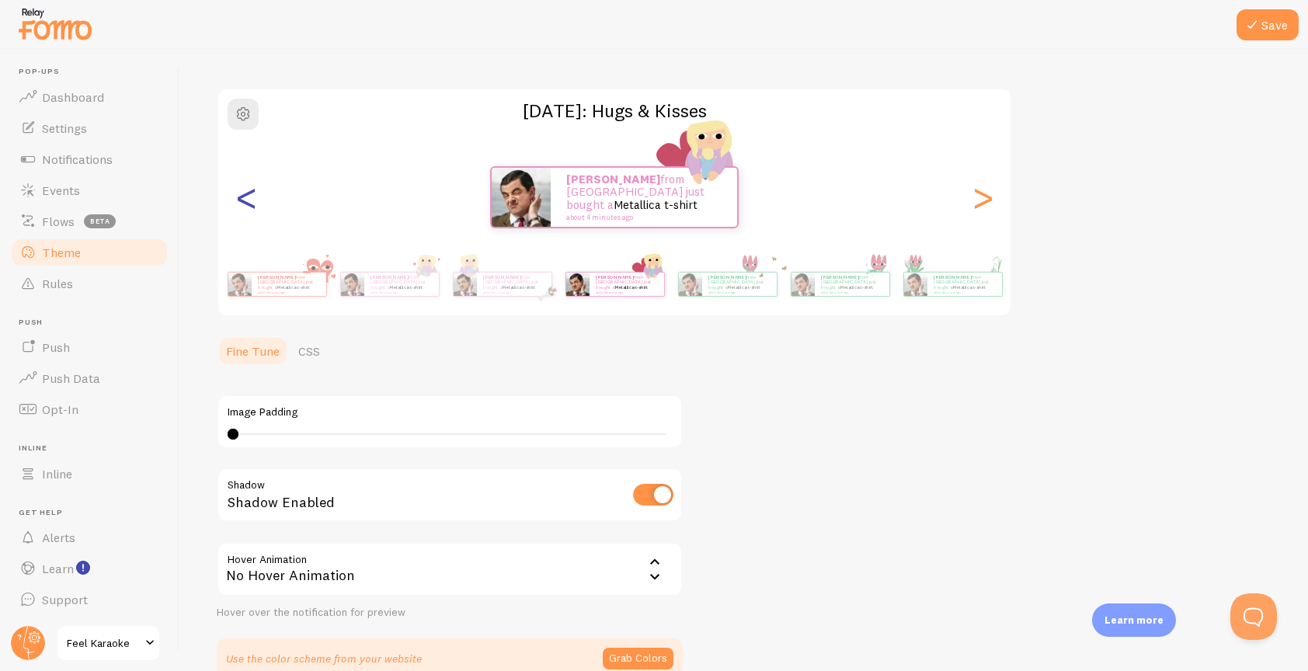
click at [246, 202] on div "<" at bounding box center [246, 197] width 19 height 112
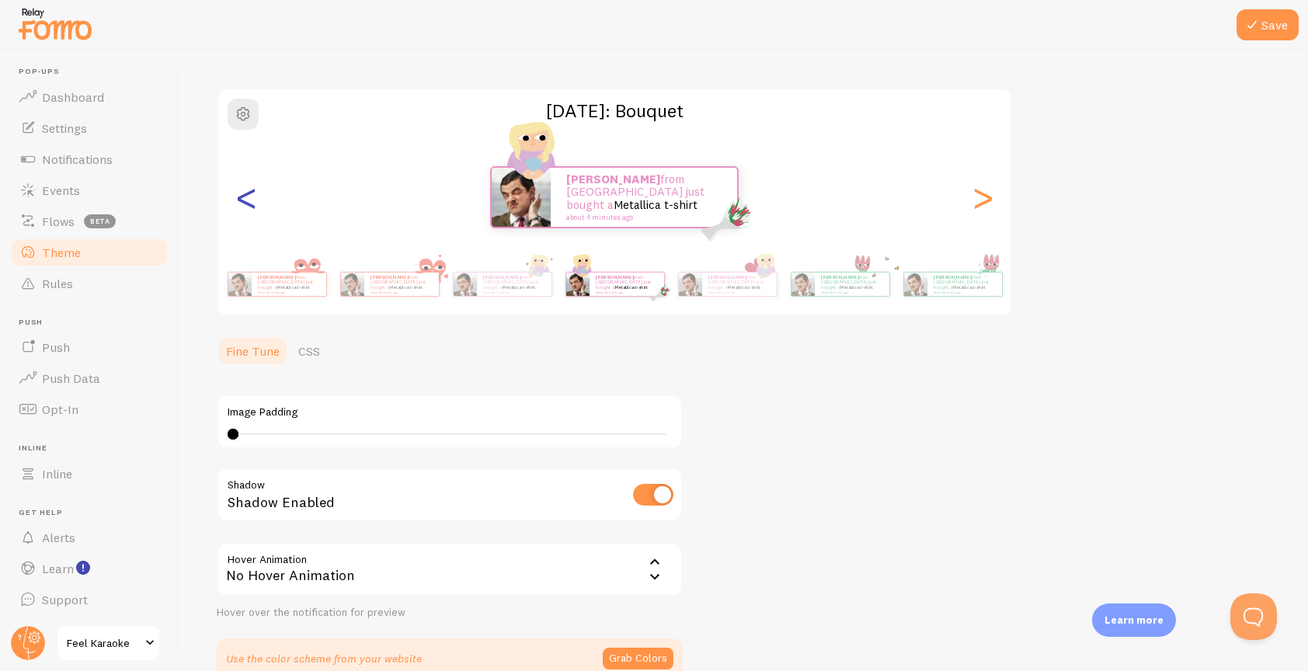
click at [245, 196] on div "<" at bounding box center [246, 197] width 19 height 112
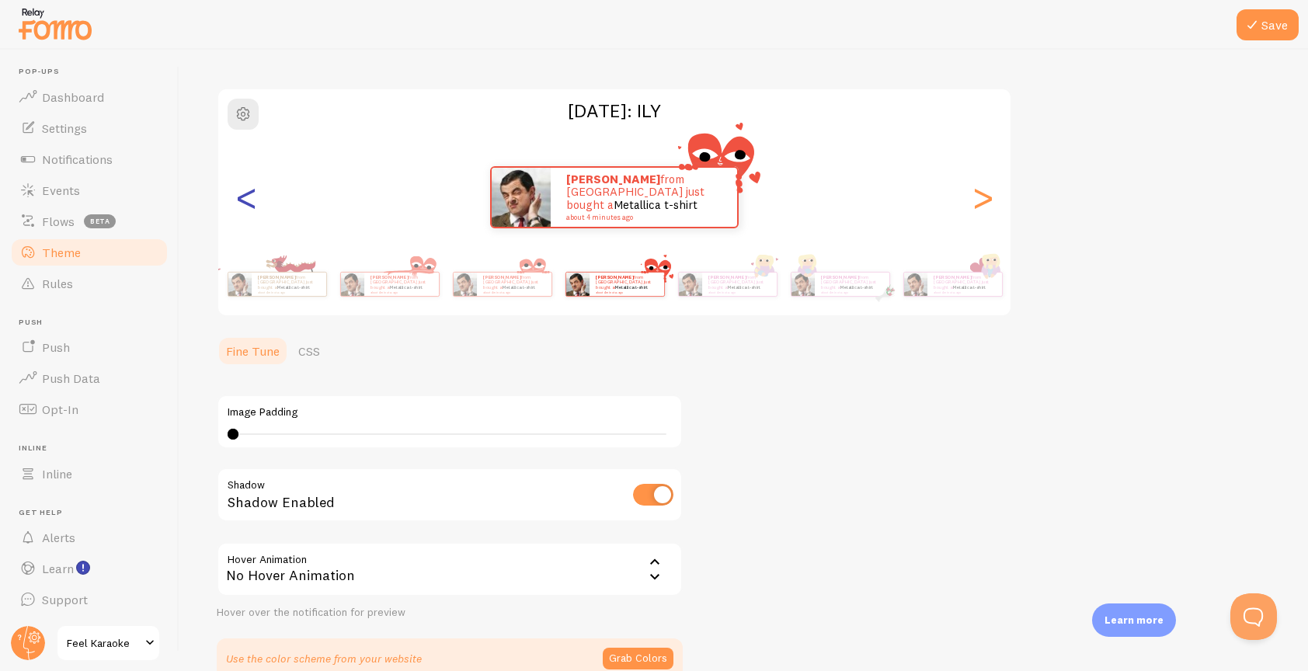
click at [245, 196] on div "<" at bounding box center [246, 197] width 19 height 112
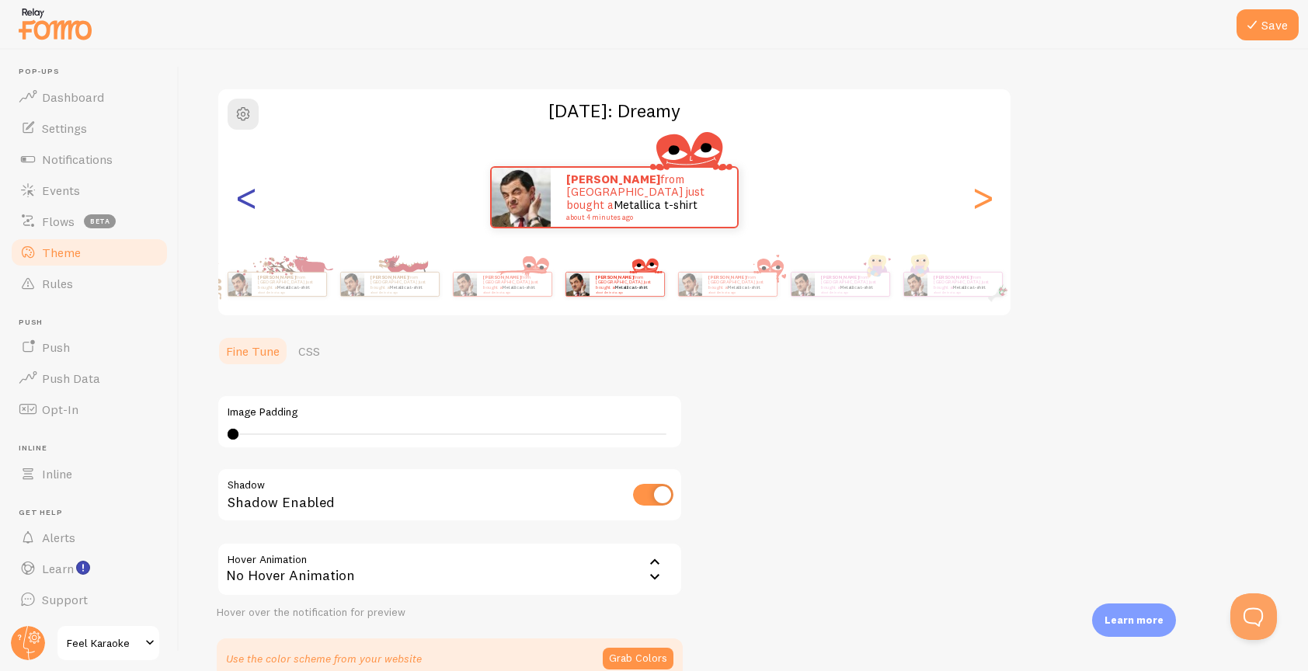
click at [245, 196] on div "<" at bounding box center [246, 197] width 19 height 112
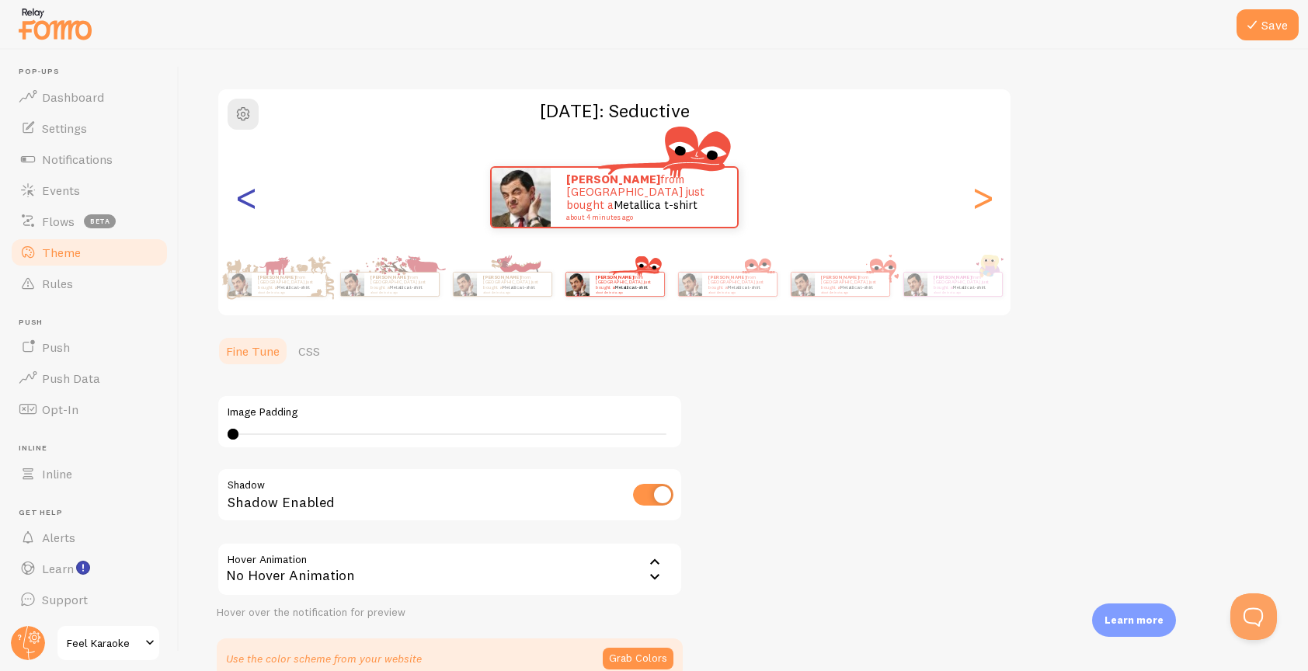
click at [245, 196] on div "<" at bounding box center [246, 197] width 19 height 112
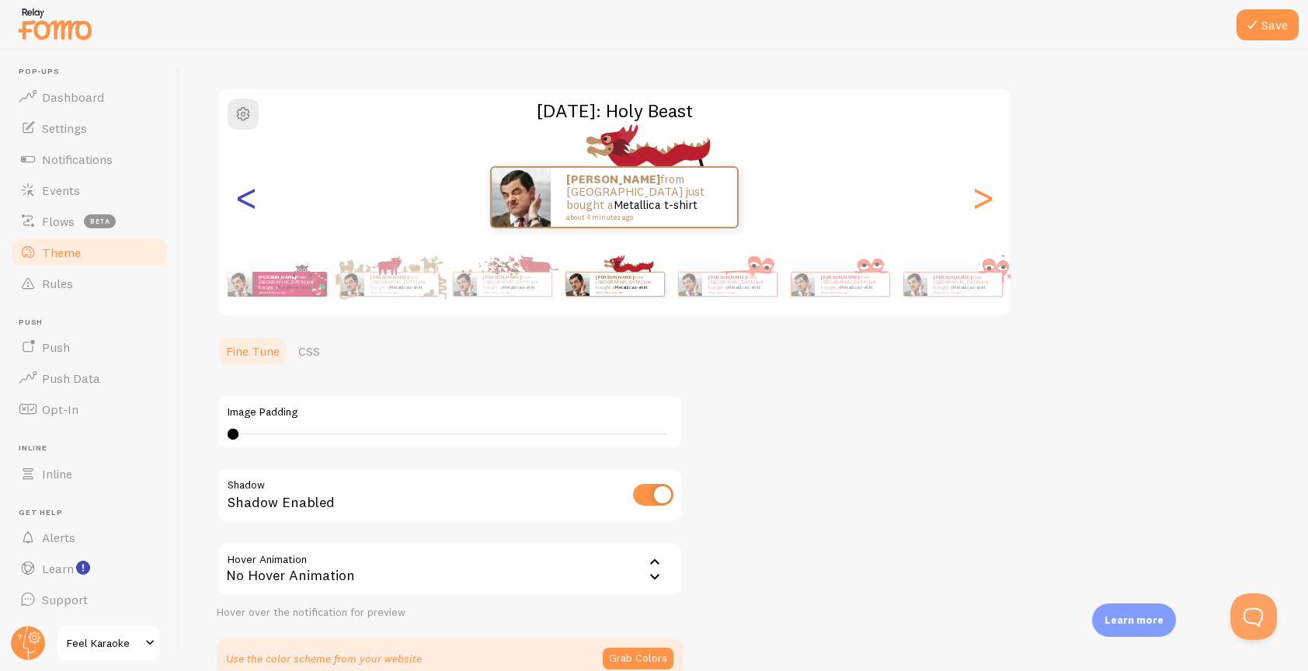
click at [245, 196] on div "<" at bounding box center [246, 197] width 19 height 112
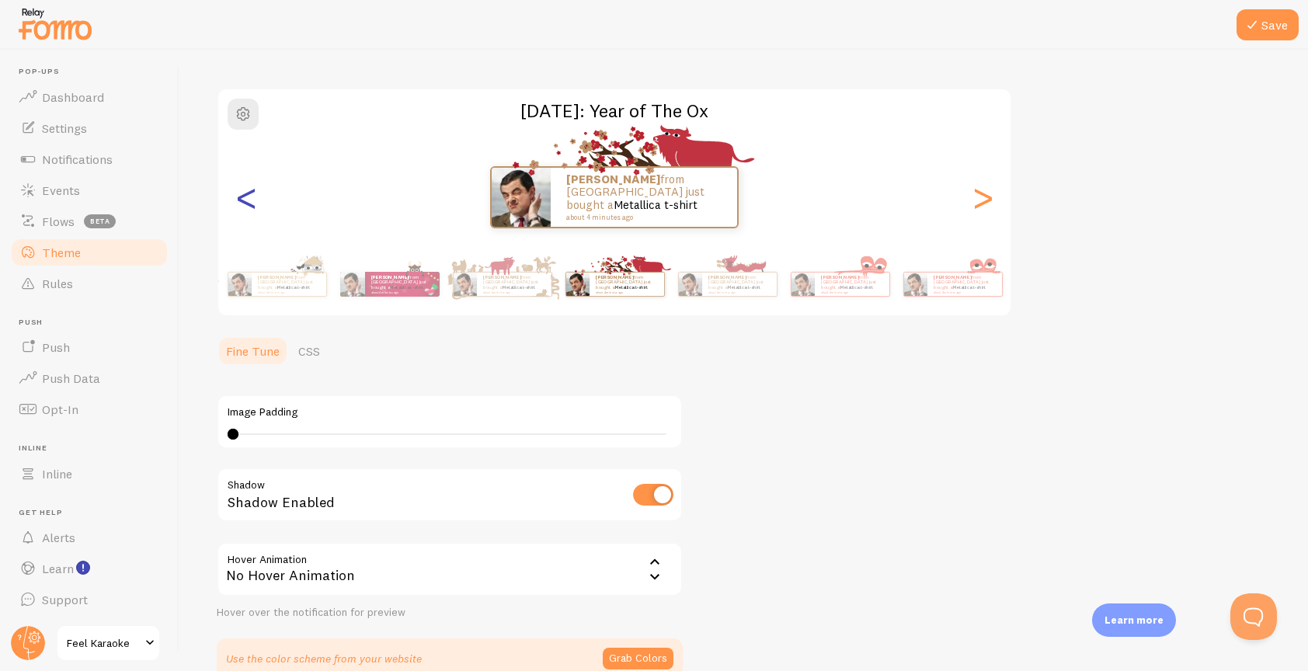
click at [245, 196] on div "<" at bounding box center [246, 197] width 19 height 112
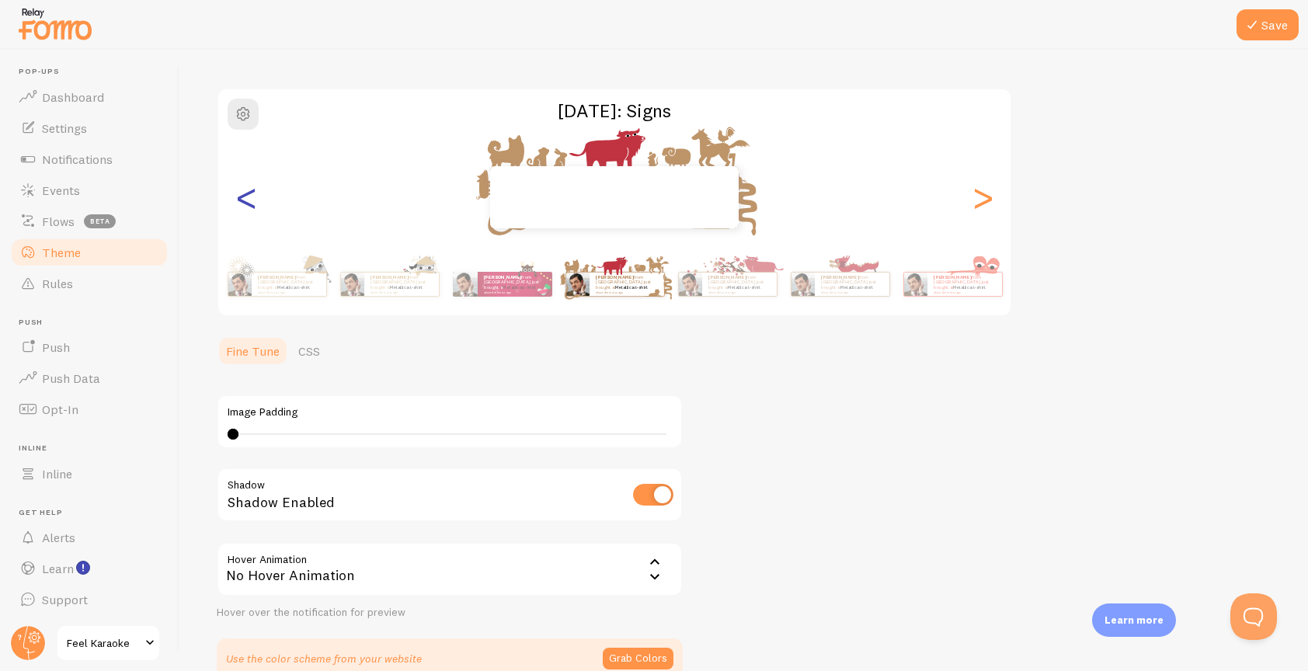
click at [245, 196] on div "<" at bounding box center [246, 197] width 19 height 112
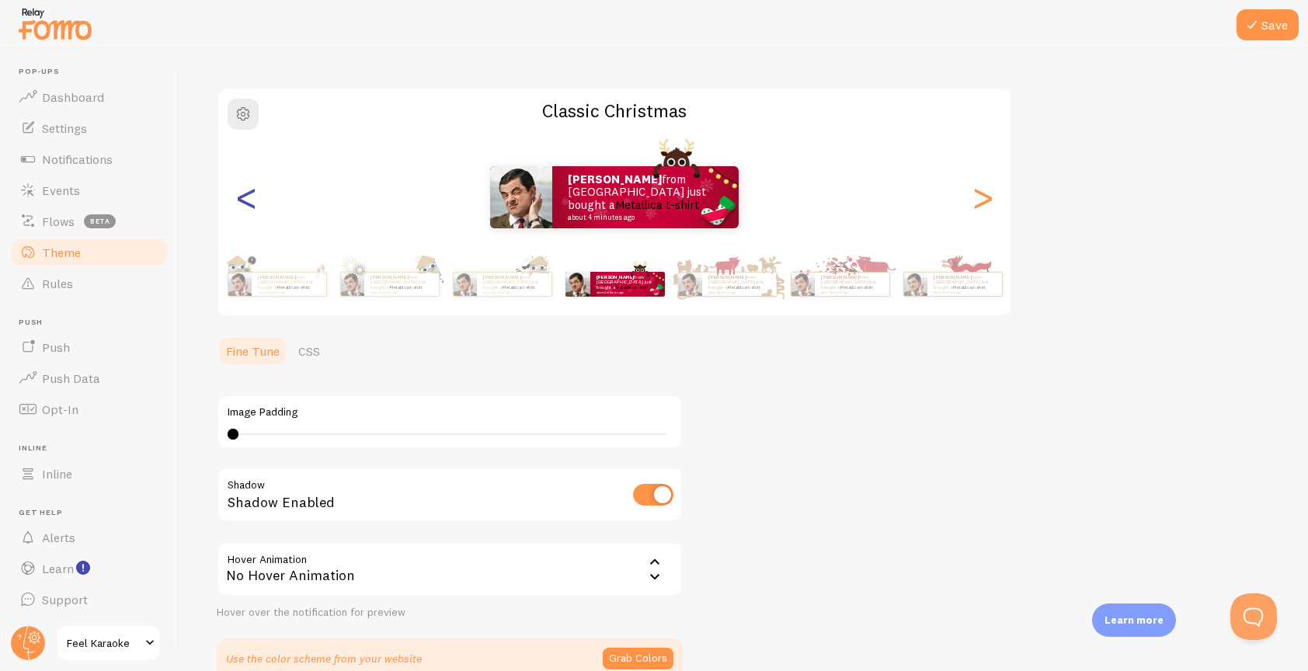
click at [245, 196] on div "<" at bounding box center [246, 197] width 19 height 112
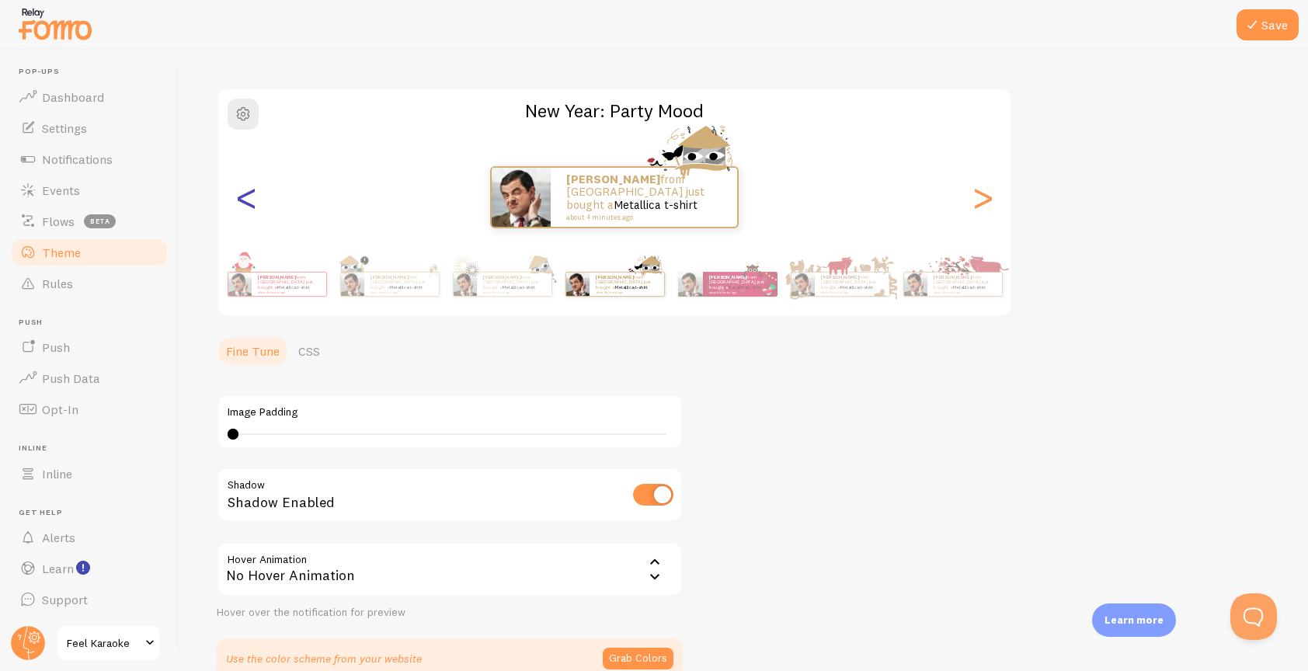
click at [244, 195] on div "<" at bounding box center [246, 197] width 19 height 112
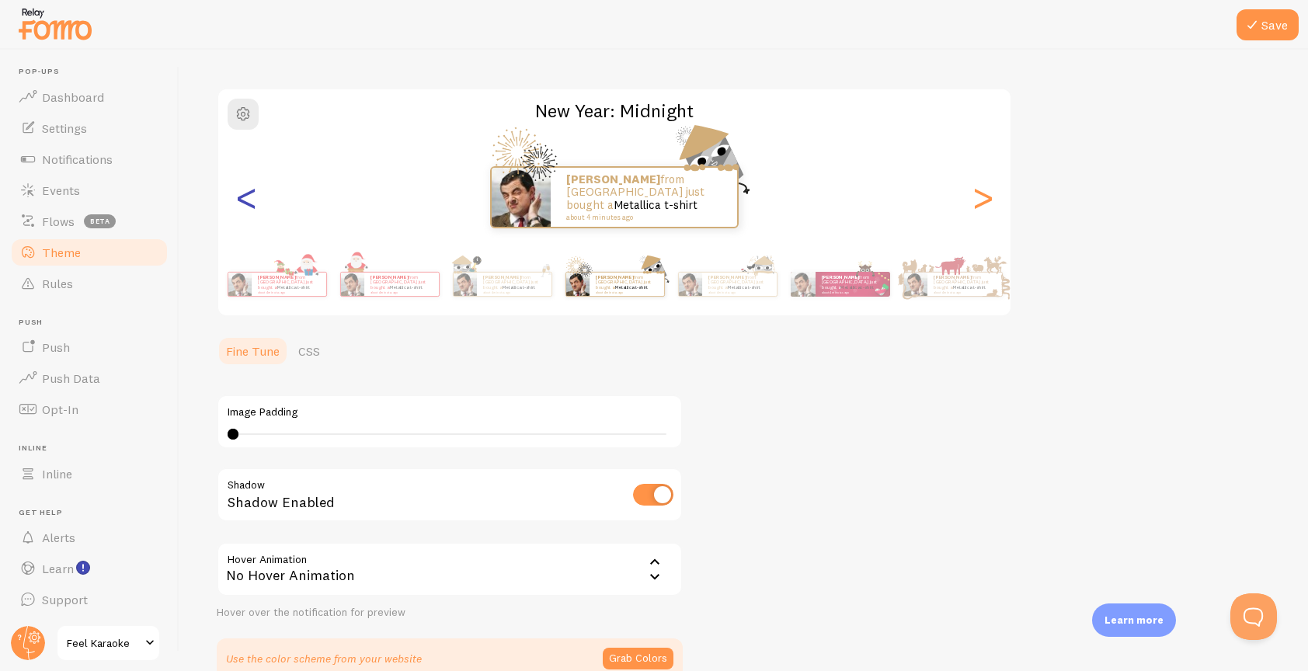
click at [244, 195] on div "<" at bounding box center [246, 197] width 19 height 112
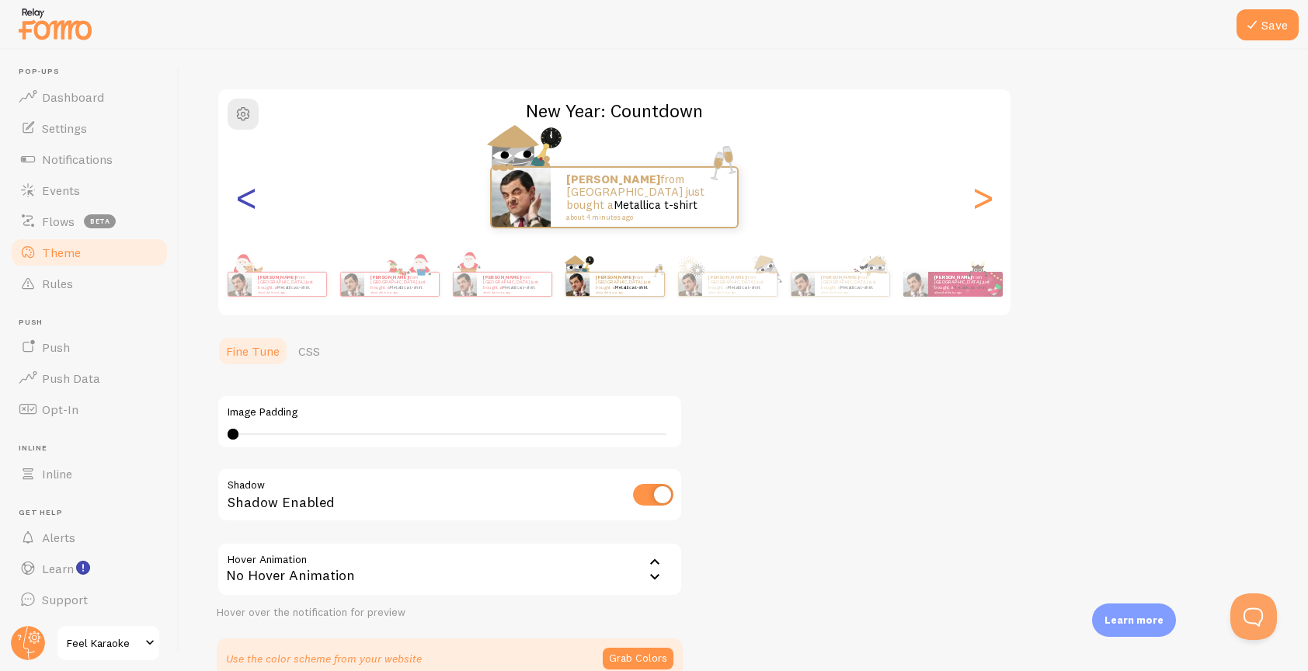
click at [244, 195] on div "<" at bounding box center [246, 197] width 19 height 112
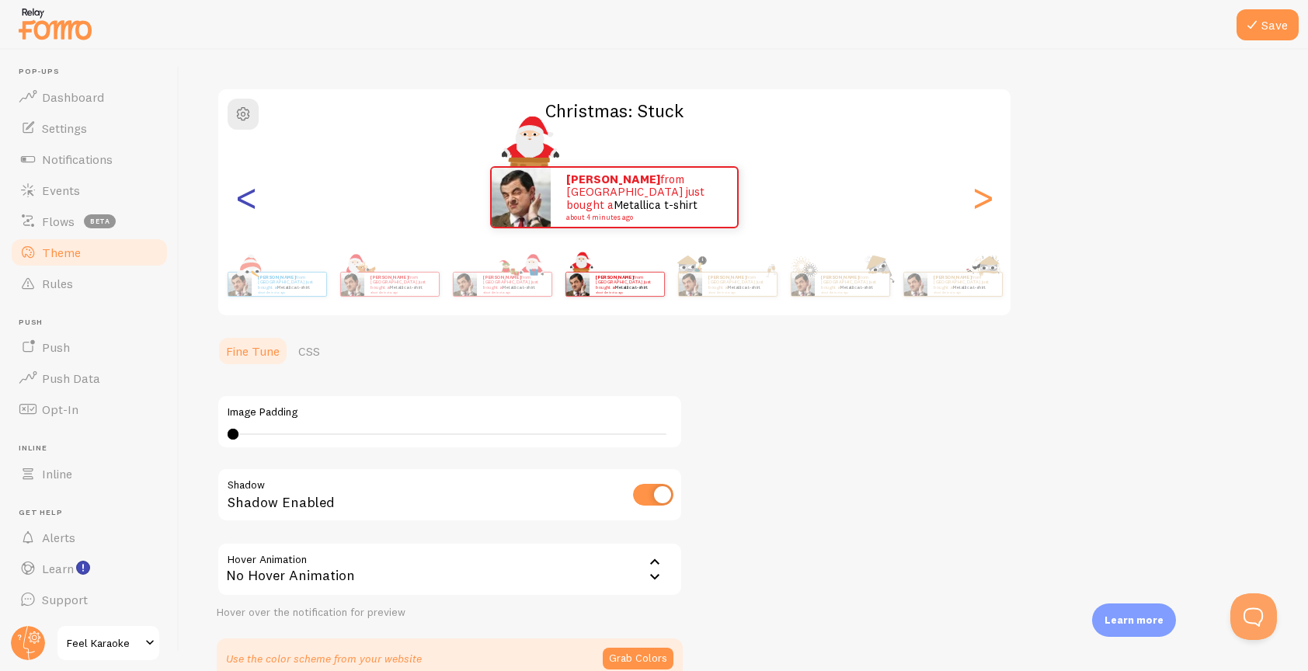
click at [244, 195] on div "<" at bounding box center [246, 197] width 19 height 112
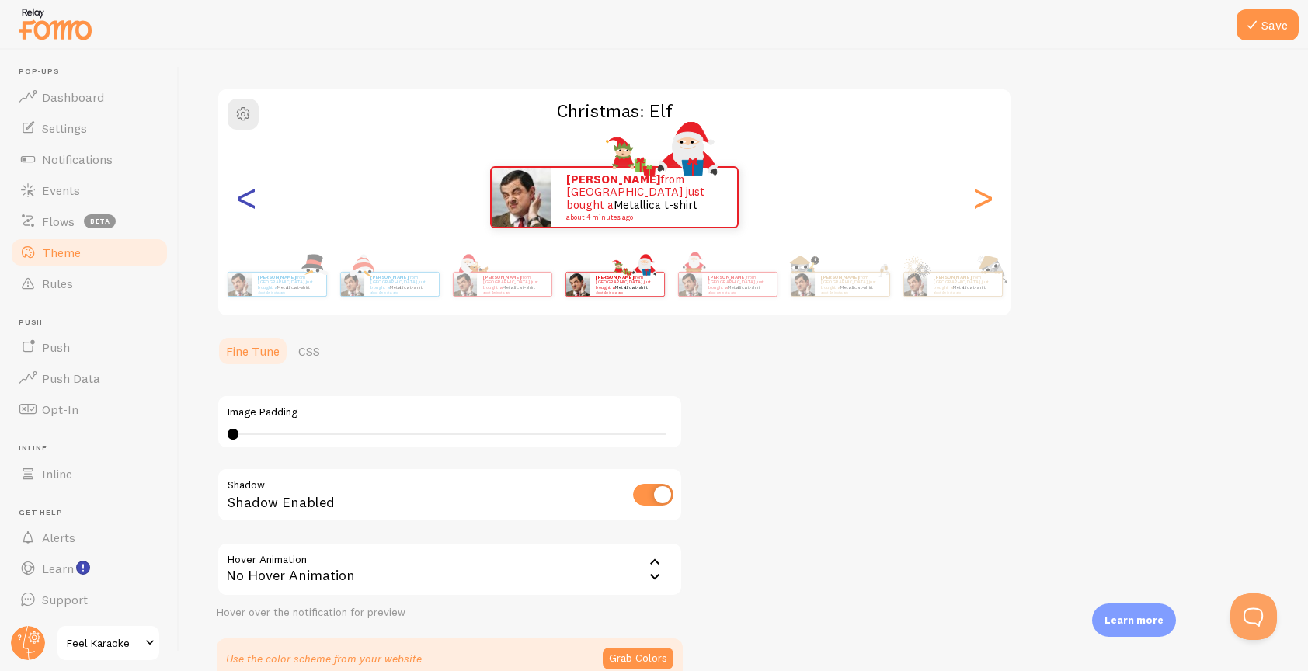
click at [245, 197] on div "<" at bounding box center [246, 197] width 19 height 112
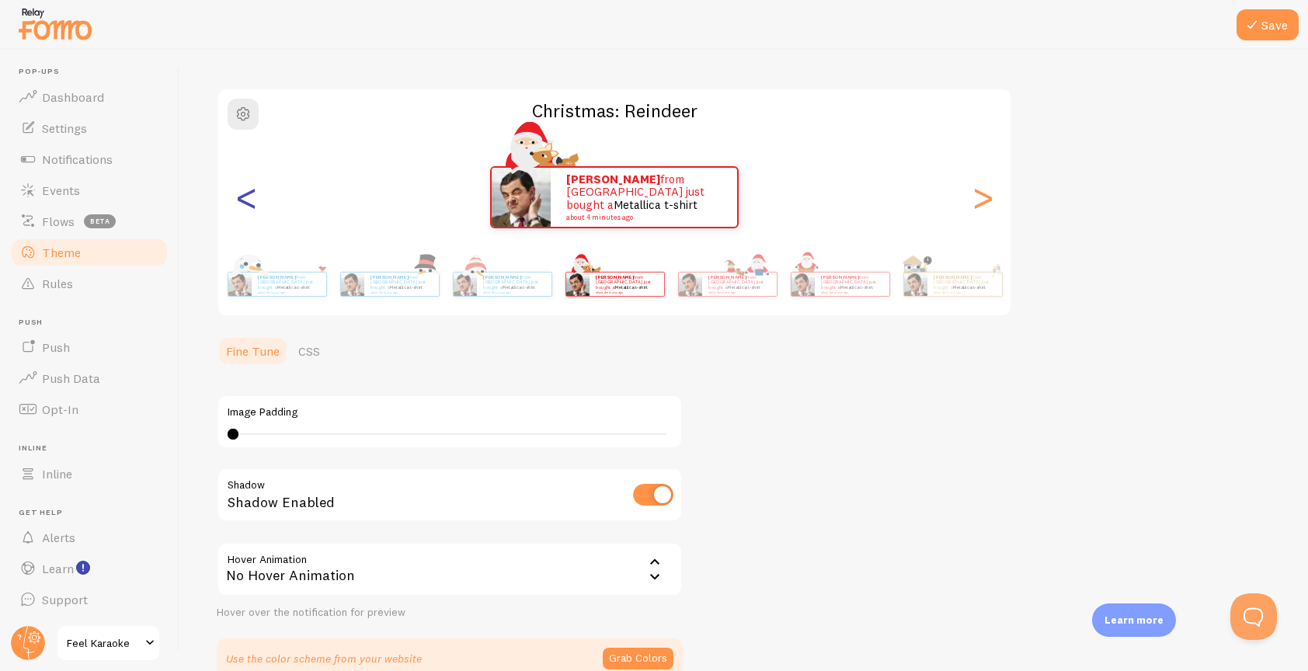
click at [250, 189] on div "<" at bounding box center [246, 197] width 19 height 112
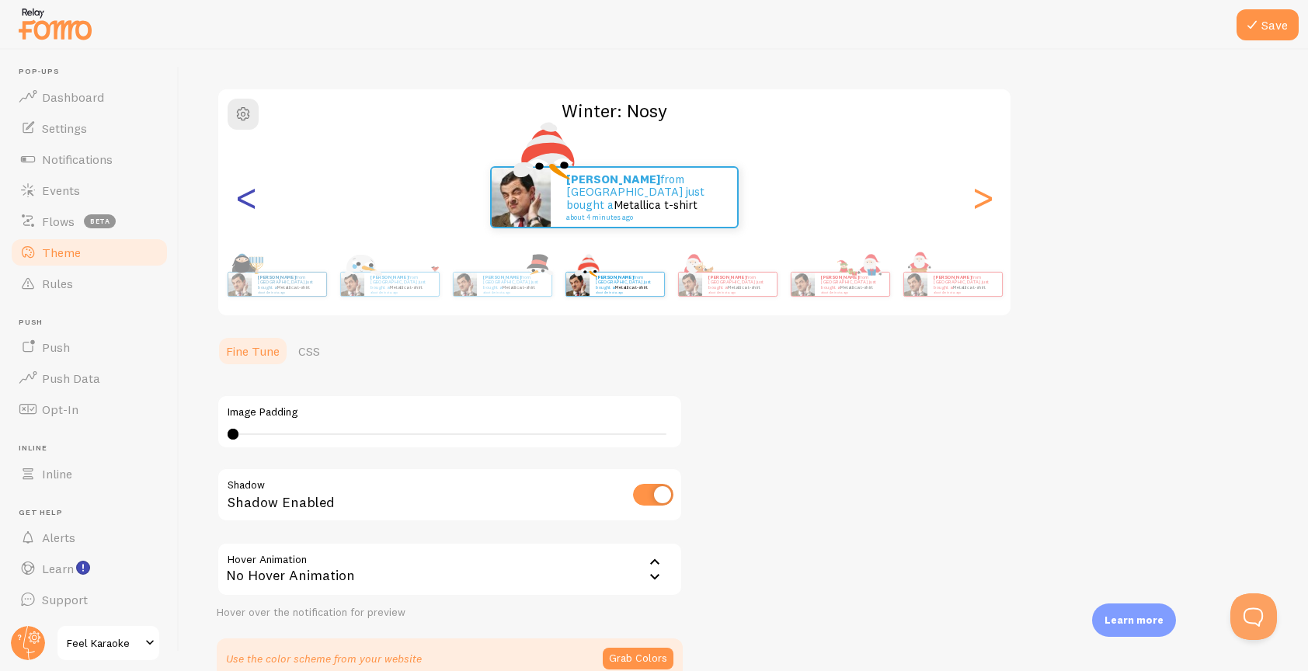
click at [250, 189] on div "<" at bounding box center [246, 197] width 19 height 112
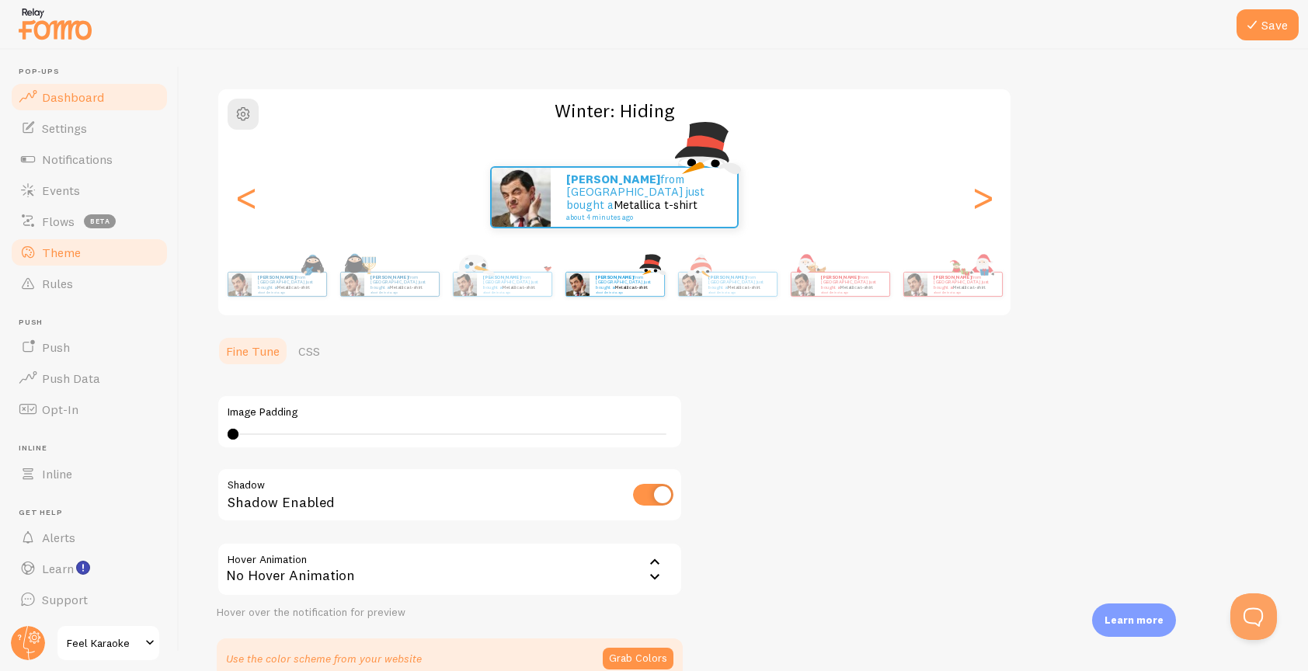
click at [81, 103] on span "Dashboard" at bounding box center [73, 97] width 62 height 16
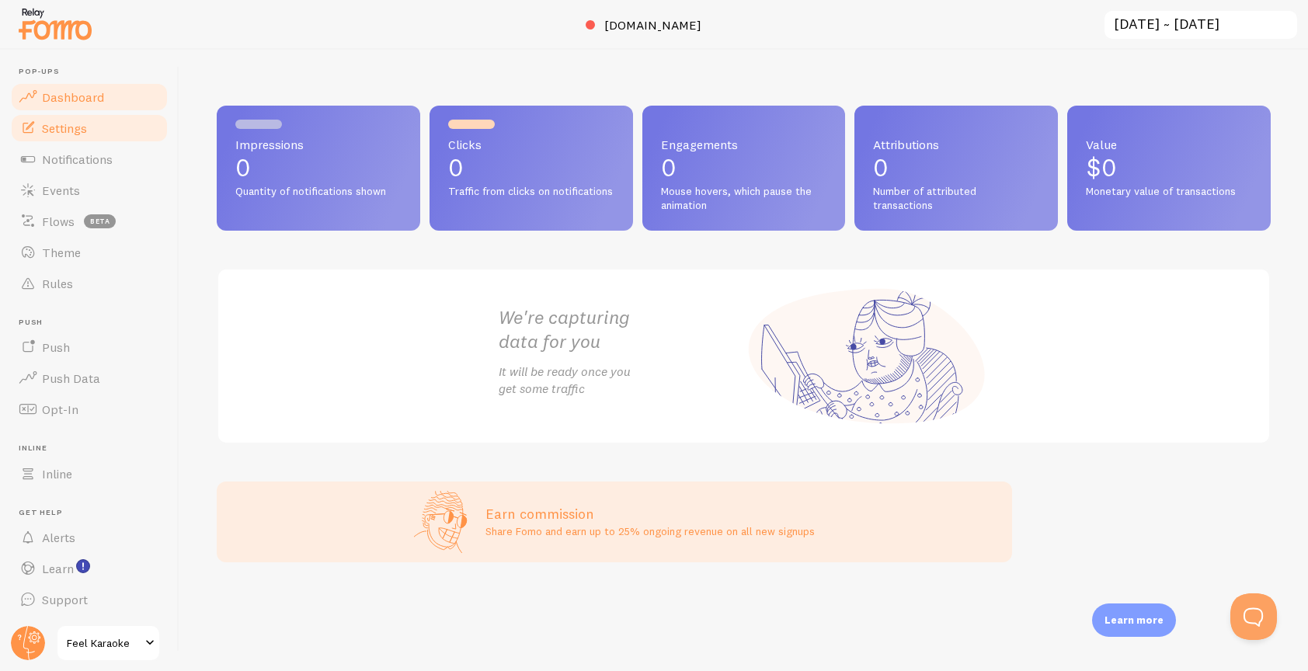
click at [58, 132] on span "Settings" at bounding box center [64, 128] width 45 height 16
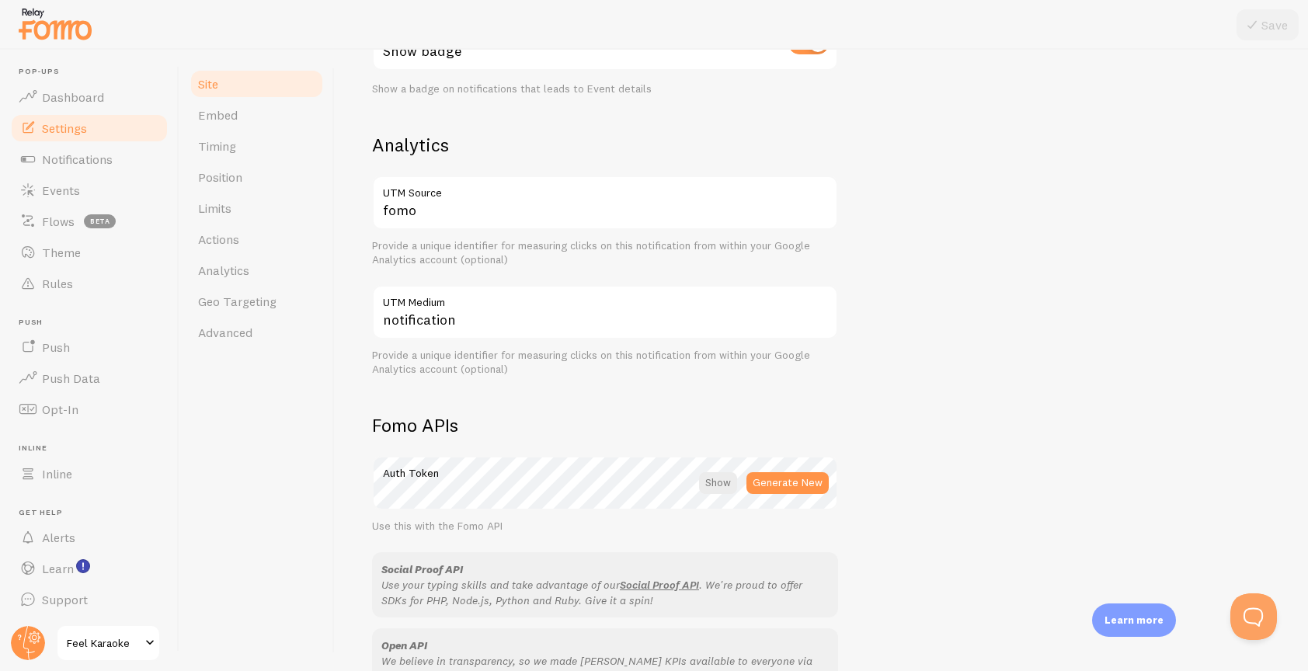
scroll to position [544, 0]
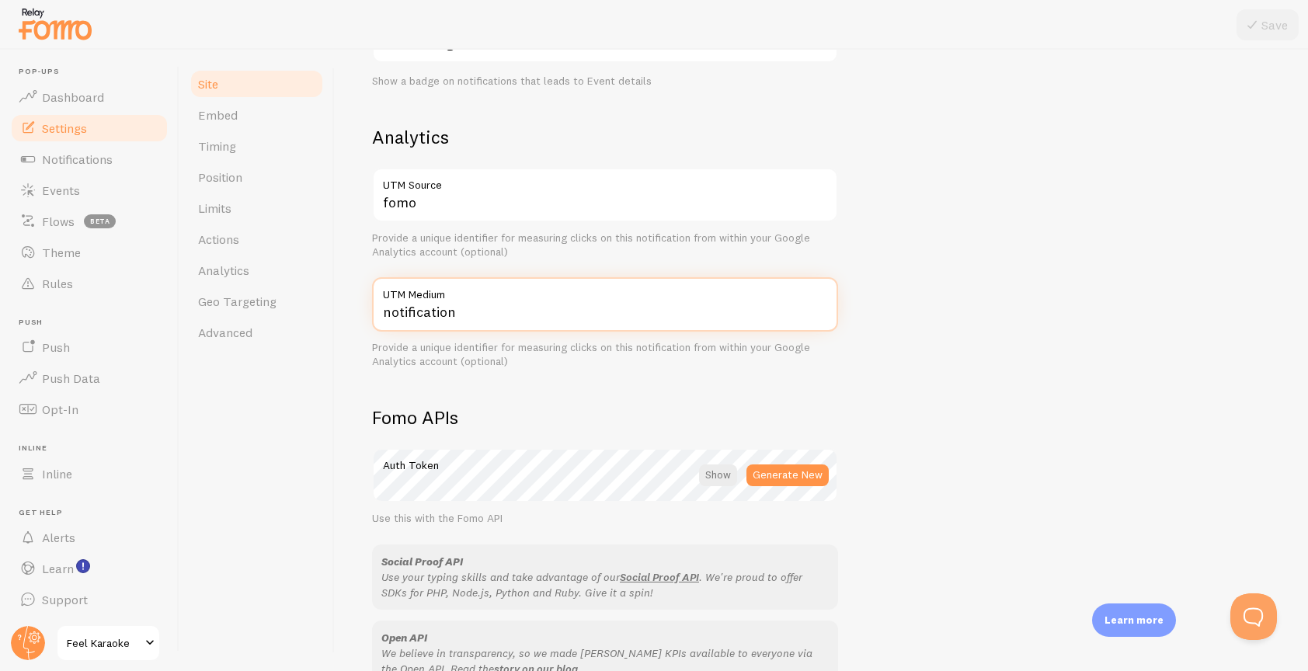
drag, startPoint x: 458, startPoint y: 314, endPoint x: 378, endPoint y: 312, distance: 79.3
click at [378, 312] on input "notification" at bounding box center [605, 304] width 466 height 54
click at [358, 447] on div "Site Settings Settings related to your website Feel Karaoke Site Title Name use…" at bounding box center [822, 361] width 974 height 622
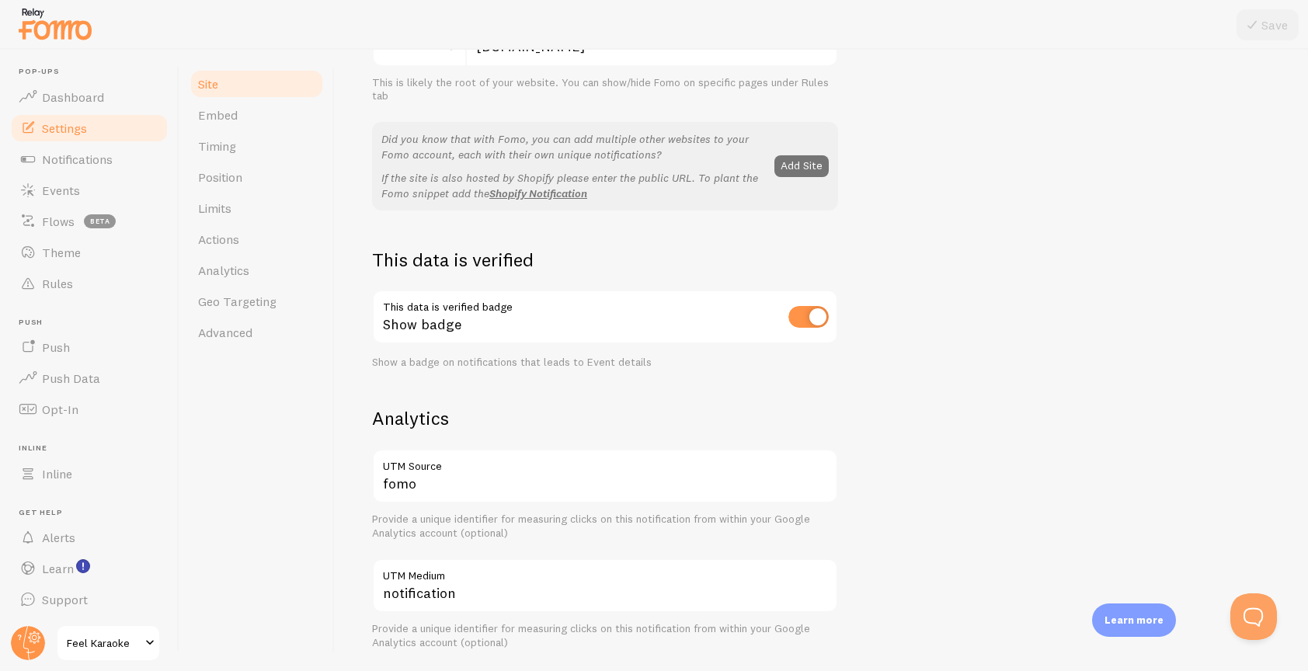
scroll to position [0, 0]
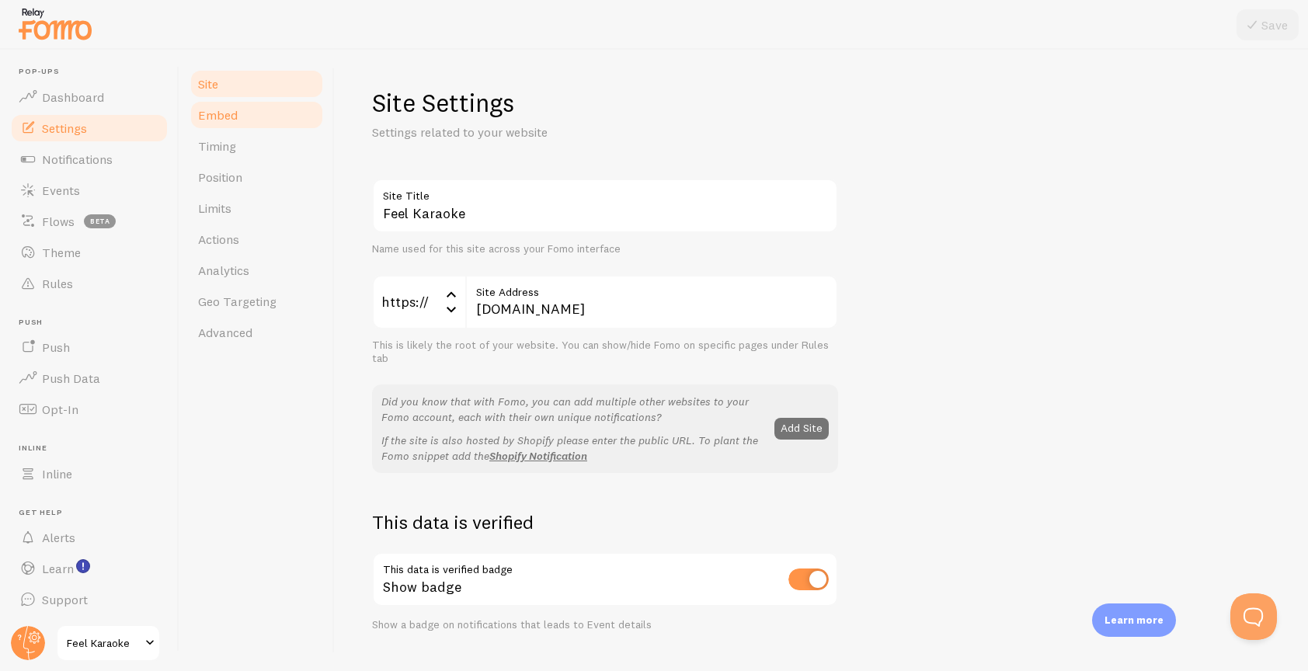
click at [214, 113] on span "Embed" at bounding box center [218, 115] width 40 height 16
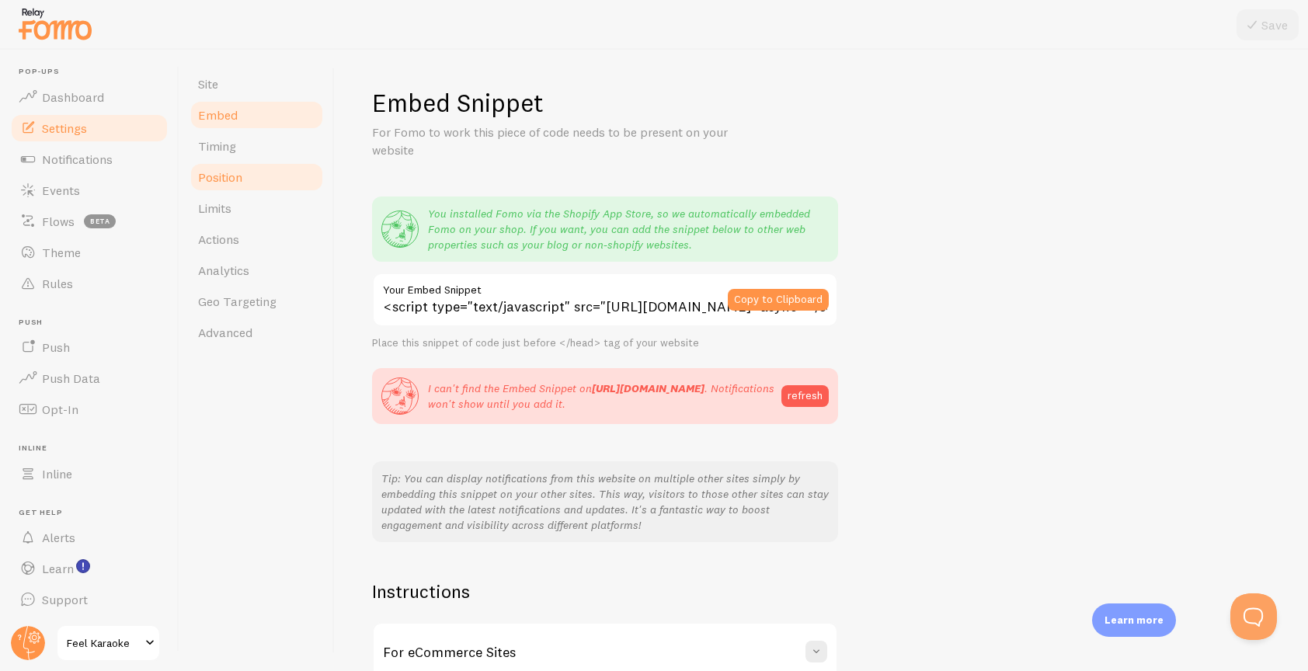
click at [222, 174] on span "Position" at bounding box center [220, 177] width 44 height 16
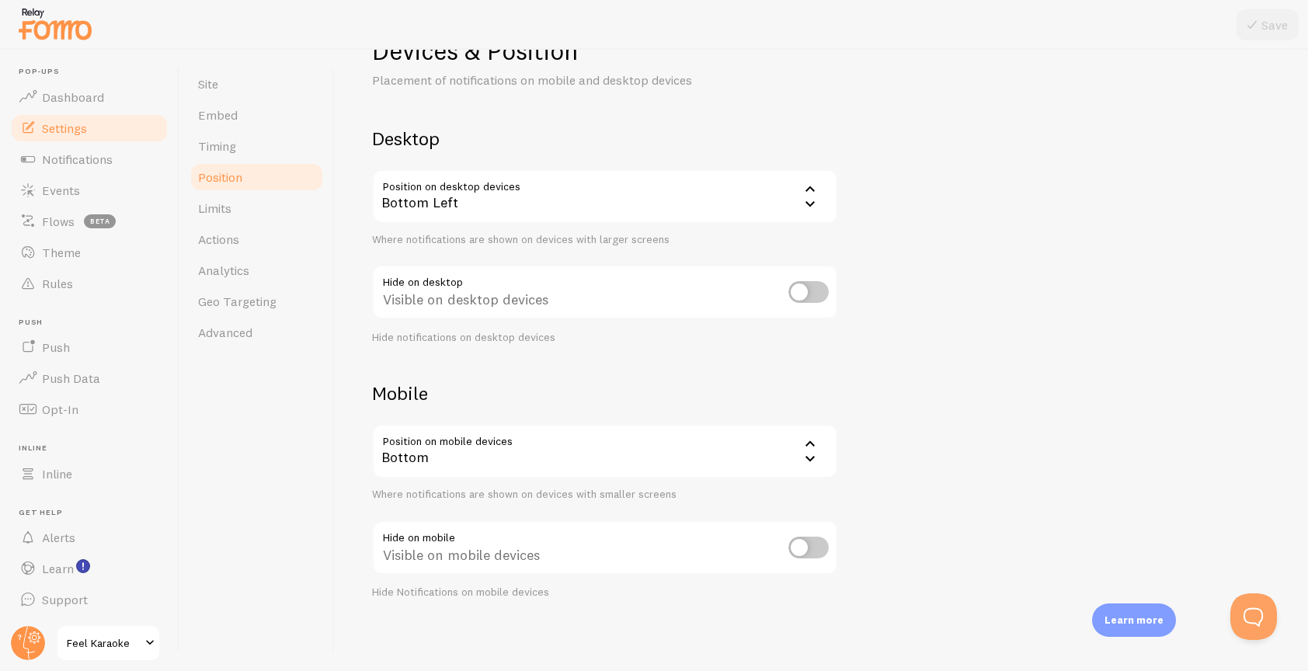
scroll to position [55, 0]
click at [221, 208] on span "Limits" at bounding box center [214, 208] width 33 height 16
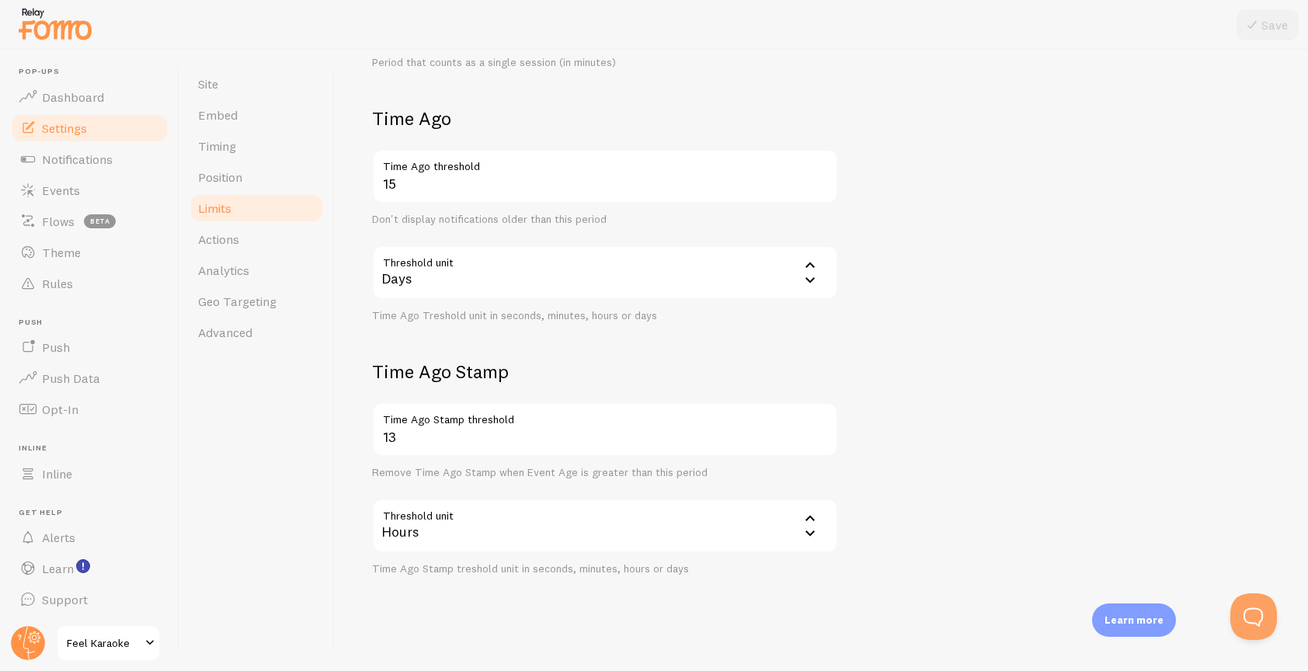
scroll to position [528, 0]
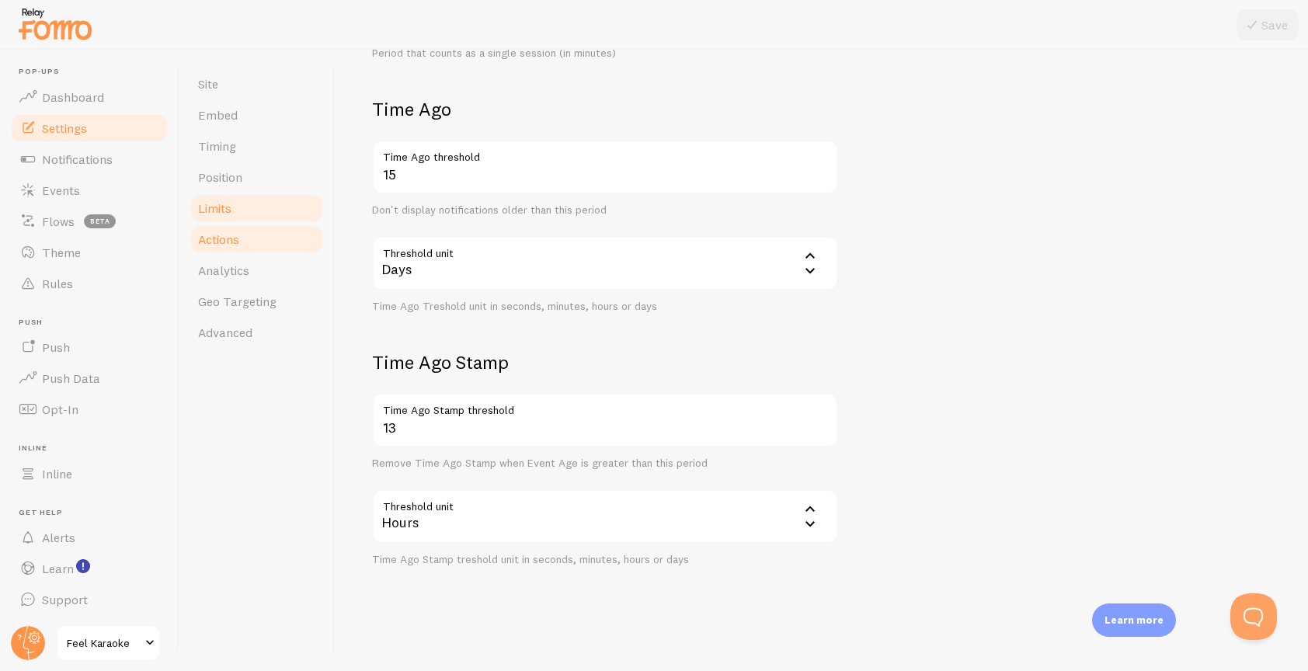
click at [232, 243] on span "Actions" at bounding box center [218, 240] width 41 height 16
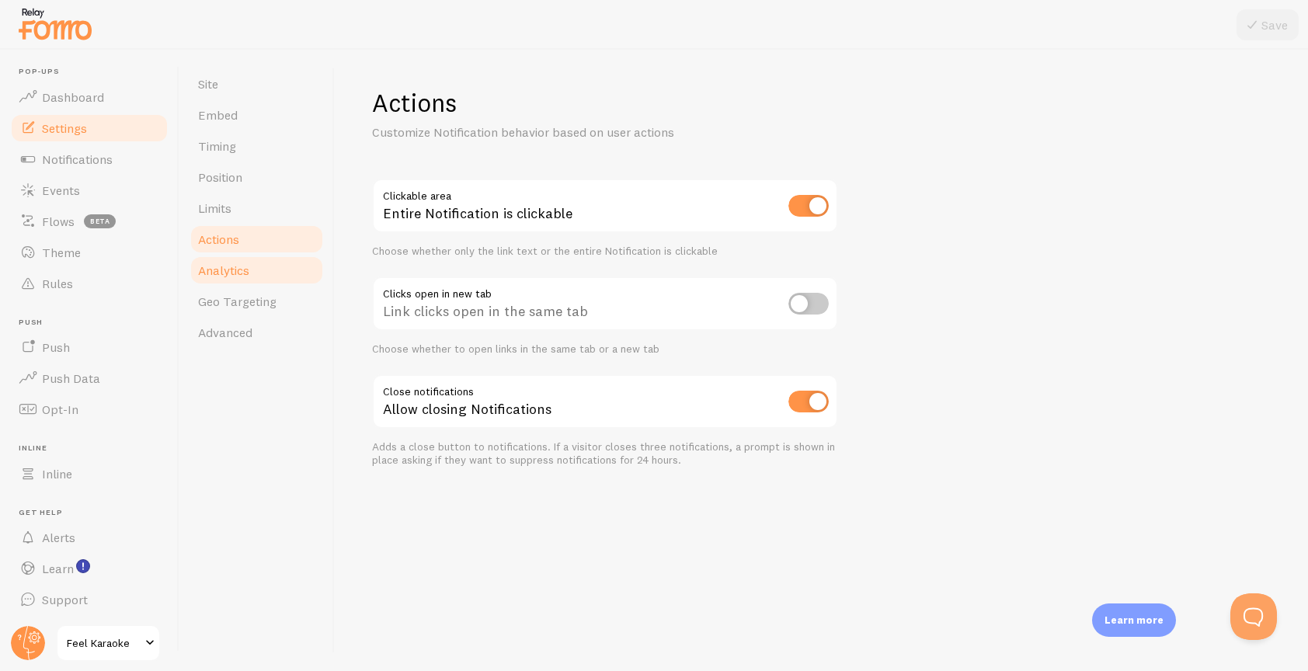
click at [222, 277] on span "Analytics" at bounding box center [223, 271] width 51 height 16
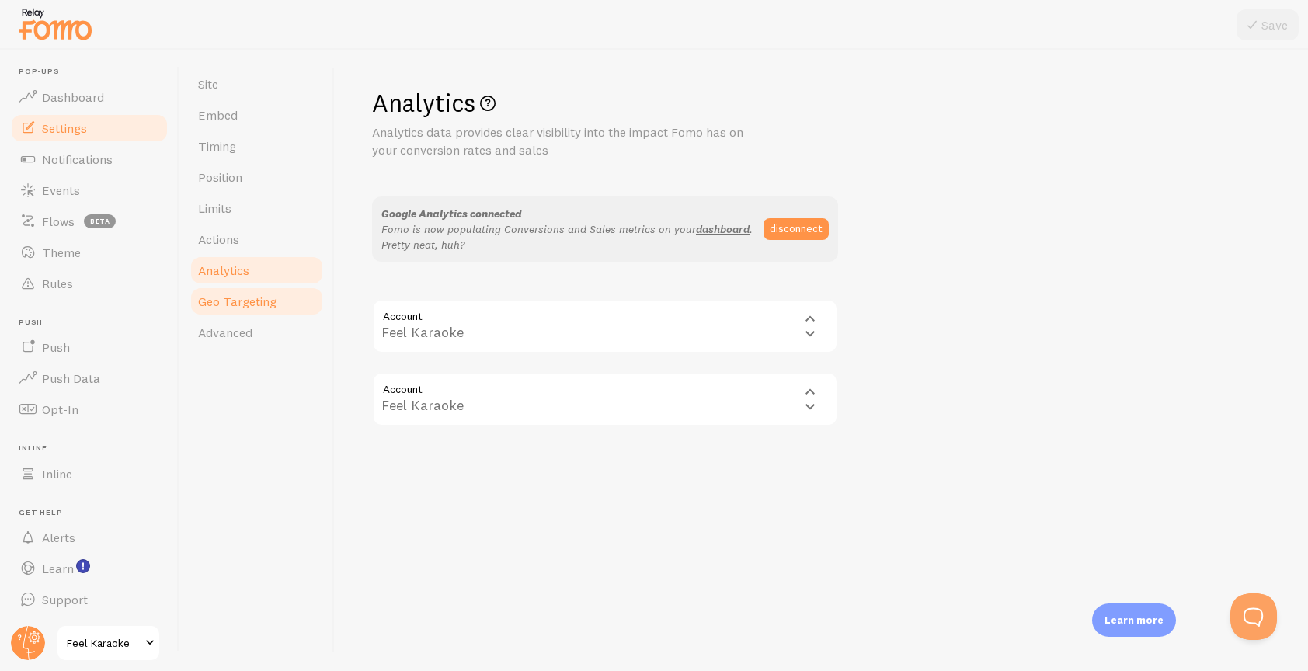
click at [218, 311] on link "Geo Targeting" at bounding box center [257, 301] width 136 height 31
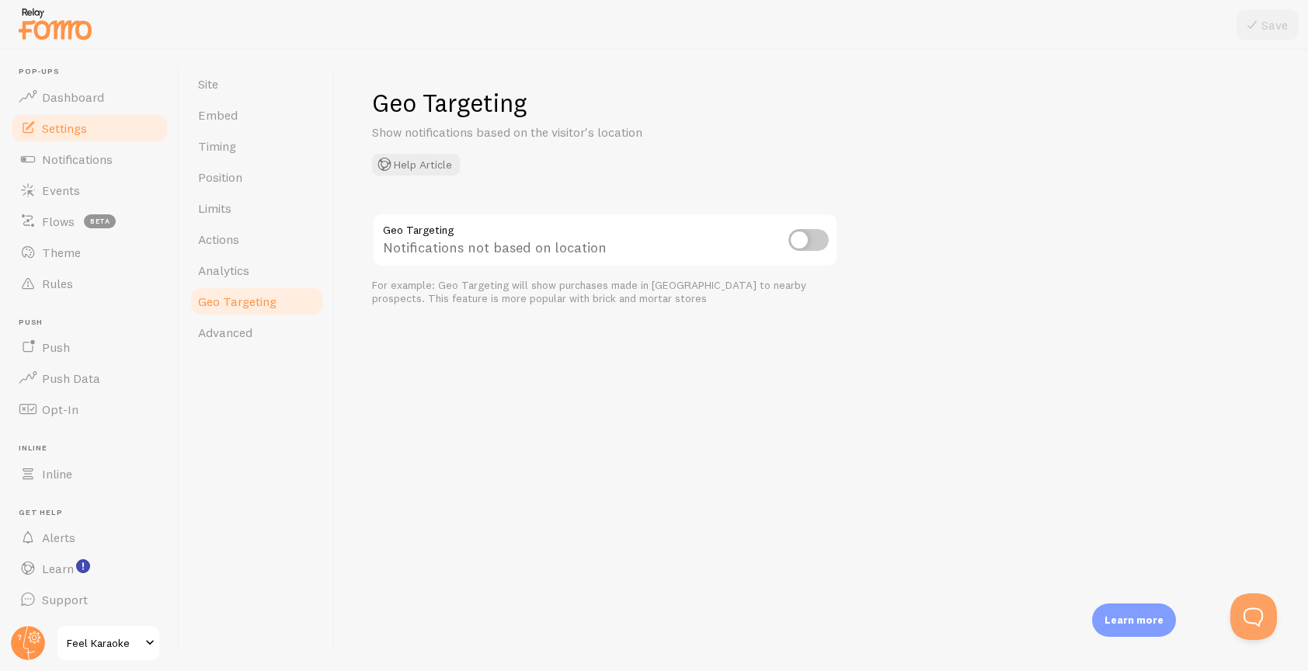
click at [811, 244] on input "checkbox" at bounding box center [809, 240] width 40 height 22
checkbox input "true"
click at [1266, 19] on button "Save" at bounding box center [1268, 24] width 62 height 31
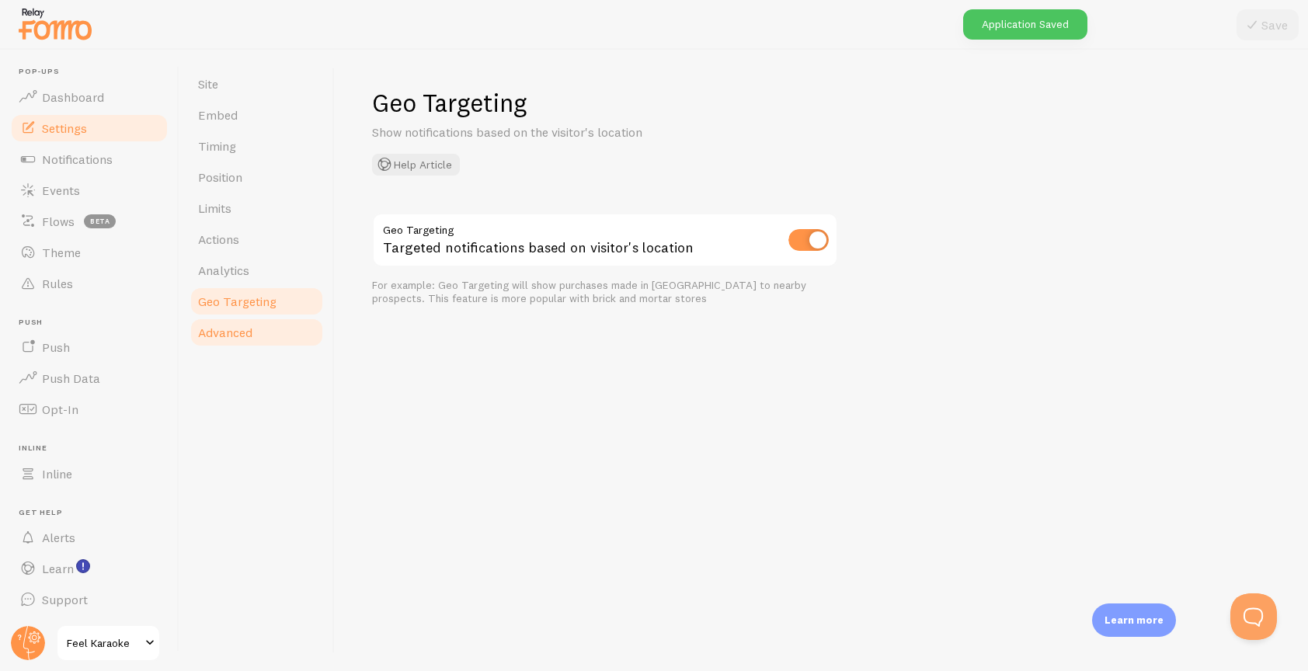
click at [232, 336] on span "Advanced" at bounding box center [225, 333] width 54 height 16
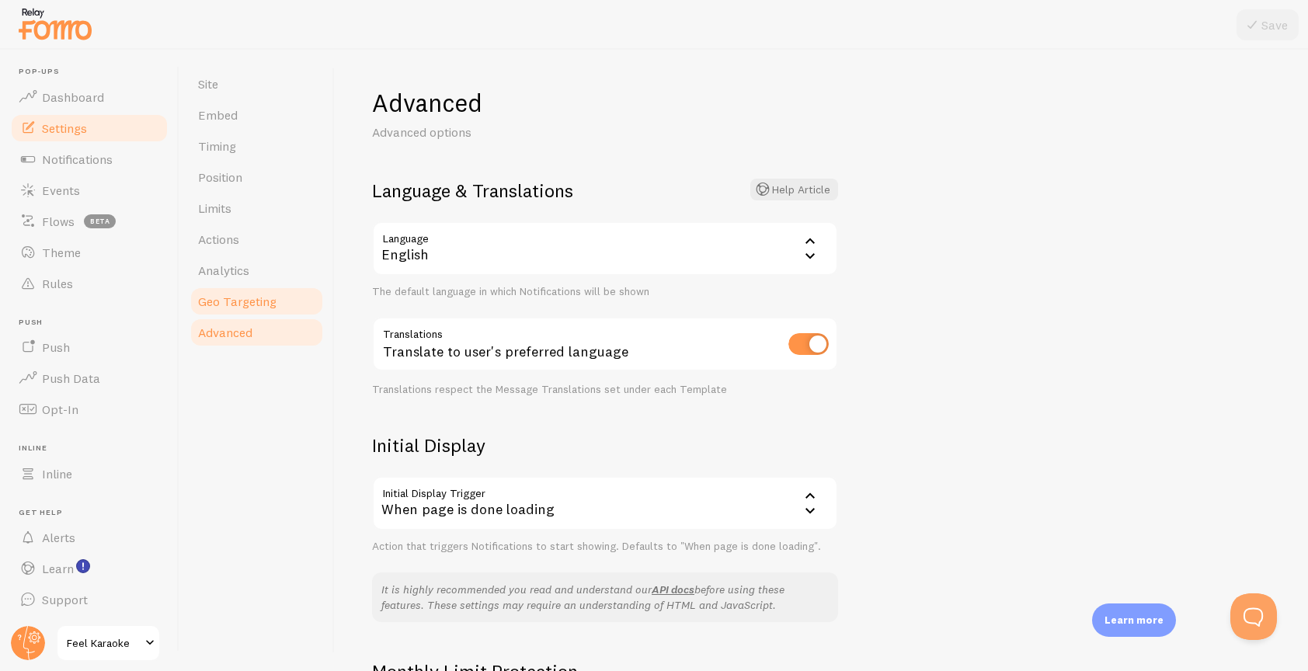
click at [236, 301] on span "Geo Targeting" at bounding box center [237, 302] width 78 height 16
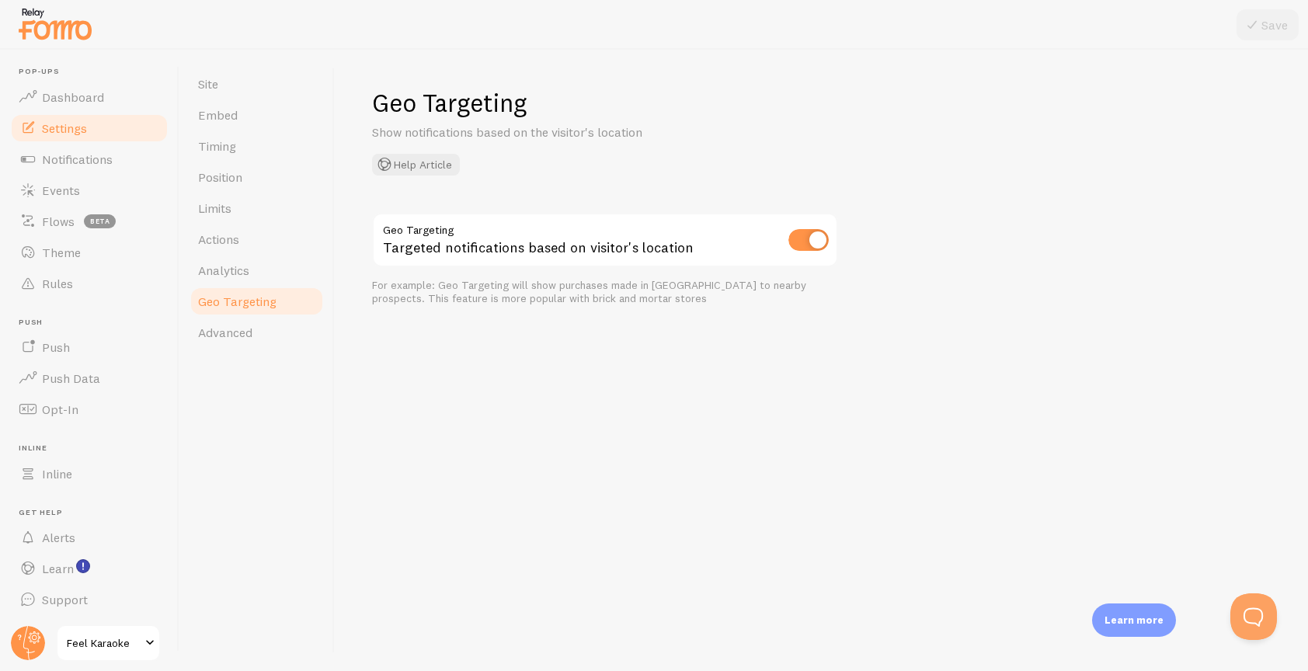
click at [804, 239] on input "checkbox" at bounding box center [809, 240] width 40 height 22
checkbox input "false"
click at [1270, 29] on button "Save" at bounding box center [1268, 24] width 62 height 31
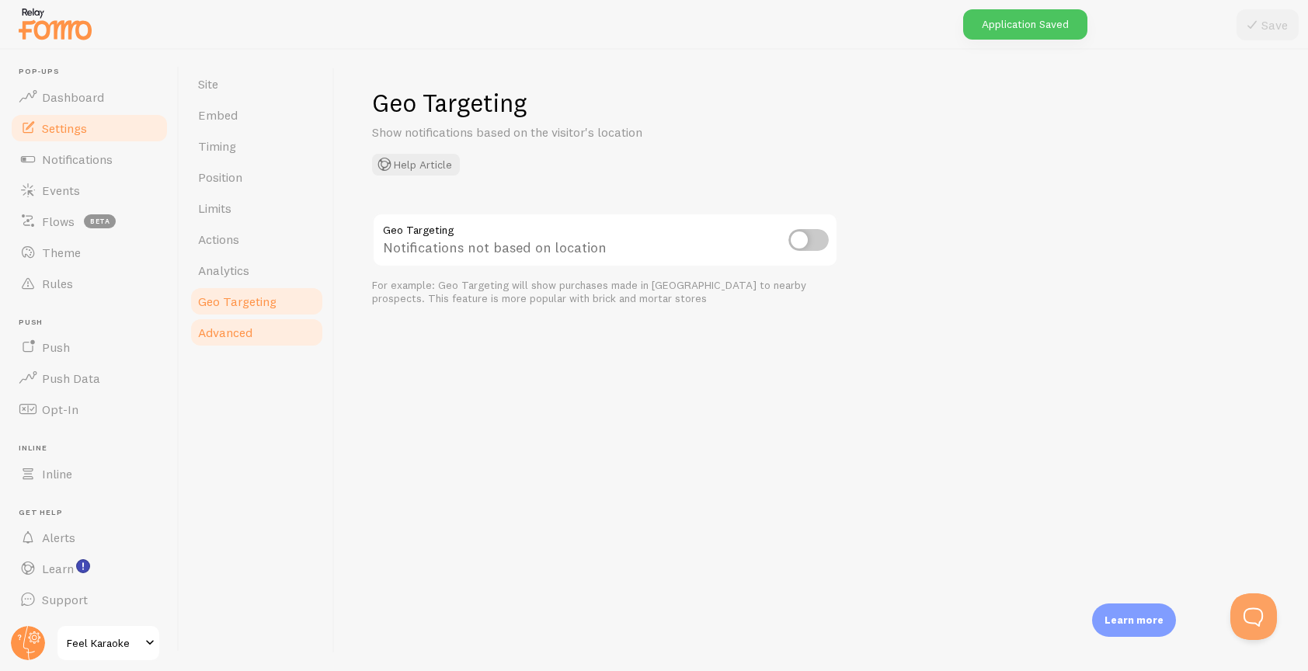
click at [232, 333] on span "Advanced" at bounding box center [225, 333] width 54 height 16
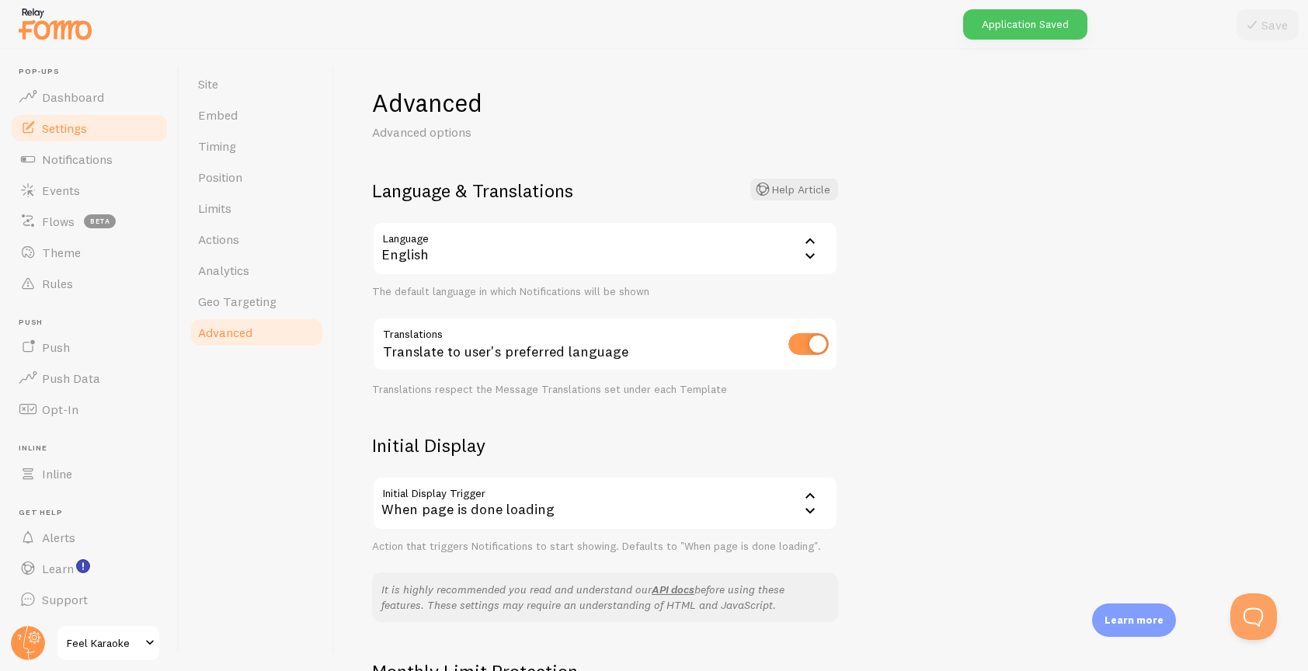
click at [978, 367] on div "Advanced Advanced options Language & Translations Help Article Language en Engl…" at bounding box center [822, 361] width 974 height 622
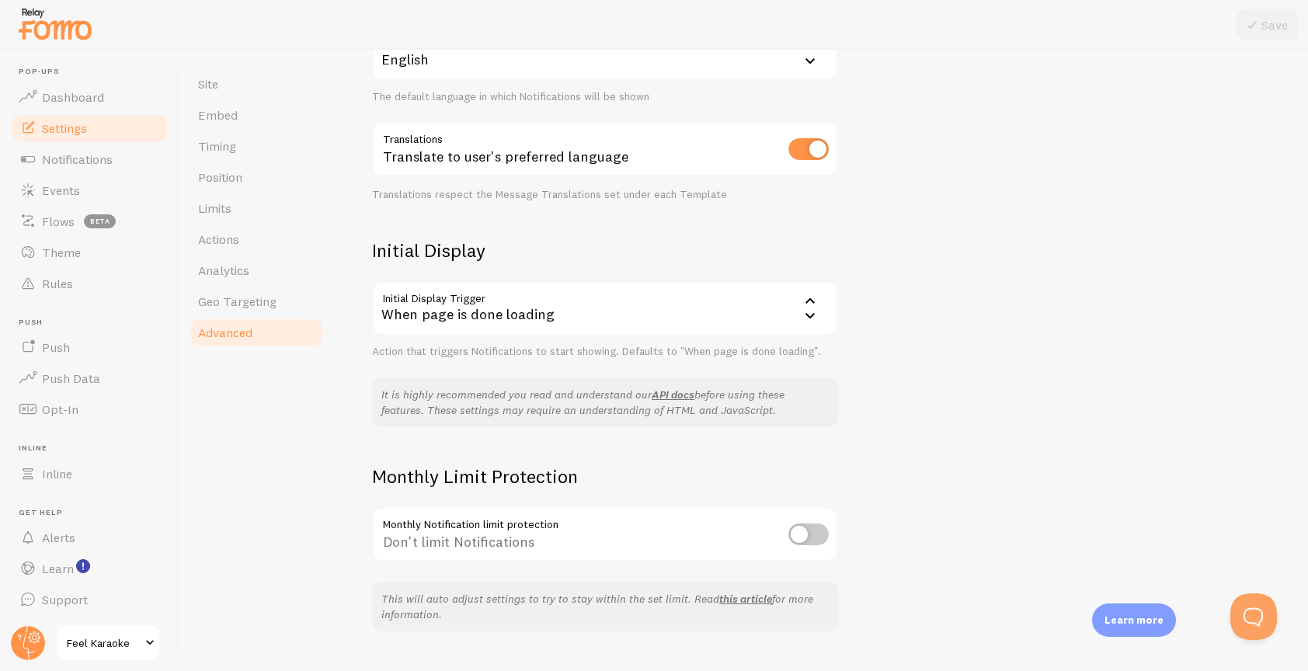
scroll to position [230, 0]
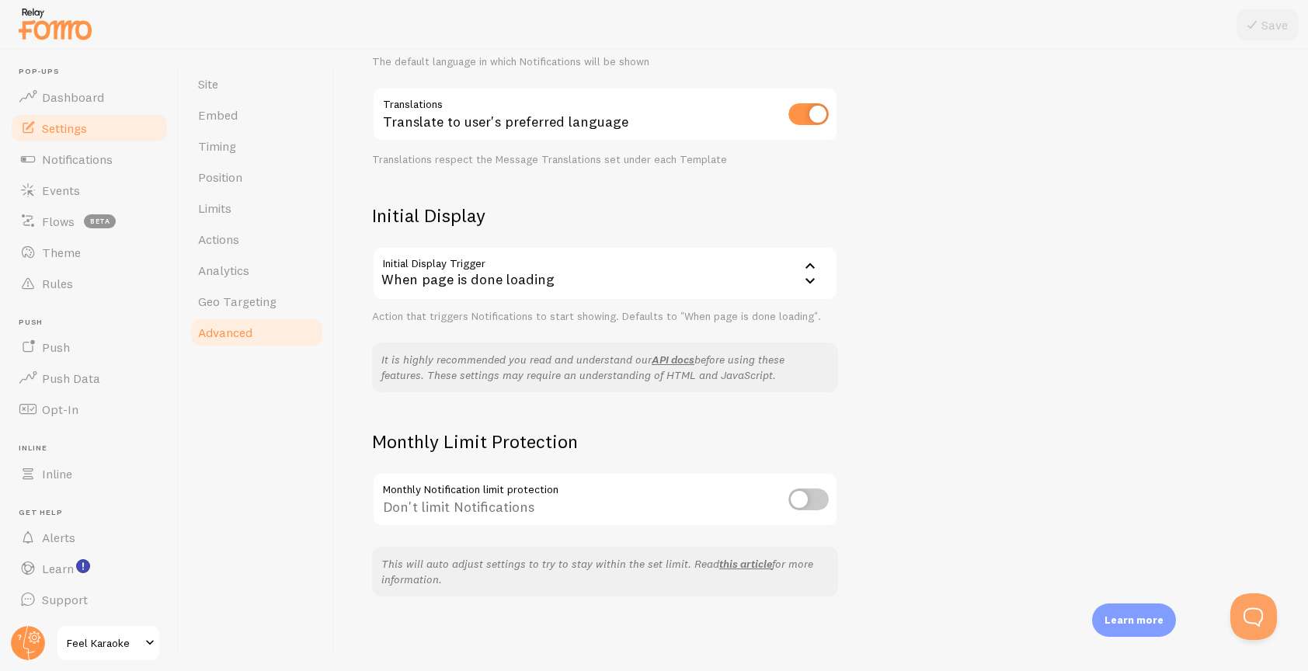
click at [949, 93] on div "Advanced Advanced options Language & Translations Help Article Language en Engl…" at bounding box center [822, 361] width 974 height 622
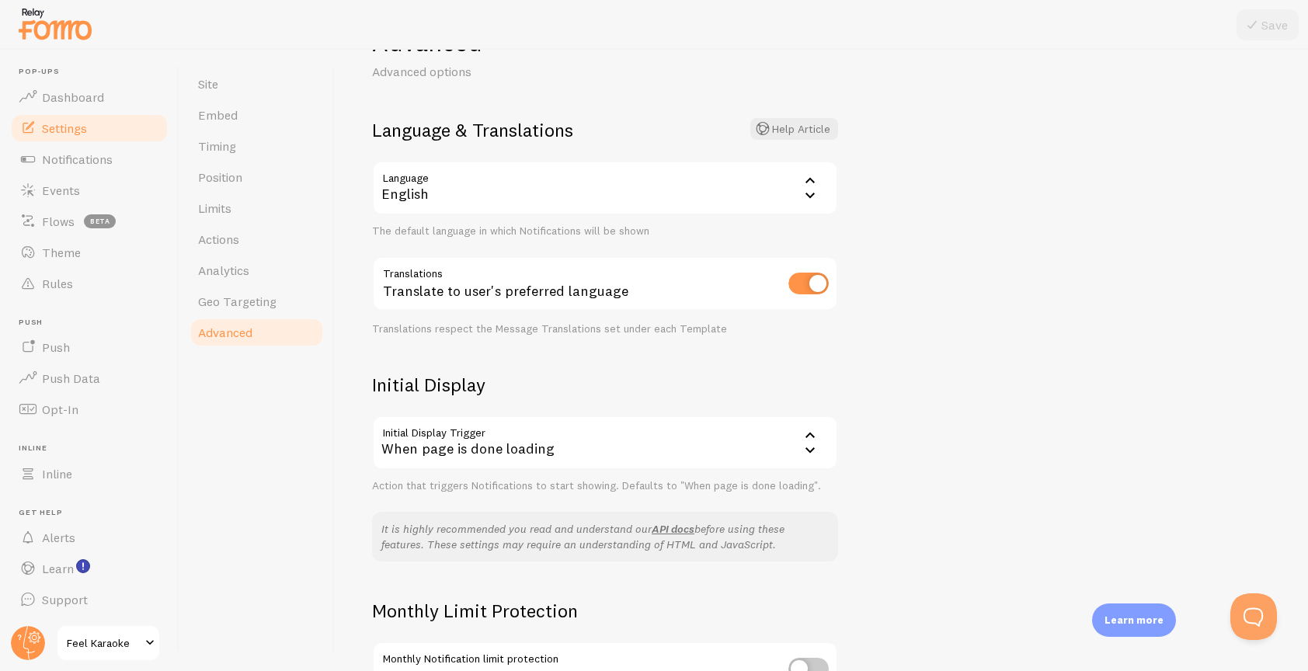
scroll to position [0, 0]
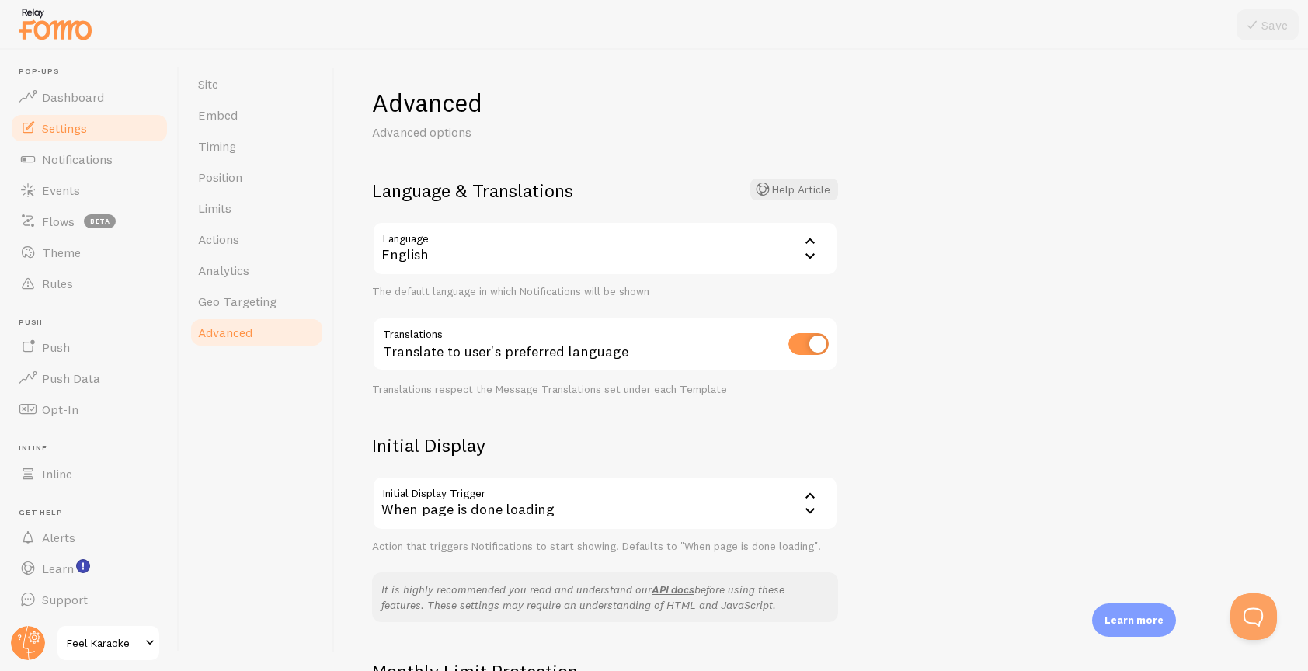
click at [99, 645] on span "Feel Karaoke" at bounding box center [104, 643] width 74 height 19
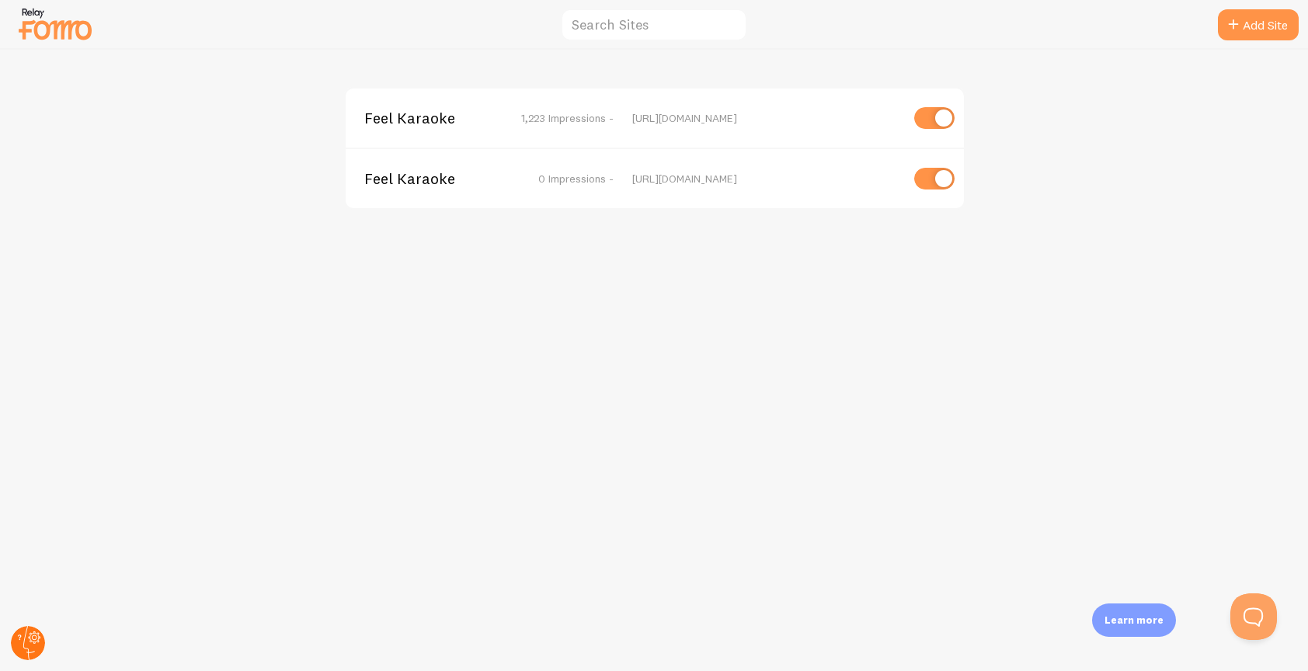
click at [21, 636] on circle at bounding box center [28, 643] width 34 height 34
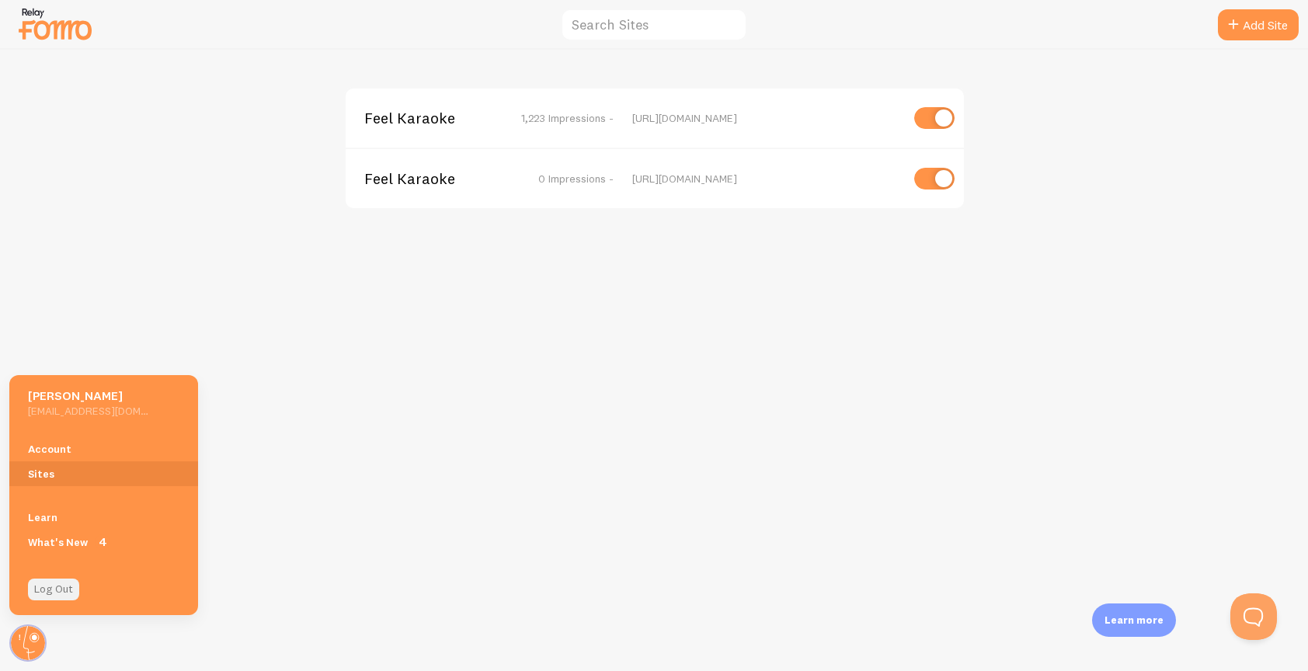
click at [59, 581] on link "Log Out" at bounding box center [53, 590] width 51 height 22
